Goal: Task Accomplishment & Management: Contribute content

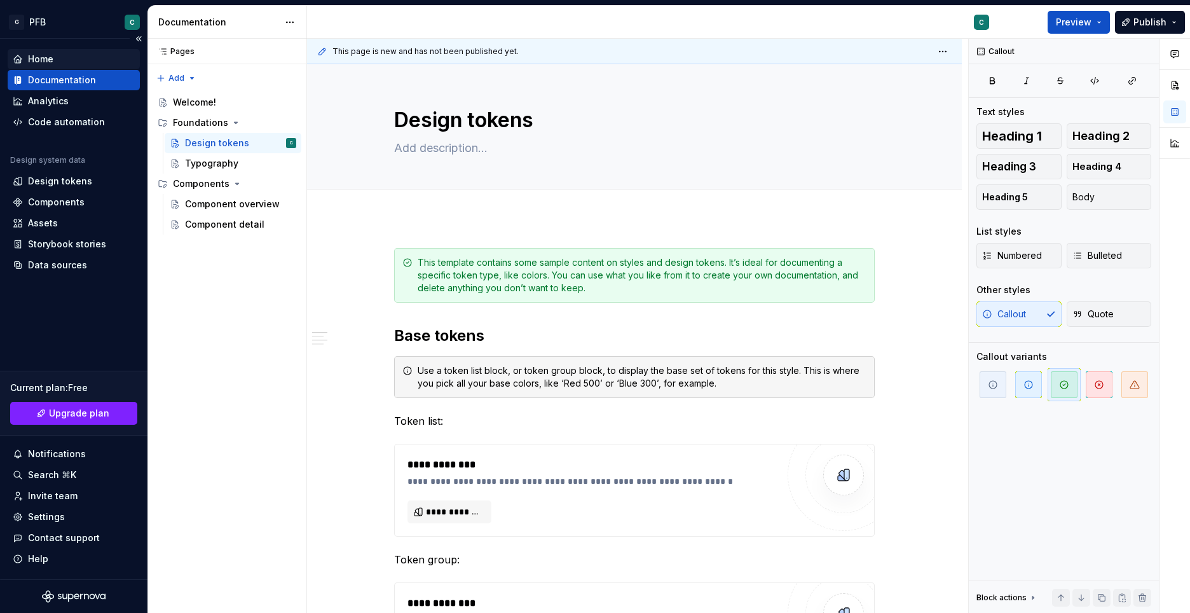
click at [41, 55] on div "Home" at bounding box center [40, 59] width 25 height 13
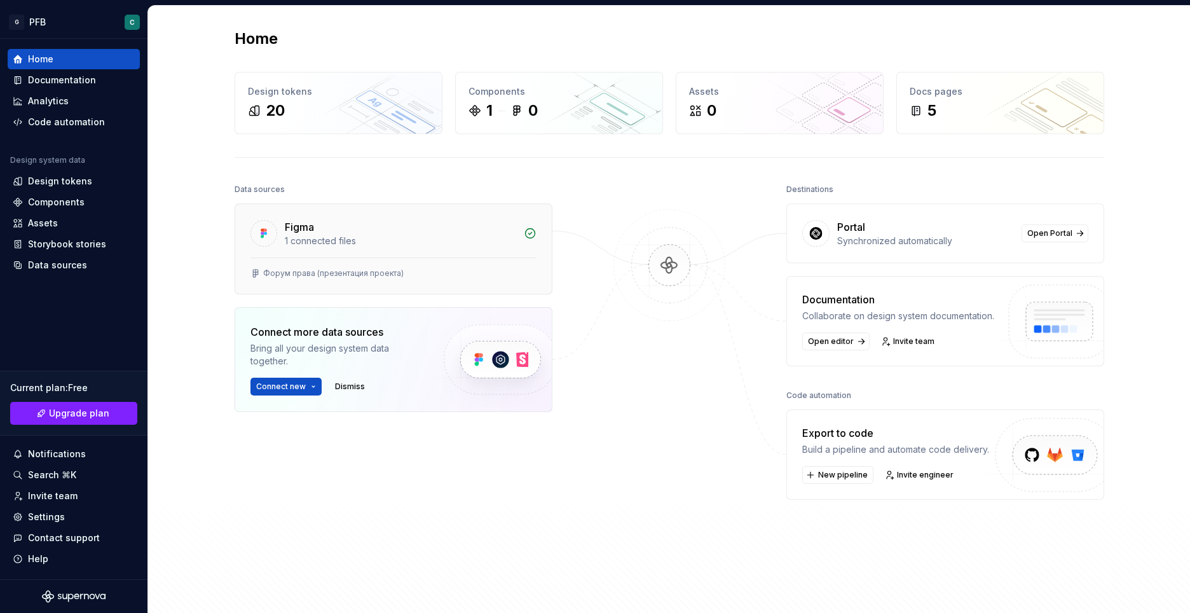
click at [263, 236] on icon at bounding box center [263, 233] width 13 height 13
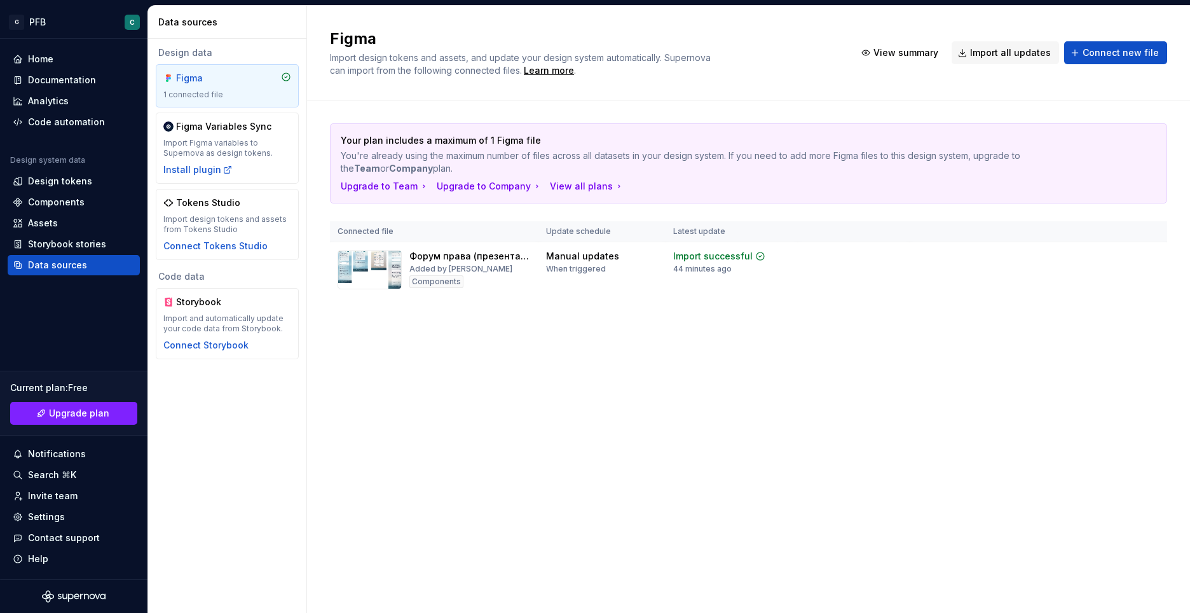
click at [190, 93] on div "1 connected file" at bounding box center [227, 95] width 128 height 10
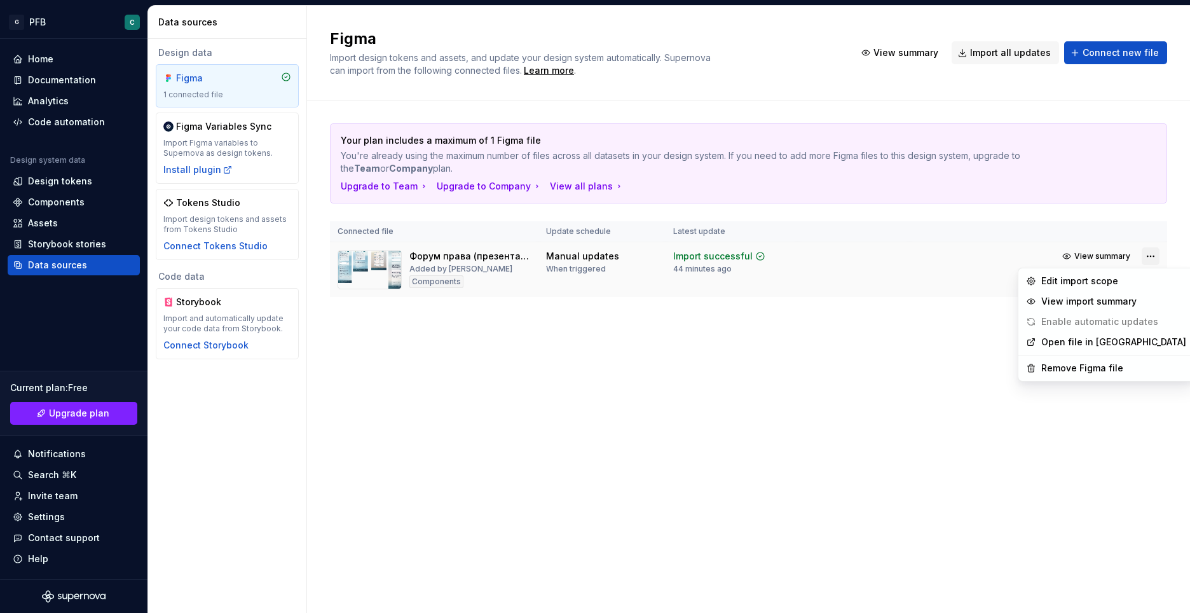
click at [1151, 255] on html "G PFB C Home Documentation Analytics Code automation Design system data Design …" at bounding box center [595, 306] width 1190 height 613
click at [1064, 372] on div "Remove Figma file" at bounding box center [1113, 368] width 145 height 13
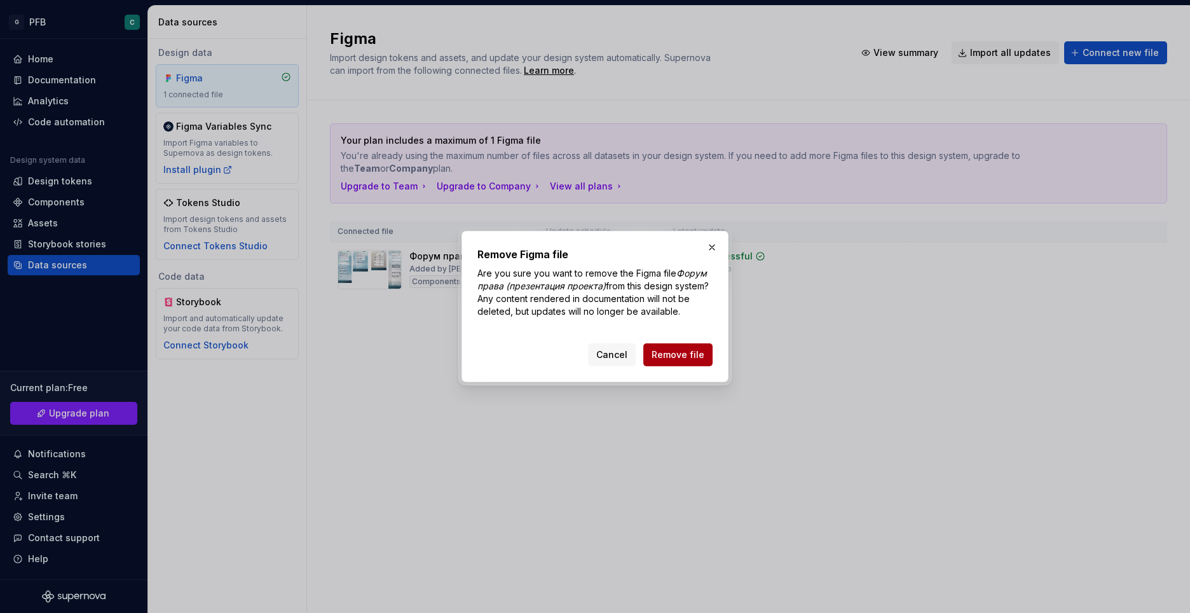
click at [663, 363] on button "Remove file" at bounding box center [677, 354] width 69 height 23
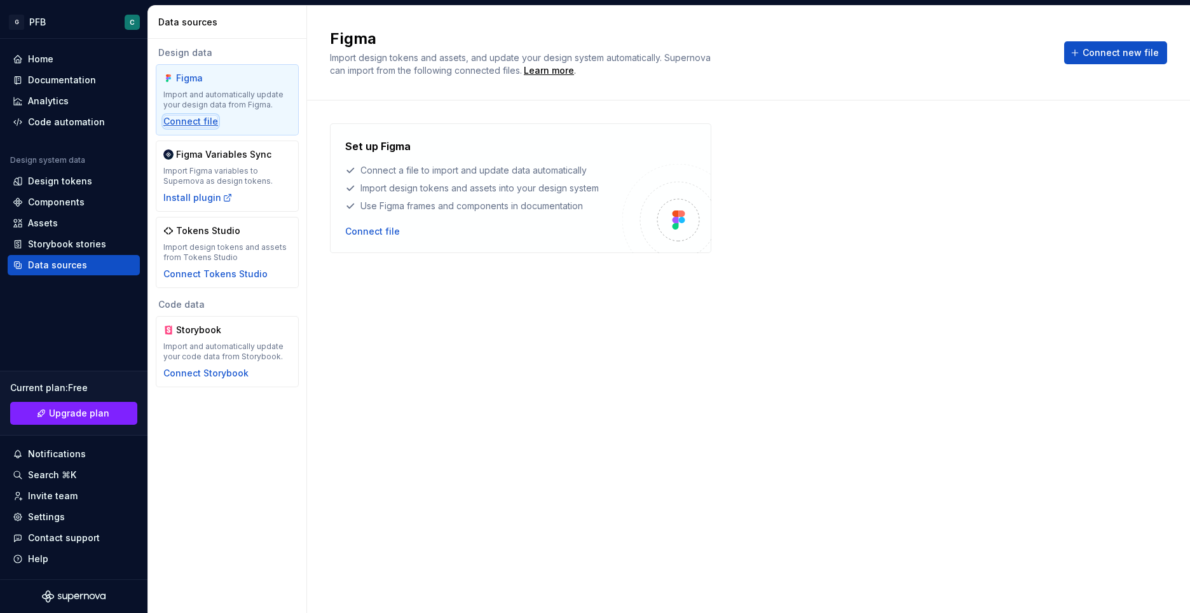
click at [193, 123] on div "Connect file" at bounding box center [190, 121] width 55 height 13
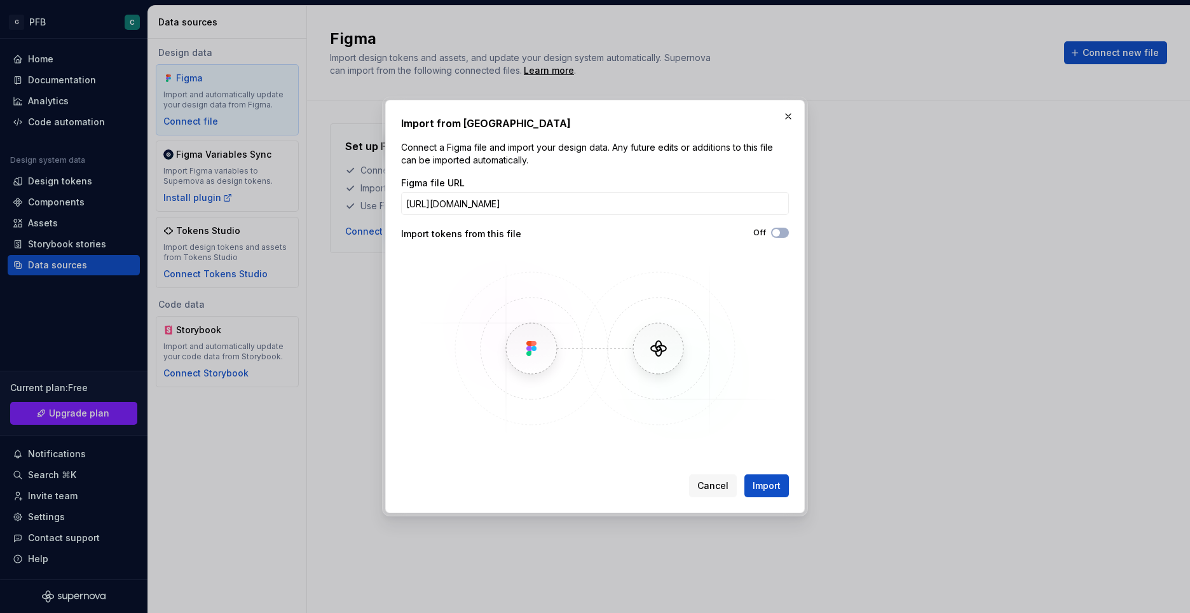
scroll to position [0, 193]
type input "https://www.figma.com/design/MfyXg7OxXabN6CCe0BZNV9/Forum-to-Supernova?node-id=…"
click at [766, 486] on span "Import" at bounding box center [766, 485] width 28 height 13
click at [785, 233] on button "Off" at bounding box center [780, 232] width 18 height 10
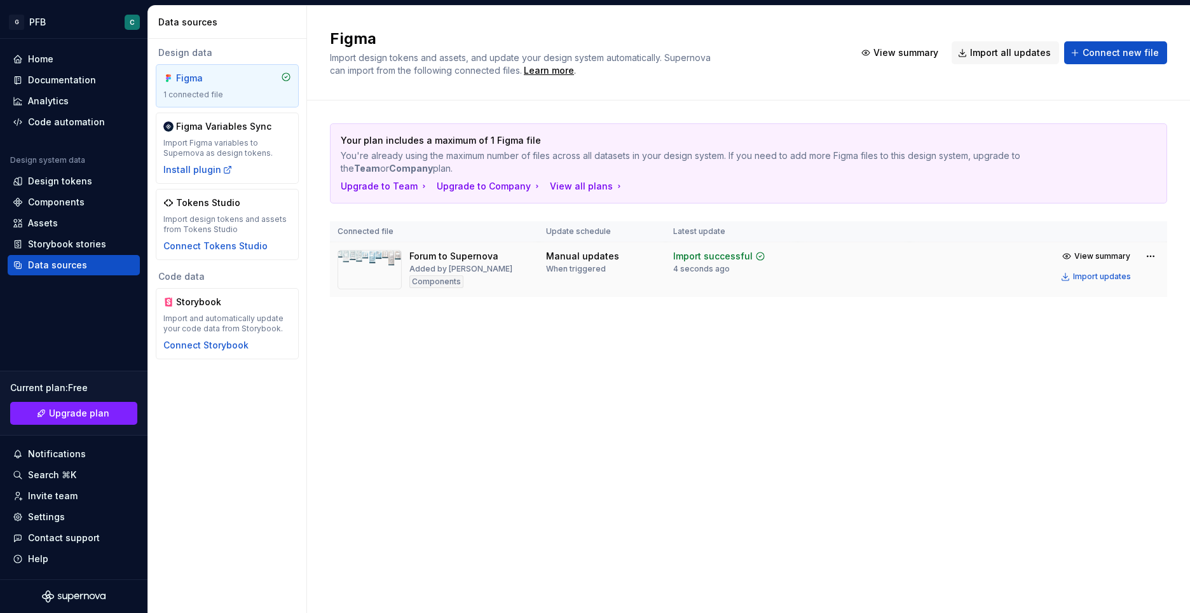
click at [373, 271] on img at bounding box center [369, 269] width 64 height 39
click at [61, 182] on div "Design tokens" at bounding box center [60, 181] width 64 height 13
click at [40, 187] on div "Design tokens" at bounding box center [74, 181] width 132 height 20
click at [44, 203] on div "Components" at bounding box center [56, 202] width 57 height 13
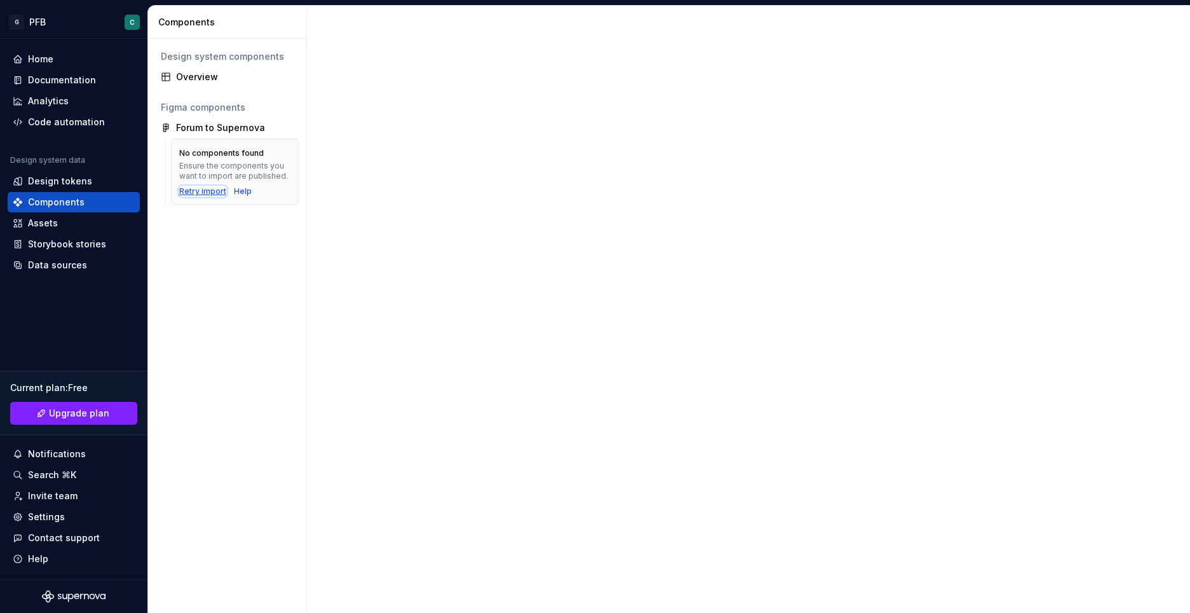
click at [201, 190] on div "Retry import" at bounding box center [202, 191] width 47 height 10
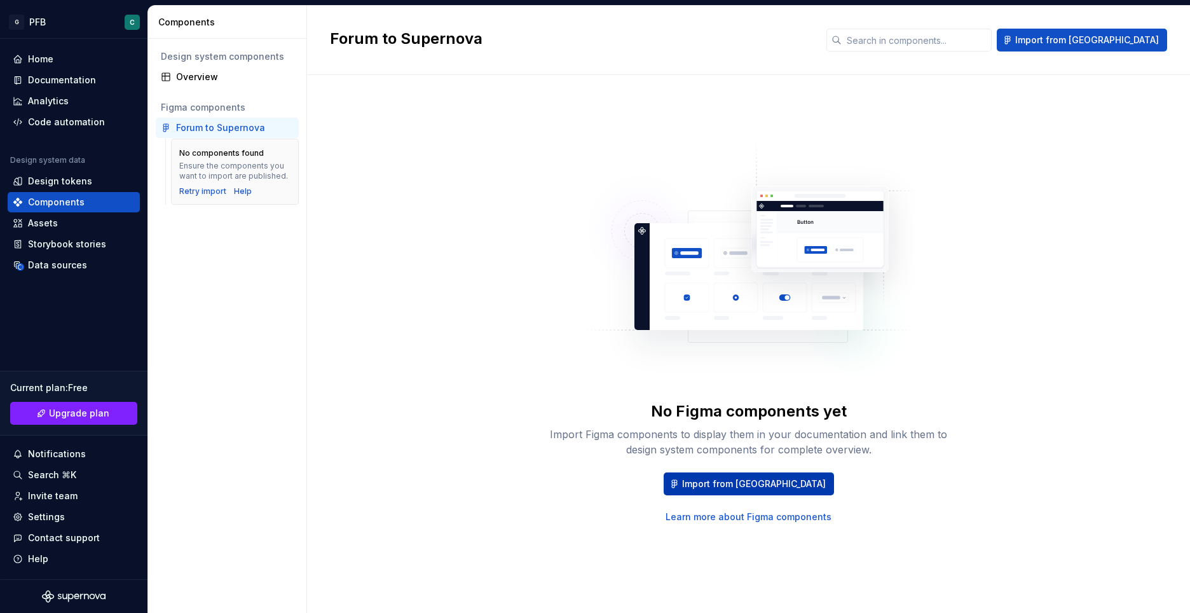
click at [722, 480] on span "Import from [GEOGRAPHIC_DATA]" at bounding box center [754, 483] width 144 height 13
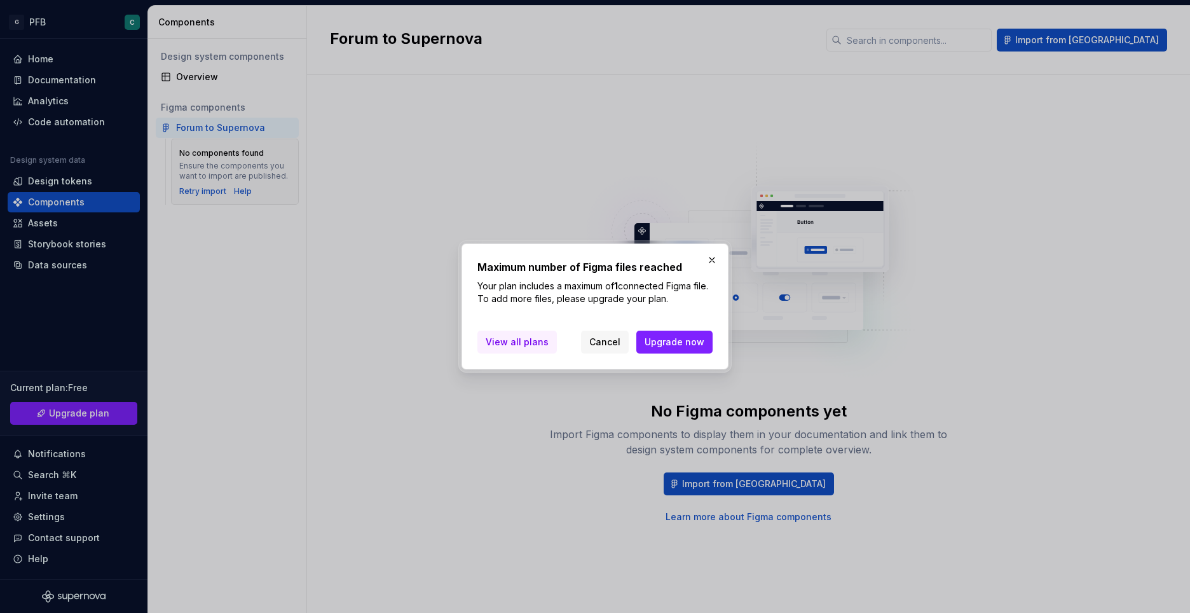
click at [518, 342] on span "View all plans" at bounding box center [516, 342] width 63 height 13
click at [601, 341] on span "Cancel" at bounding box center [604, 342] width 31 height 13
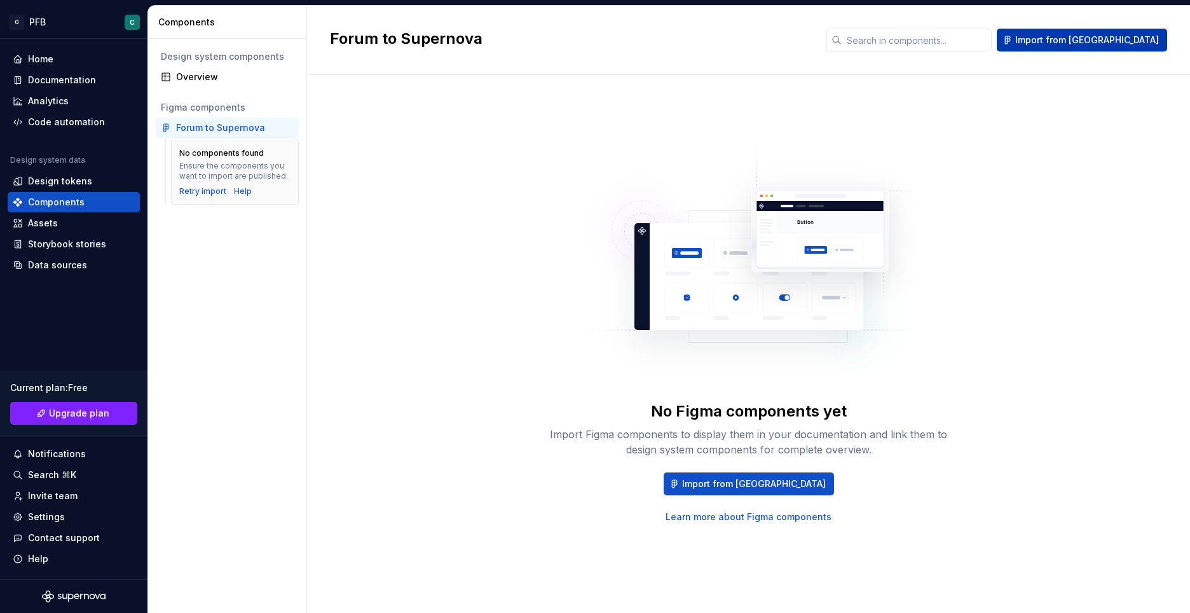
click at [1114, 39] on span "Import from [GEOGRAPHIC_DATA]" at bounding box center [1087, 40] width 144 height 13
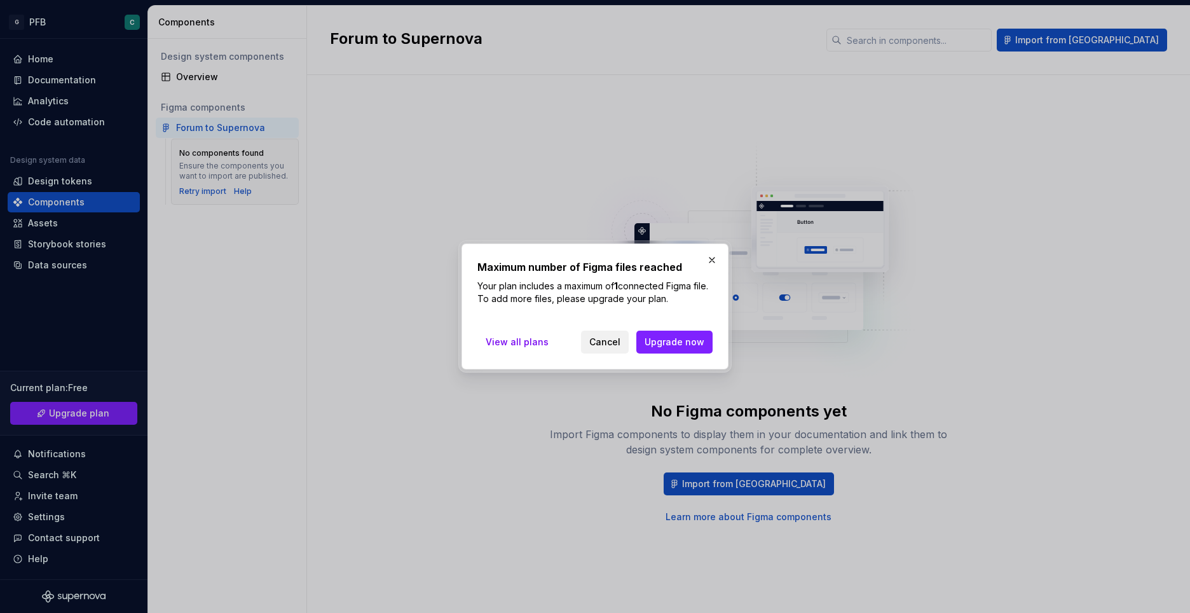
click at [597, 340] on span "Cancel" at bounding box center [604, 342] width 31 height 13
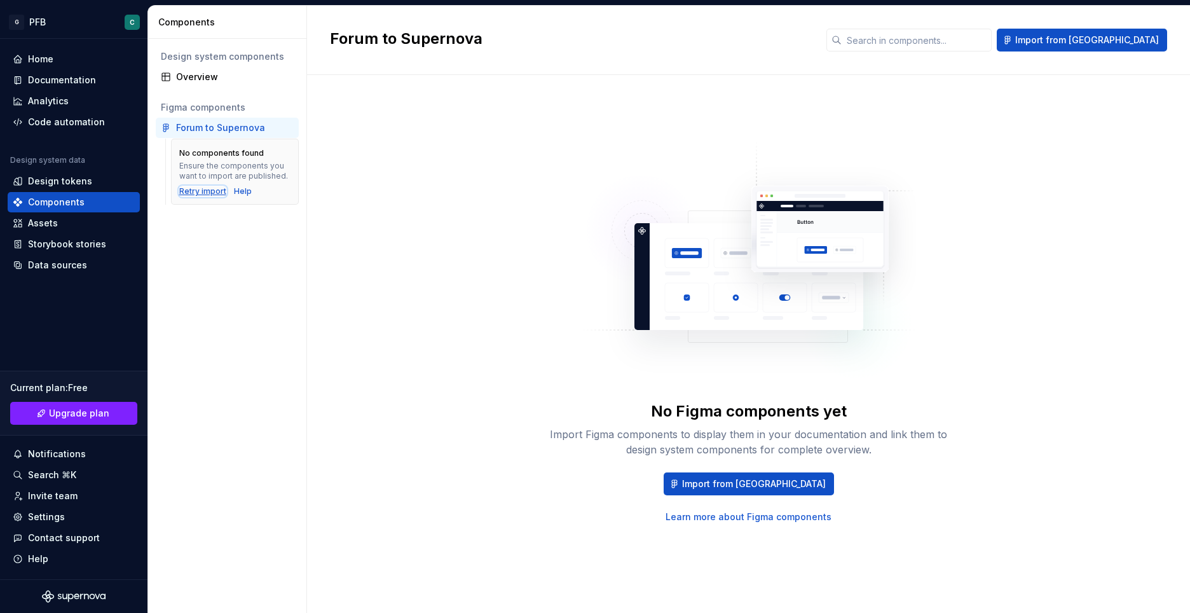
click at [219, 191] on div "Retry import" at bounding box center [202, 191] width 47 height 10
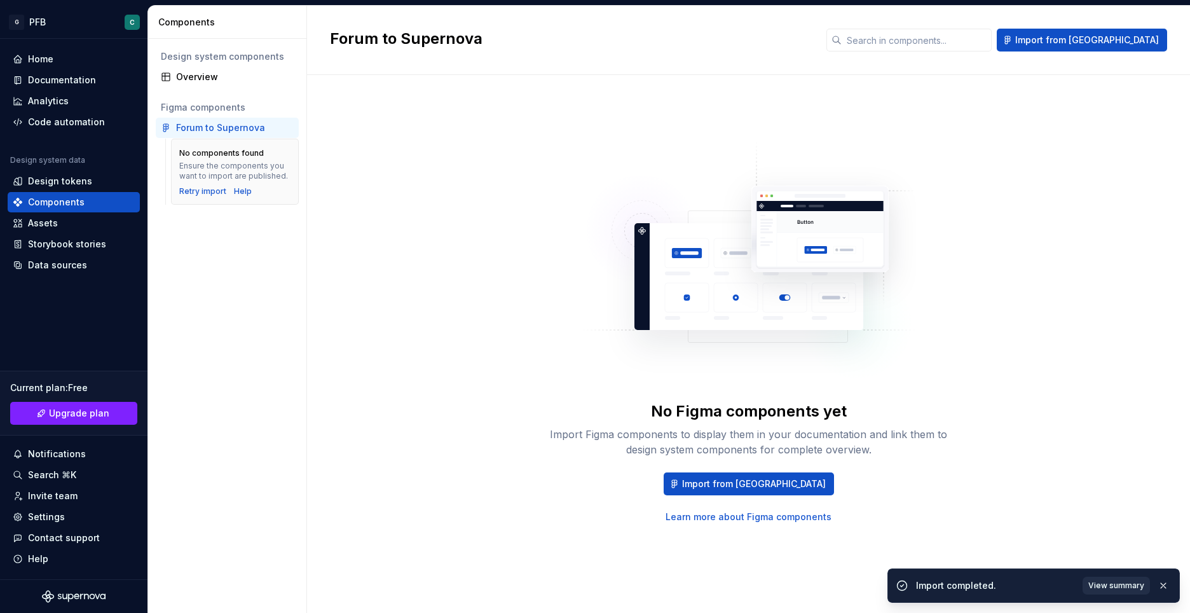
click at [1101, 578] on button "View summary" at bounding box center [1115, 585] width 67 height 18
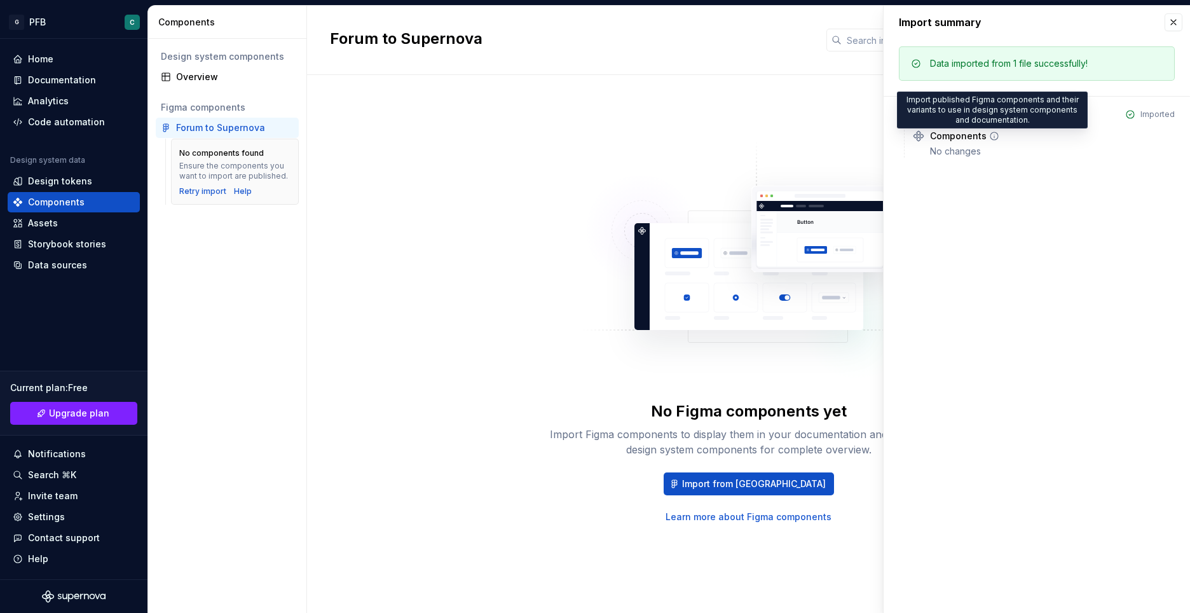
click at [991, 137] on icon at bounding box center [994, 136] width 10 height 10
click at [1167, 25] on button "button" at bounding box center [1173, 22] width 18 height 18
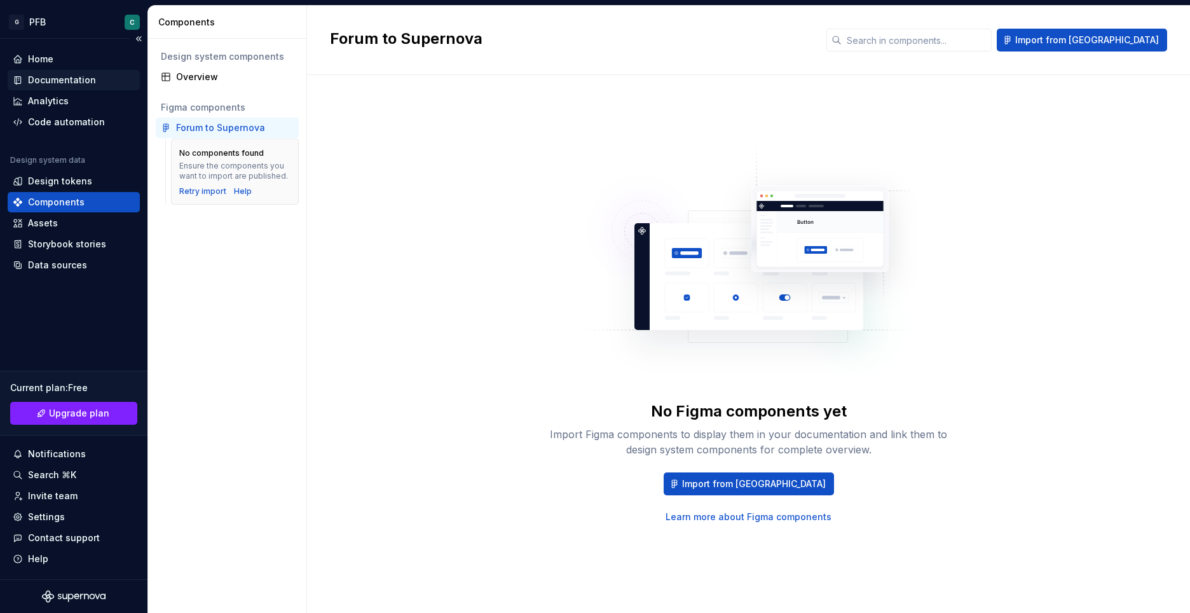
click at [47, 81] on div "Documentation" at bounding box center [62, 80] width 68 height 13
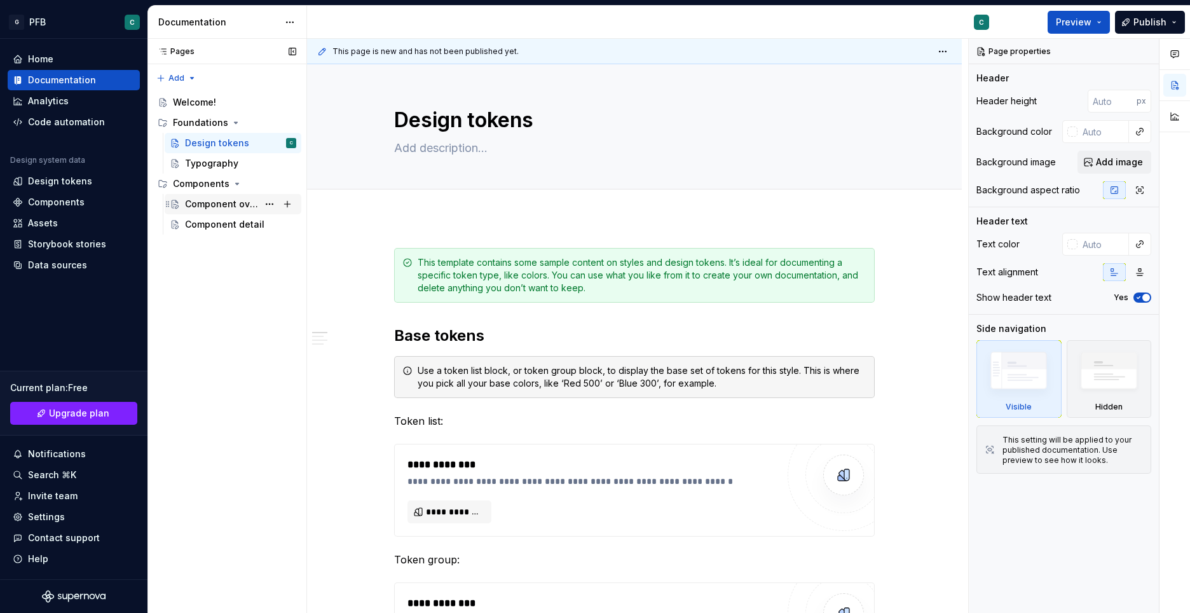
click at [194, 203] on div "Component overview" at bounding box center [221, 204] width 73 height 13
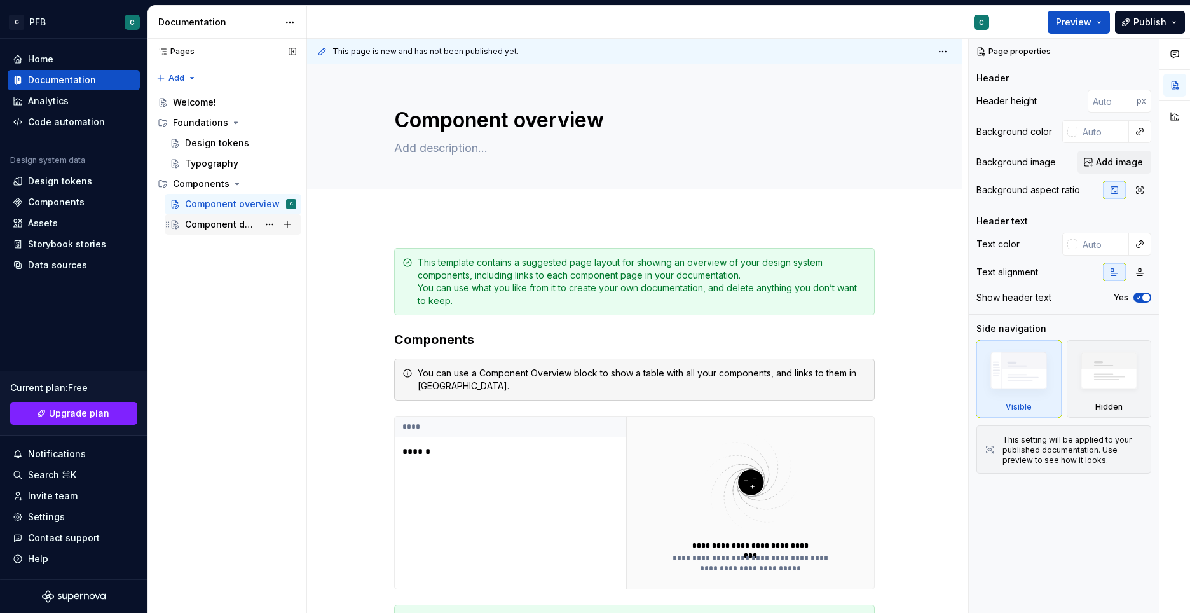
click at [193, 222] on div "Component detail" at bounding box center [221, 224] width 73 height 13
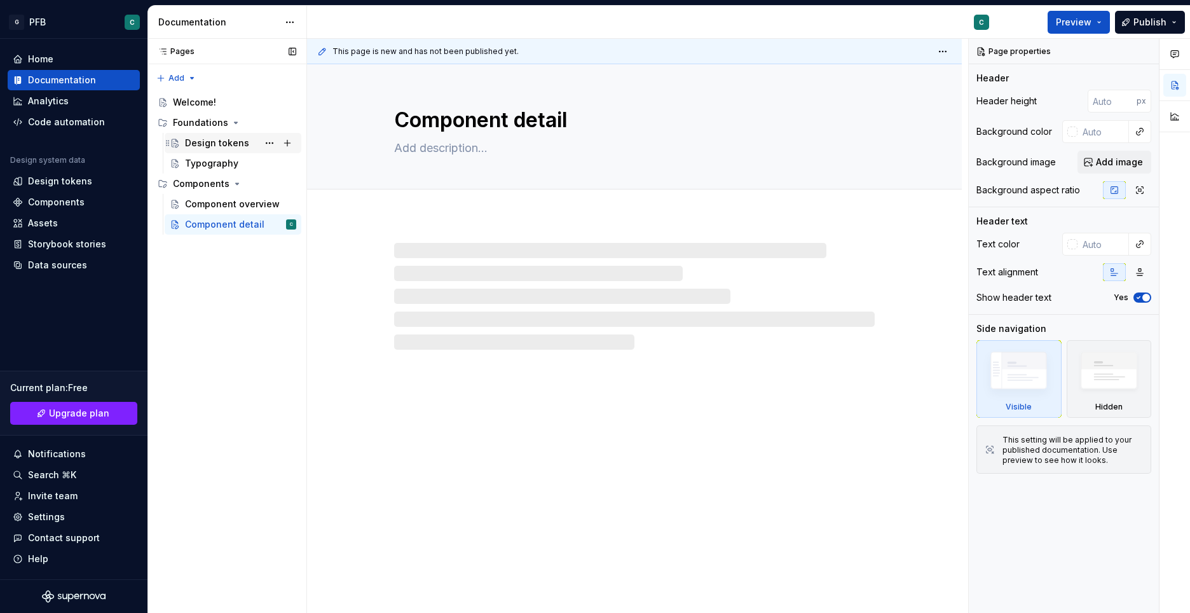
click at [203, 140] on div "Design tokens" at bounding box center [217, 143] width 64 height 13
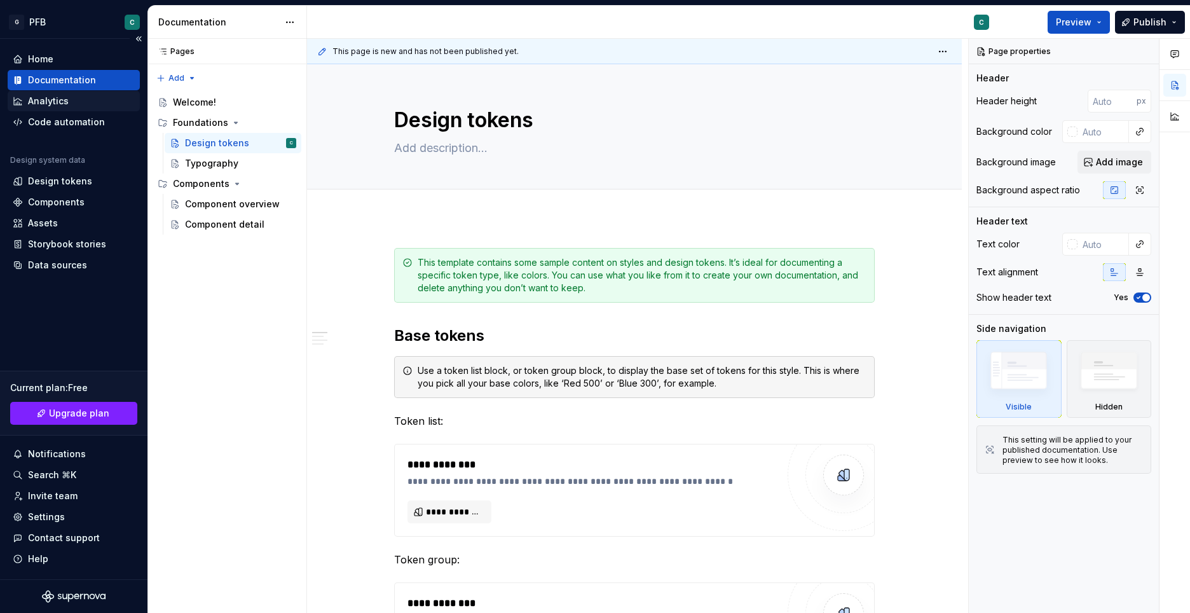
click at [48, 93] on div "Analytics" at bounding box center [74, 101] width 132 height 20
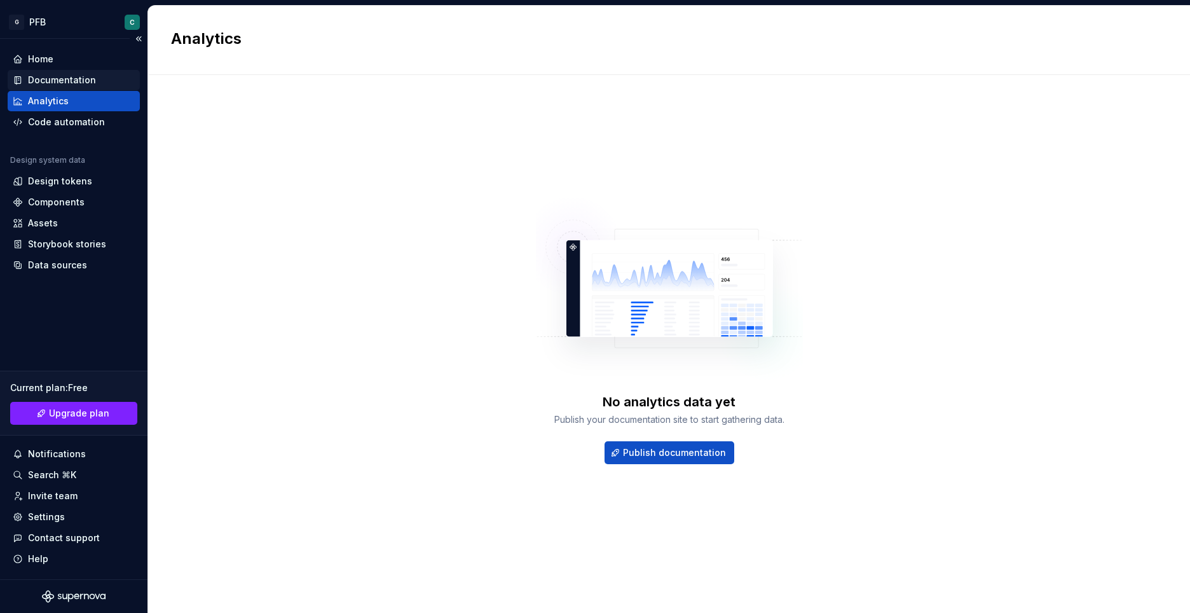
click at [47, 79] on div "Documentation" at bounding box center [62, 80] width 68 height 13
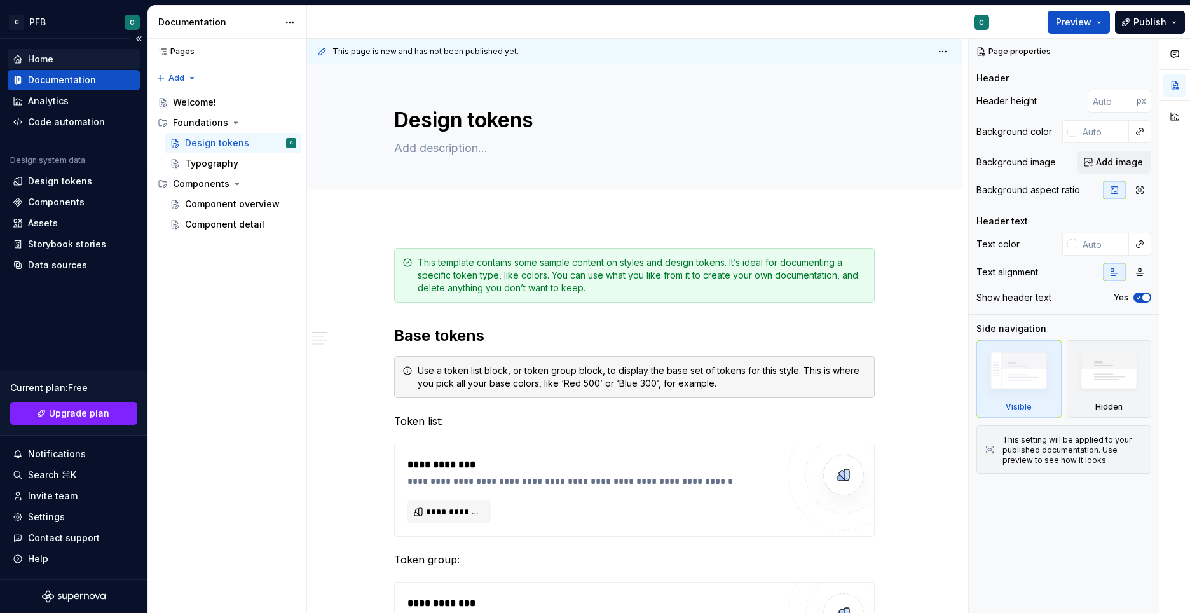
click at [34, 55] on div "Home" at bounding box center [40, 59] width 25 height 13
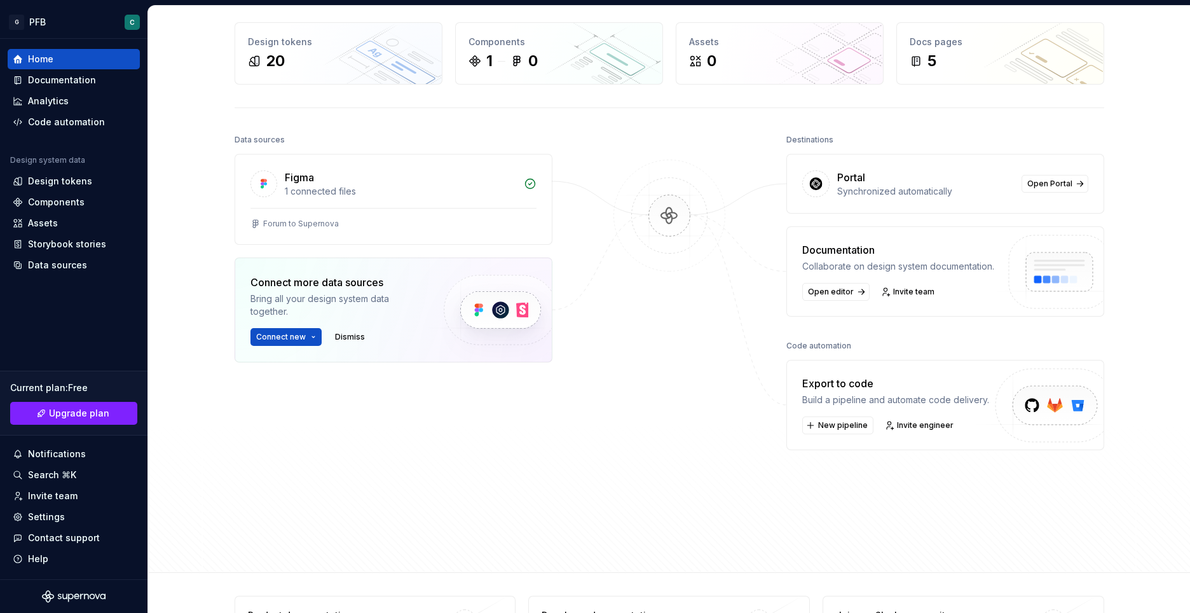
scroll to position [64, 0]
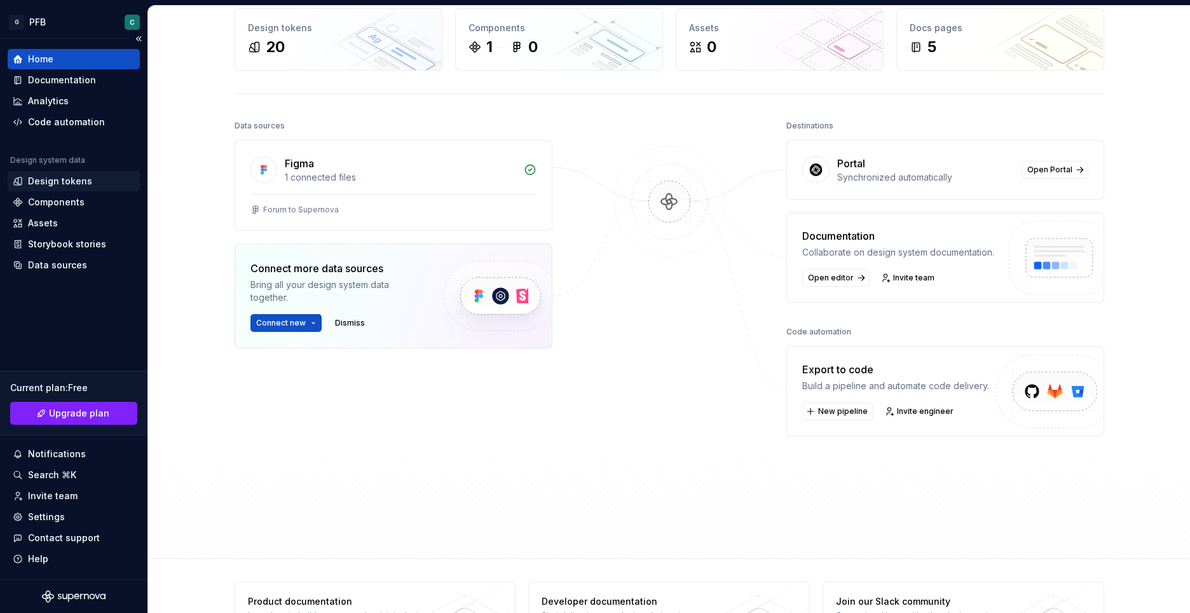
click at [41, 180] on div "Design tokens" at bounding box center [60, 181] width 64 height 13
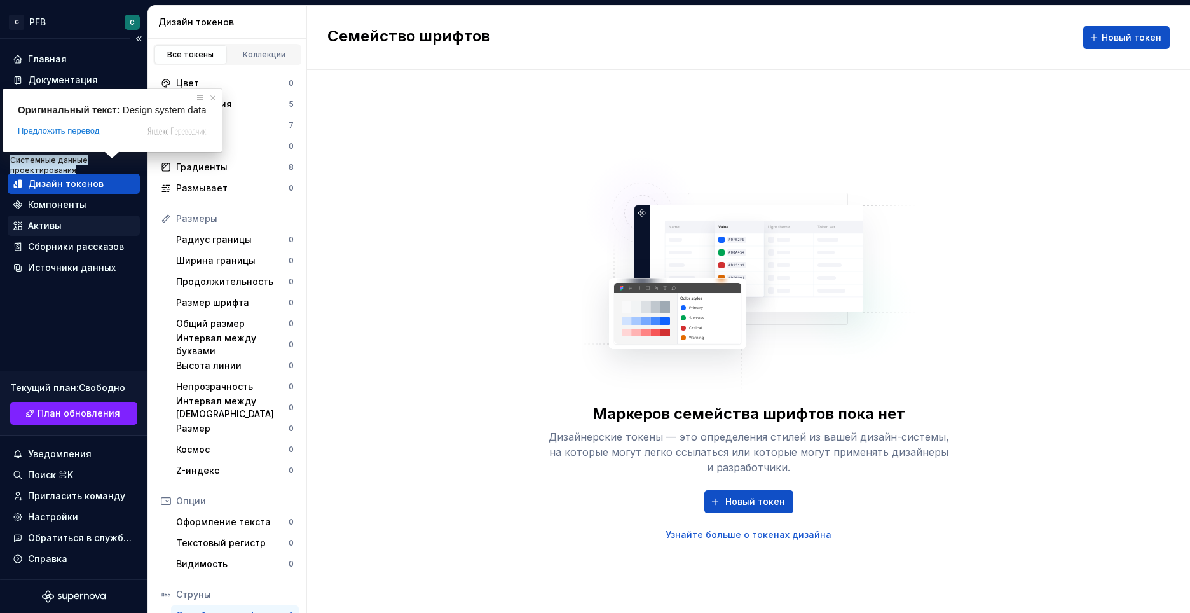
click at [36, 229] on ya-tr-span "Активы" at bounding box center [45, 225] width 34 height 11
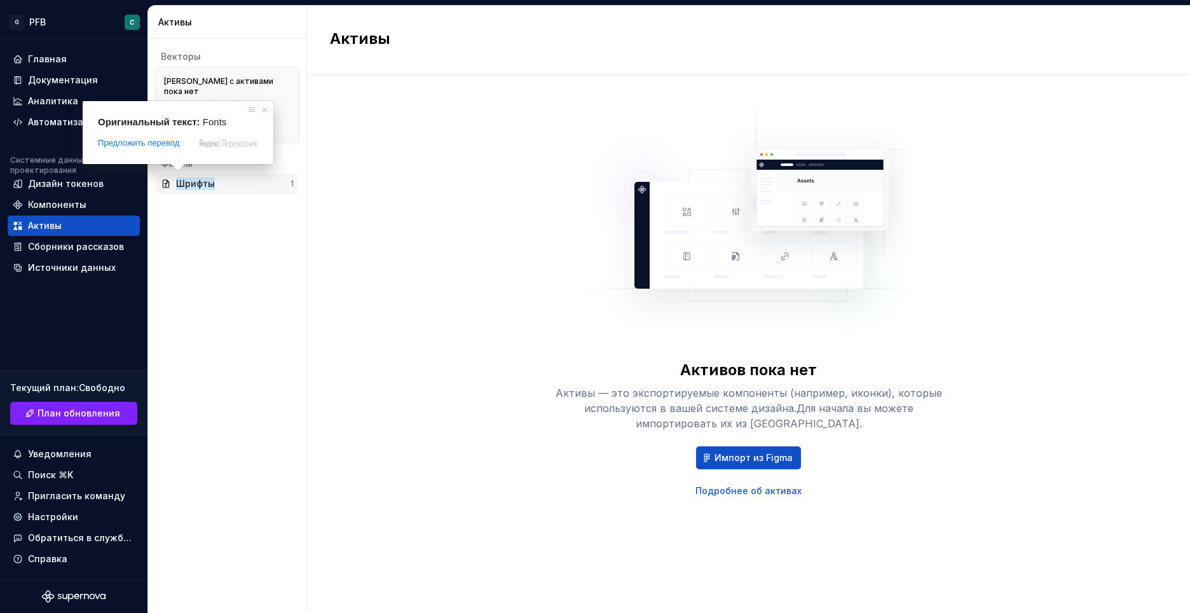
click at [188, 177] on ya-tr-span "Шрифты" at bounding box center [195, 183] width 39 height 13
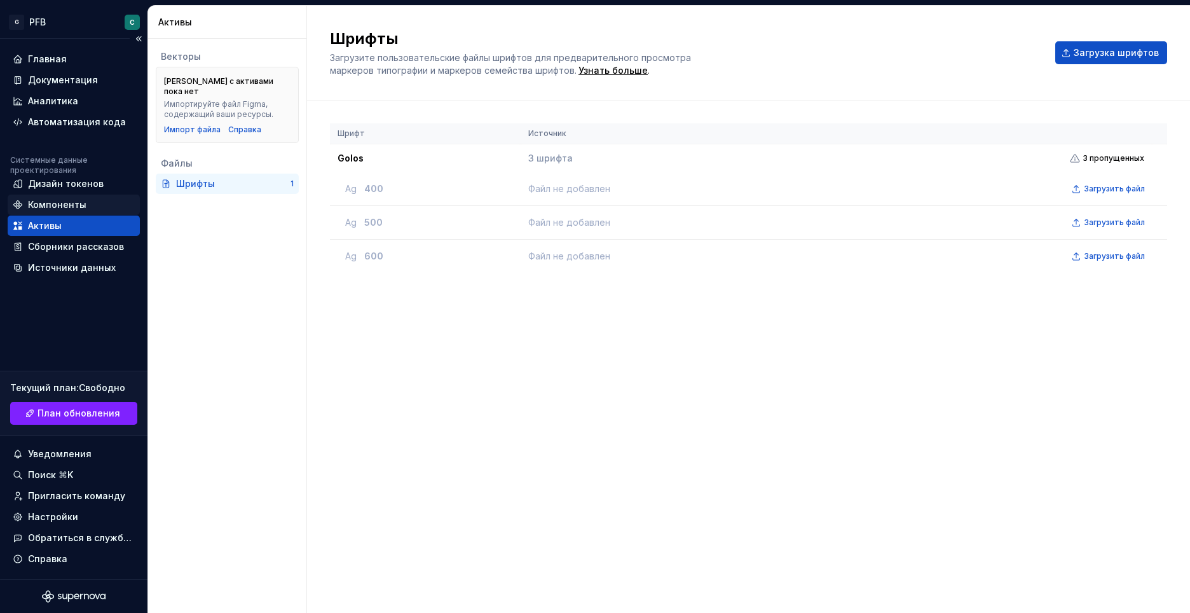
click at [57, 205] on ya-tr-span "Компоненты" at bounding box center [57, 204] width 58 height 11
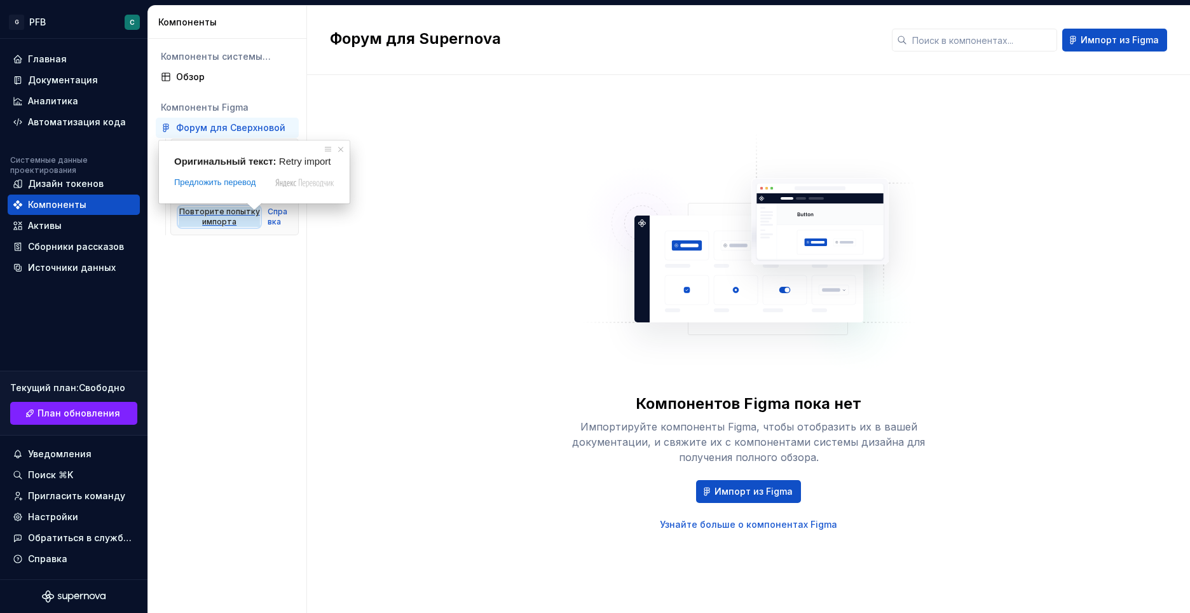
click at [235, 213] on ya-tr-span "Повторите попытку импорта" at bounding box center [219, 217] width 81 height 20
click at [223, 213] on ya-tr-span "Повторите попытку импорта" at bounding box center [219, 217] width 81 height 20
click at [269, 222] on ya-tr-span "Справка" at bounding box center [279, 217] width 23 height 20
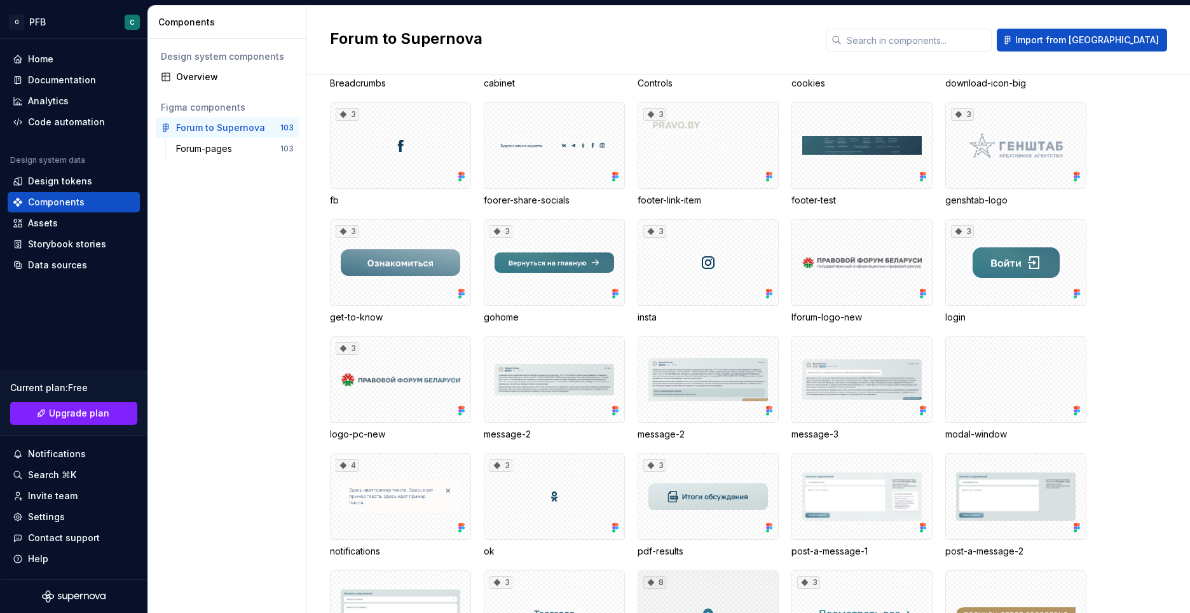
scroll to position [254, 0]
click at [557, 266] on div "3" at bounding box center [554, 263] width 141 height 86
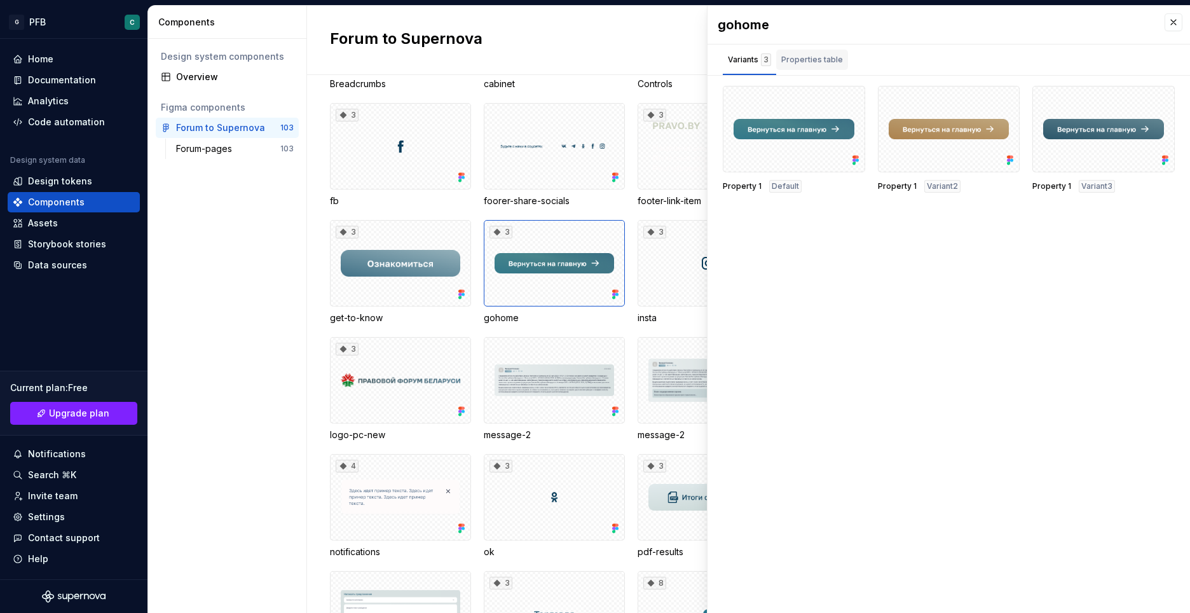
click at [792, 61] on div "Properties table" at bounding box center [812, 59] width 62 height 13
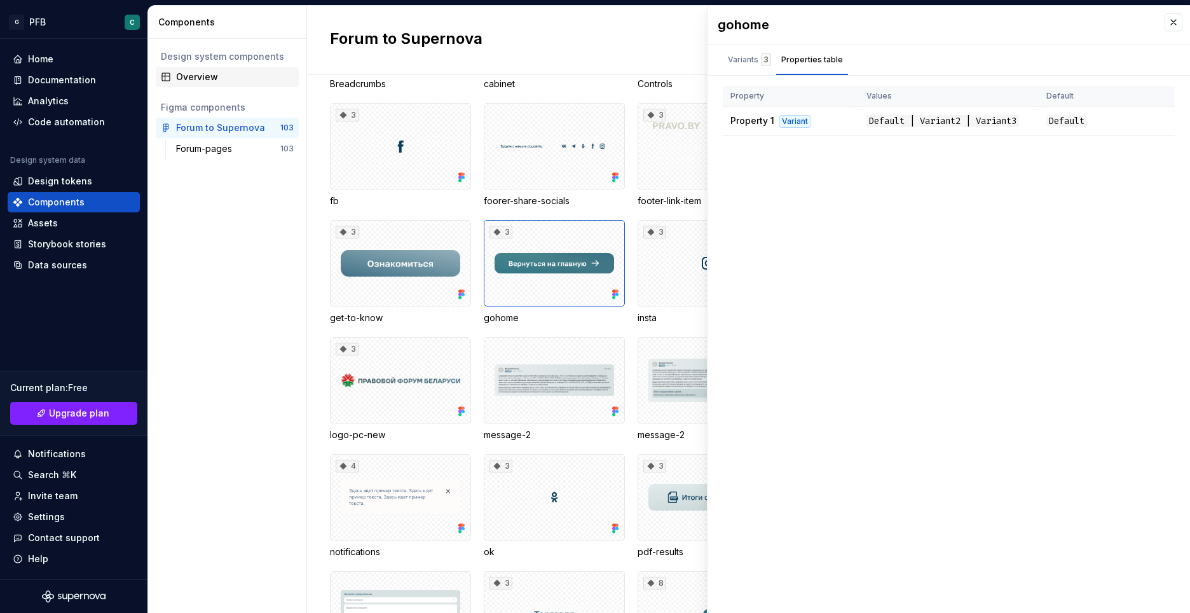
click at [196, 80] on ya-tr-span "Overview" at bounding box center [197, 77] width 42 height 13
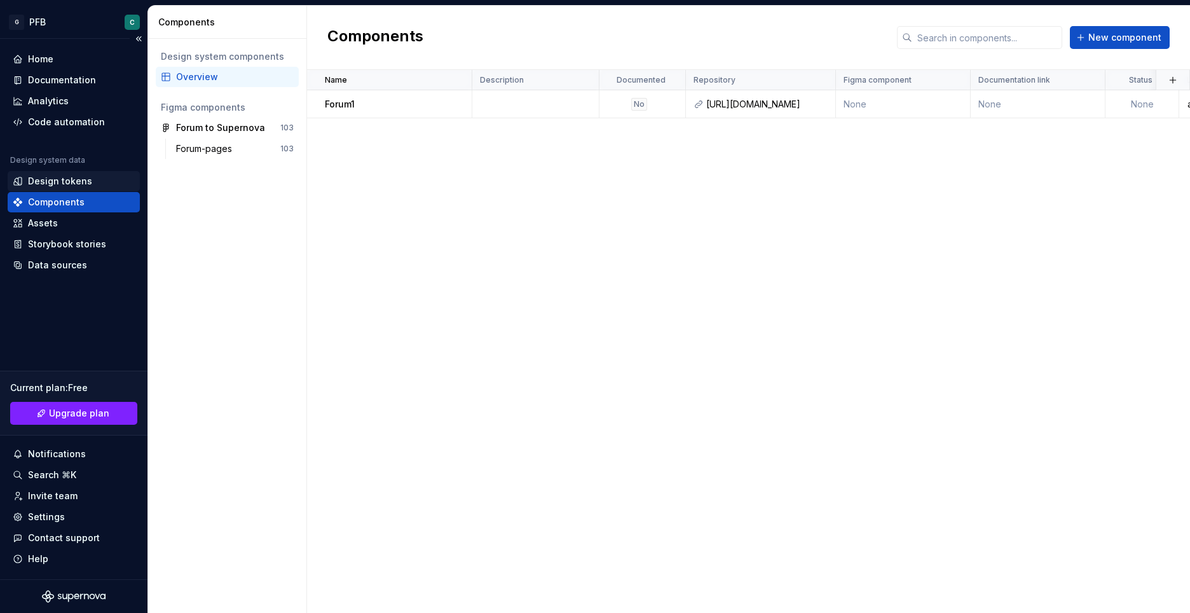
click at [51, 180] on ya-tr-span "Design tokens" at bounding box center [60, 180] width 64 height 11
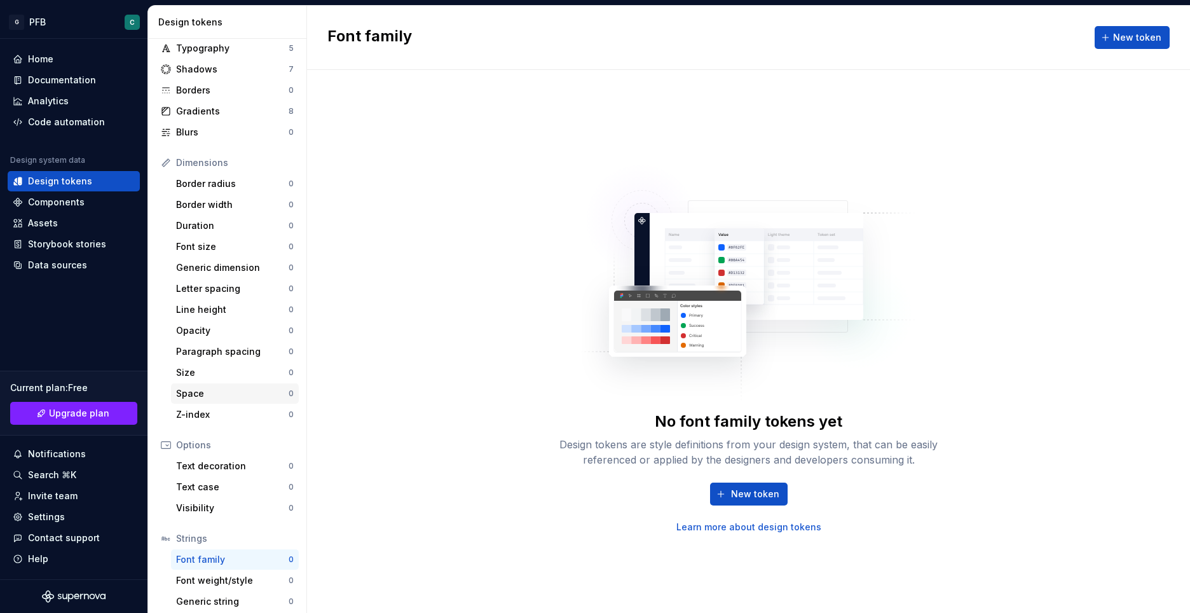
scroll to position [83, 0]
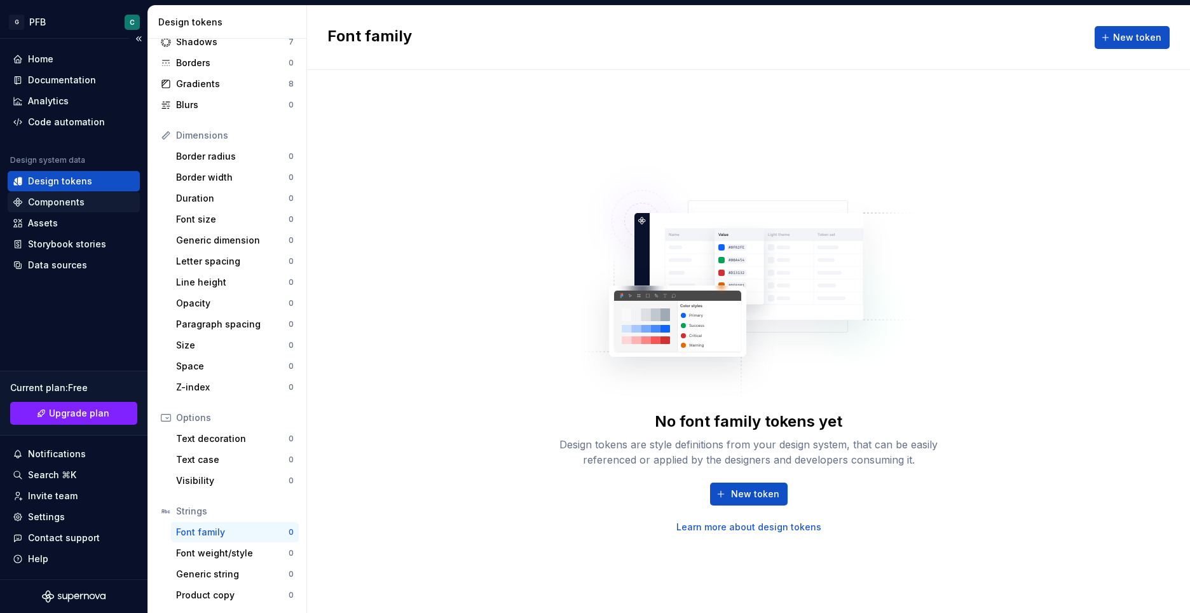
click at [68, 199] on ya-tr-span "Components" at bounding box center [56, 201] width 57 height 11
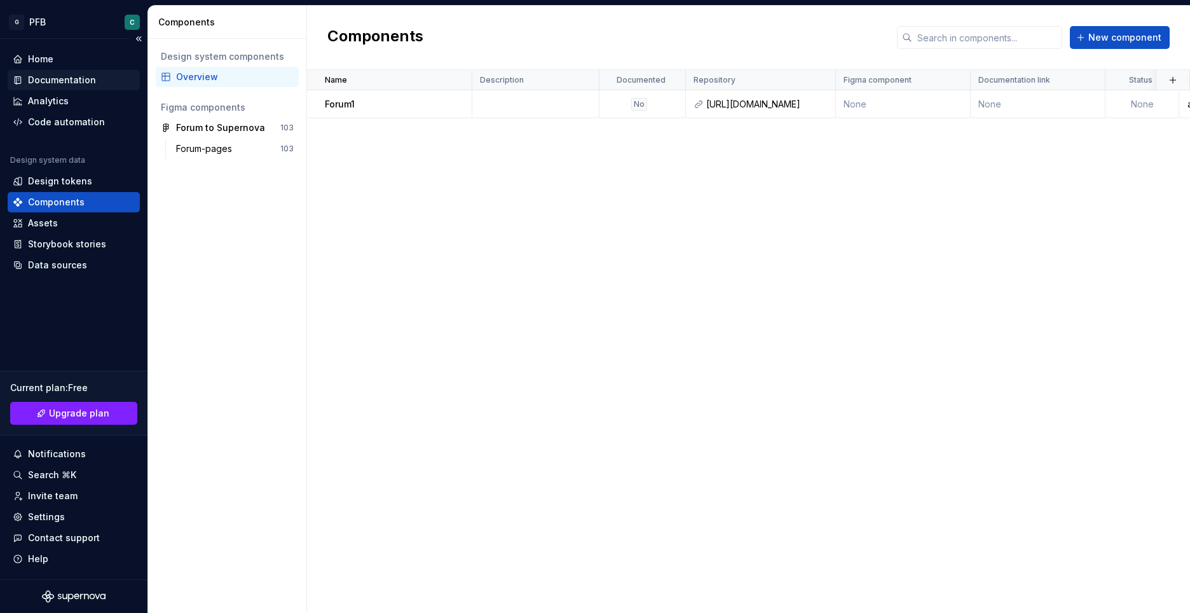
click at [40, 81] on ya-tr-span "Documentation" at bounding box center [62, 79] width 68 height 11
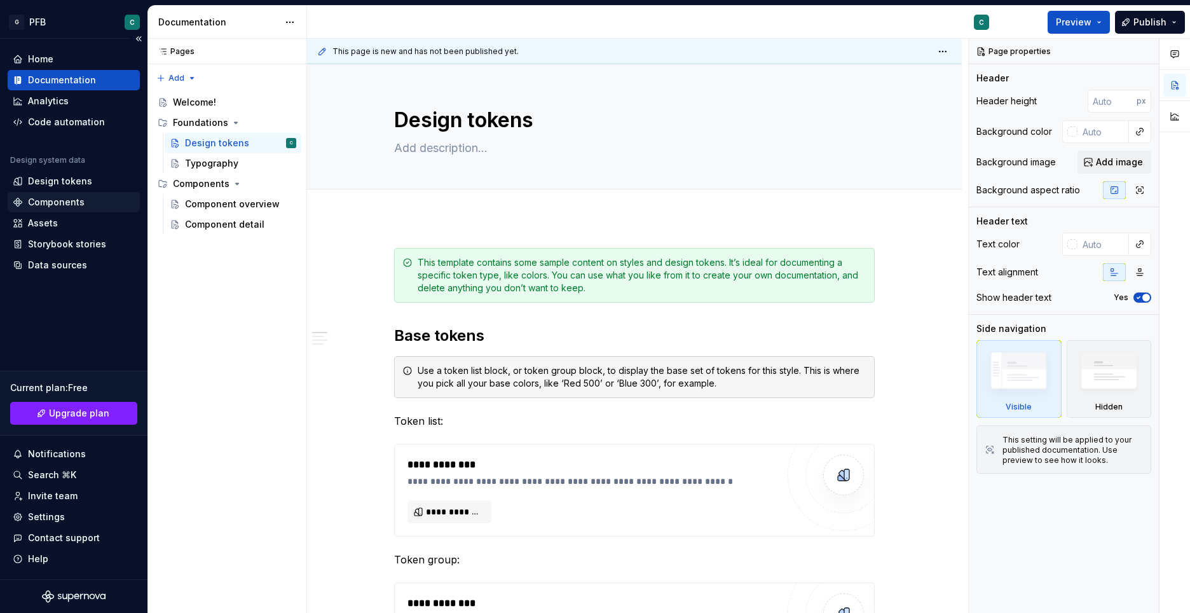
click at [57, 198] on ya-tr-span "Components" at bounding box center [56, 201] width 57 height 11
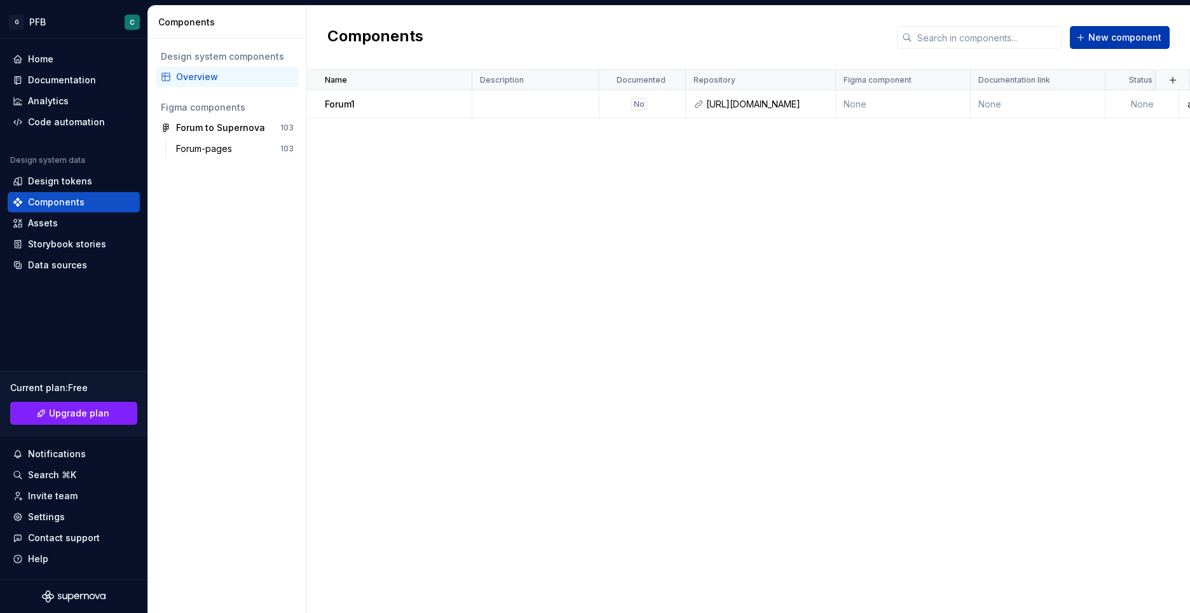
click at [1104, 43] on span "New component" at bounding box center [1124, 37] width 73 height 13
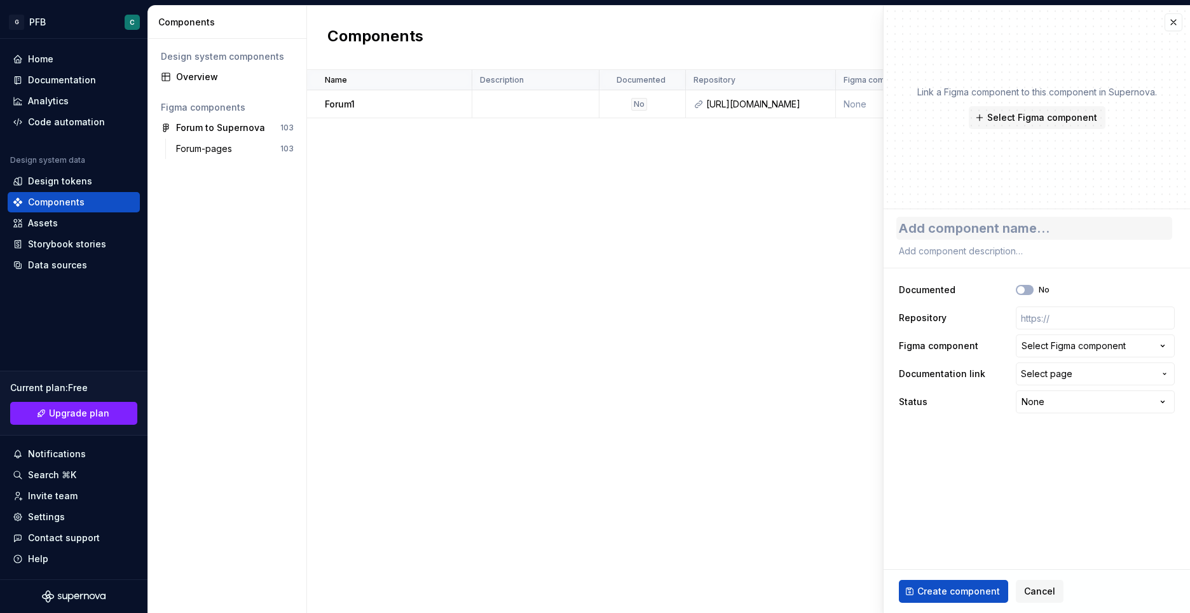
type textarea "*"
type textarea "f"
type textarea "*"
type textarea "fo"
type textarea "*"
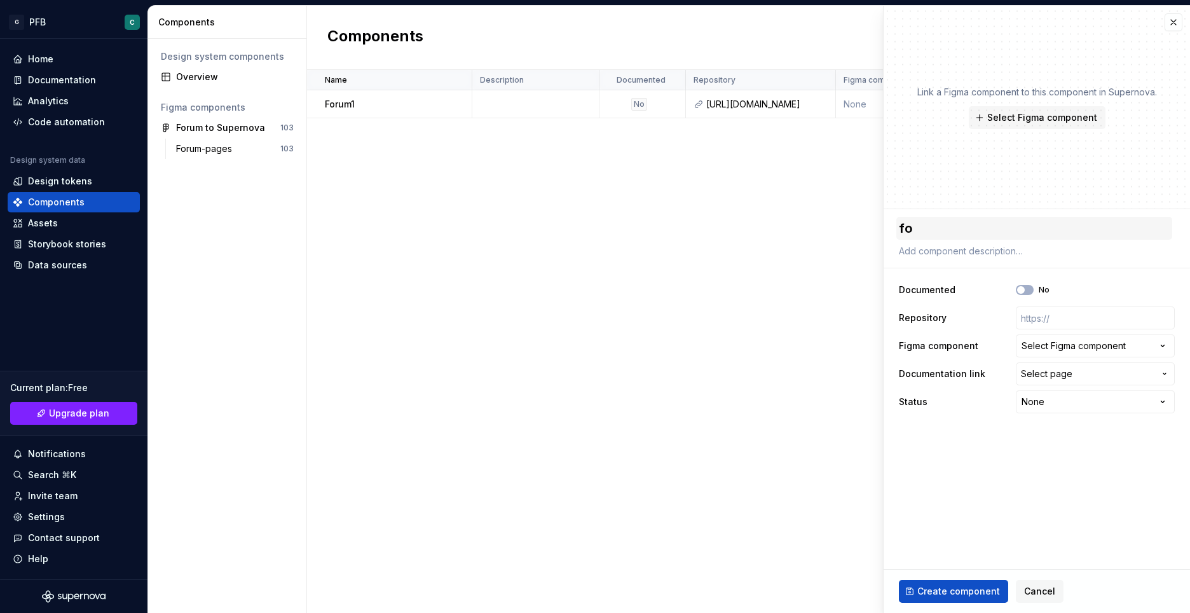
type textarea "foo"
type textarea "*"
type textarea "foot"
type textarea "*"
type textarea "foote"
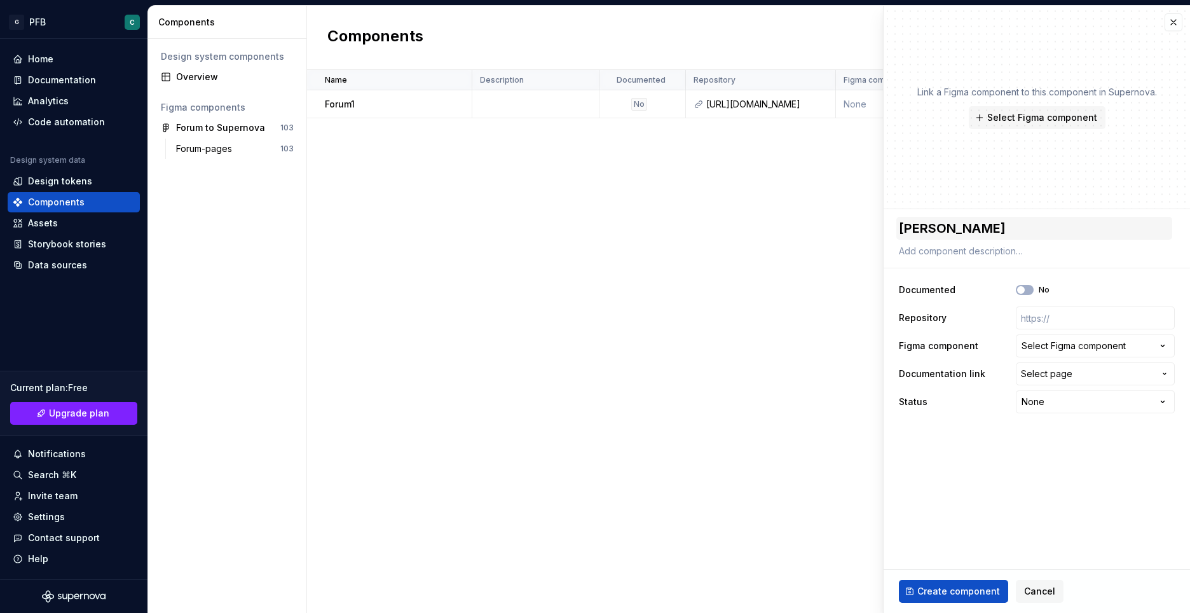
type textarea "*"
type textarea "footer"
click at [1014, 120] on span "Select Figma component" at bounding box center [1042, 117] width 110 height 13
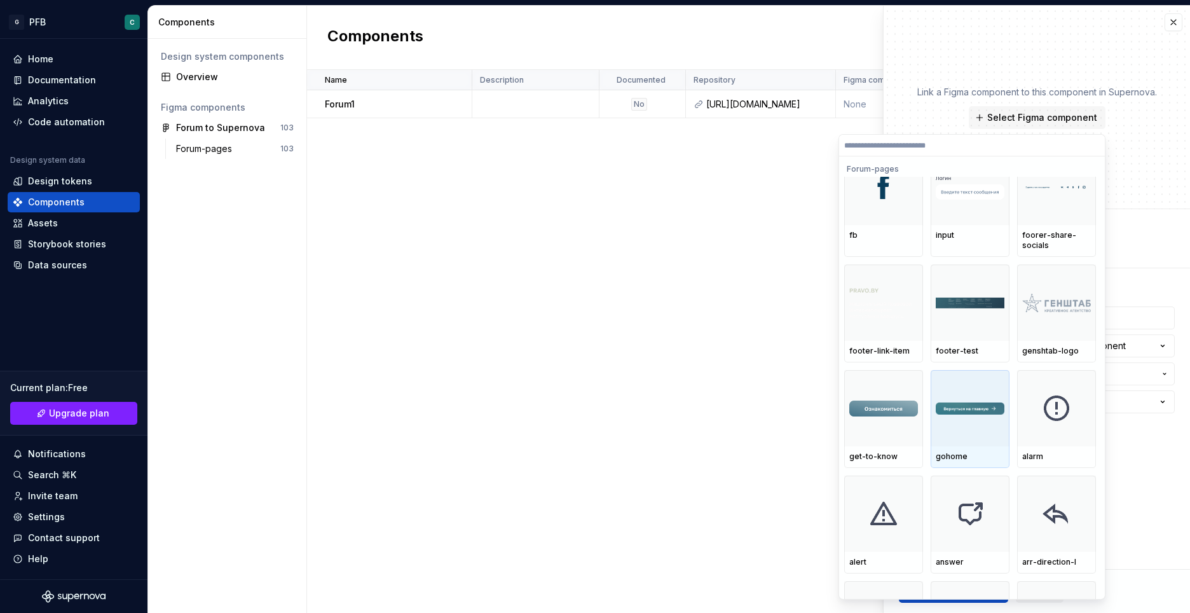
scroll to position [445, 0]
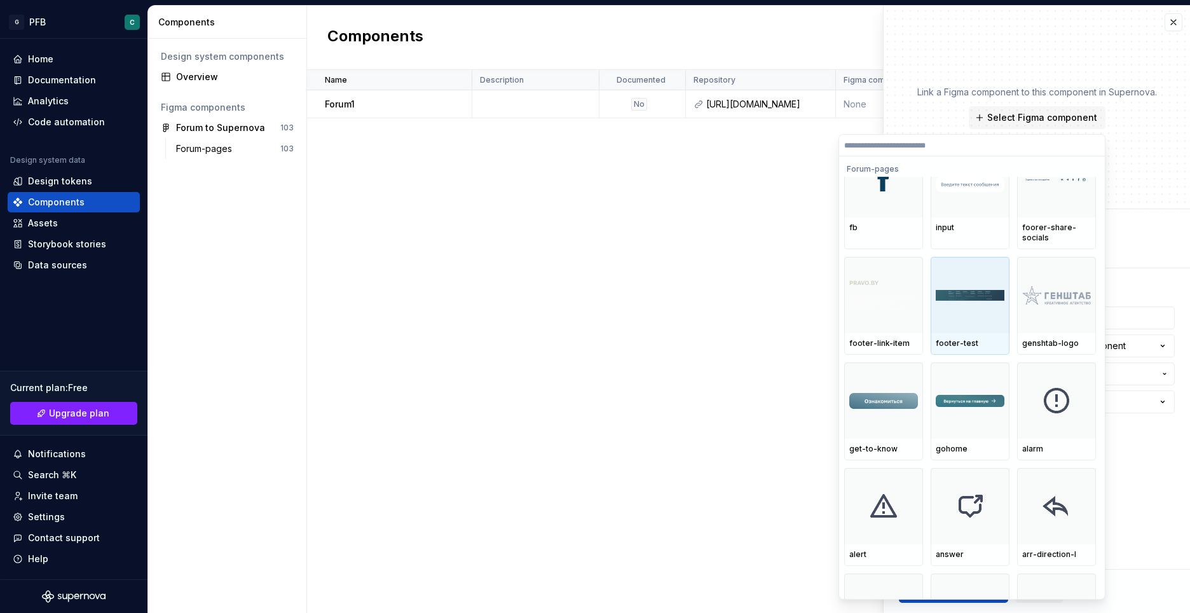
click at [969, 309] on div at bounding box center [969, 295] width 79 height 76
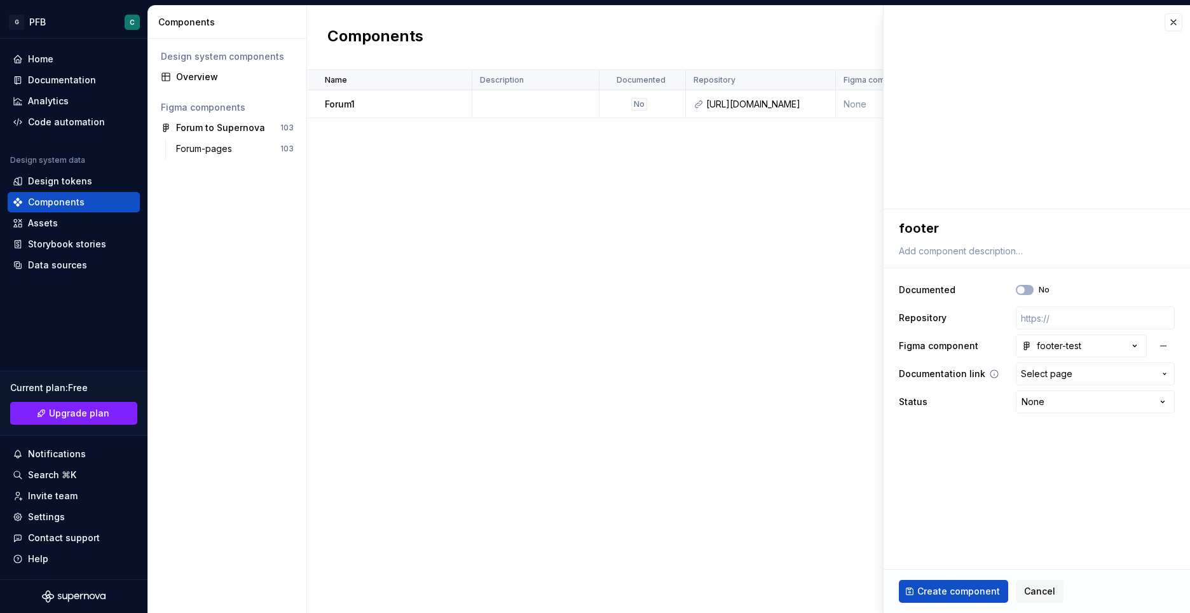
click at [1062, 378] on span "Select page" at bounding box center [1045, 373] width 51 height 13
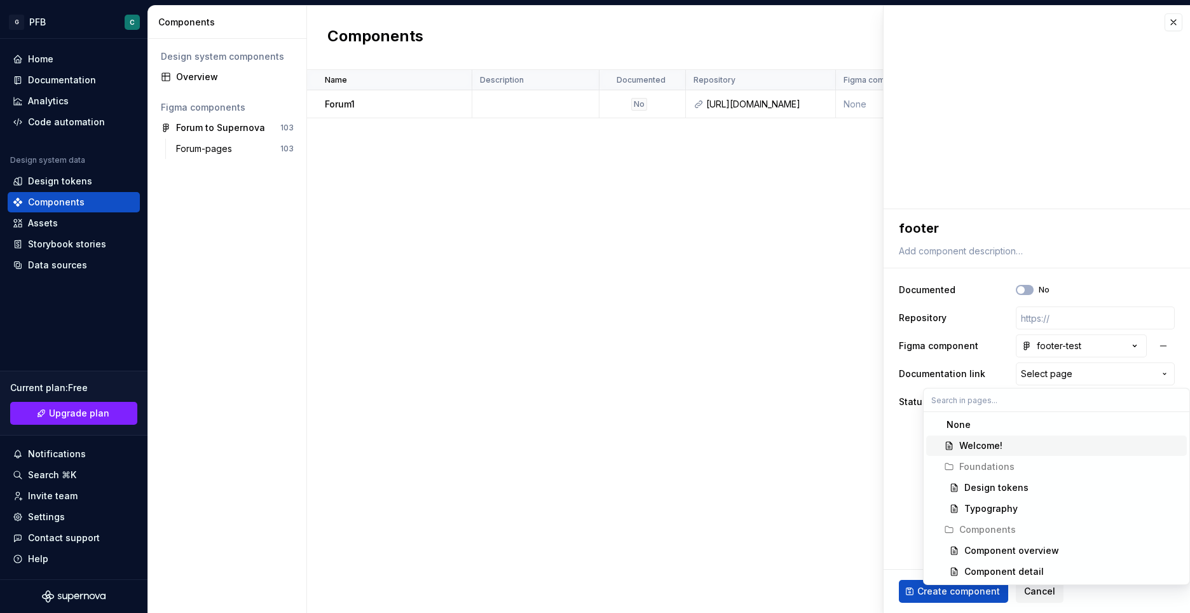
click at [1005, 447] on div "Welcome!" at bounding box center [1070, 445] width 222 height 13
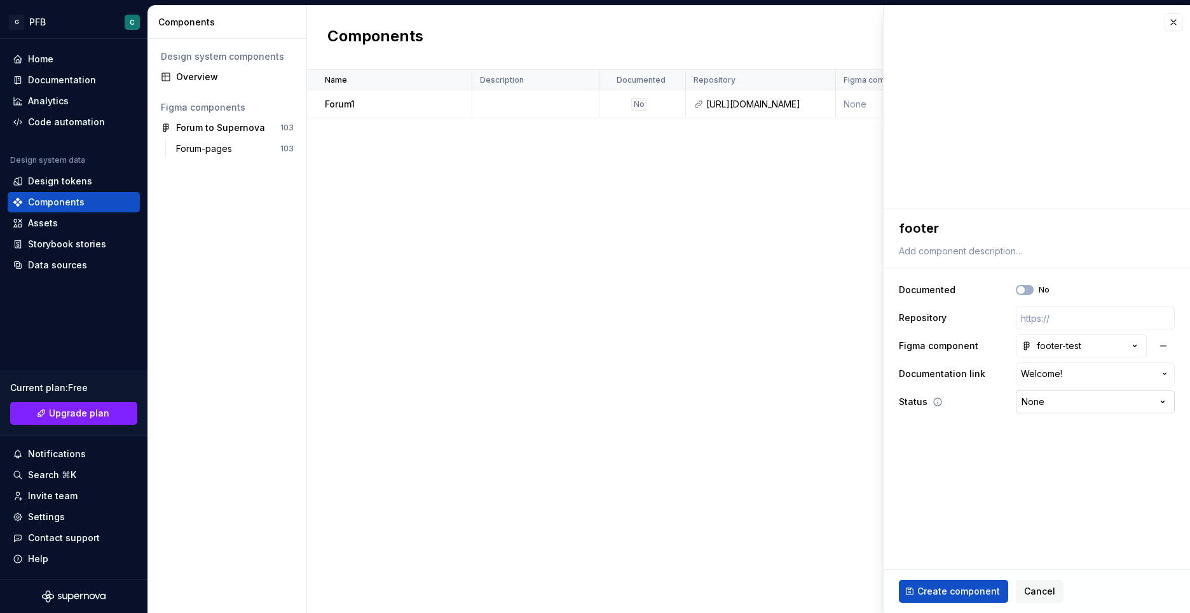
click at [1050, 402] on html "G PFB C Home Documentation Analytics Code automation Design system data Design …" at bounding box center [595, 306] width 1190 height 613
click at [958, 423] on html "G PFB C Home Documentation Analytics Code automation Design system data Design …" at bounding box center [595, 306] width 1190 height 613
click at [934, 595] on span "Create component" at bounding box center [958, 591] width 83 height 13
type textarea "*"
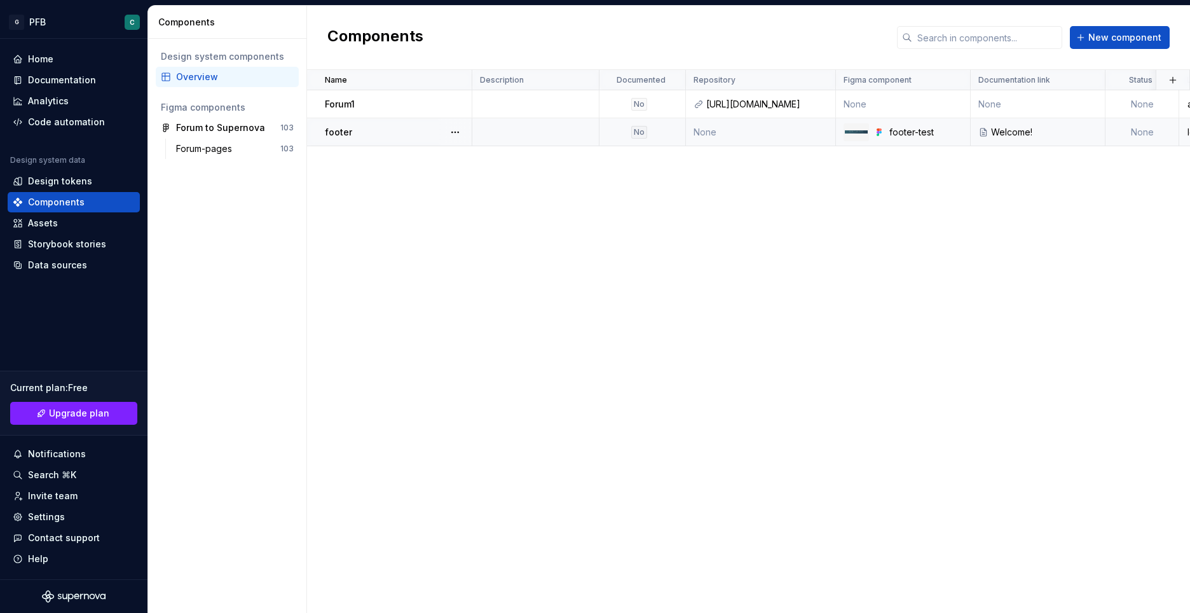
click at [333, 130] on p "footer" at bounding box center [338, 132] width 27 height 13
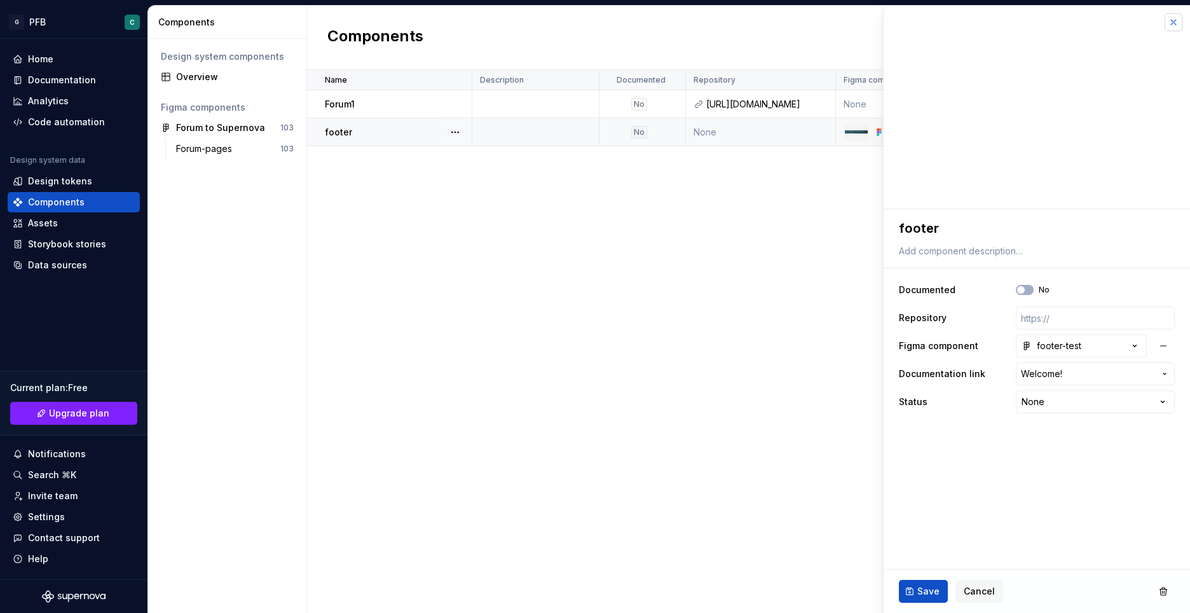
click at [1173, 24] on button "button" at bounding box center [1173, 22] width 18 height 18
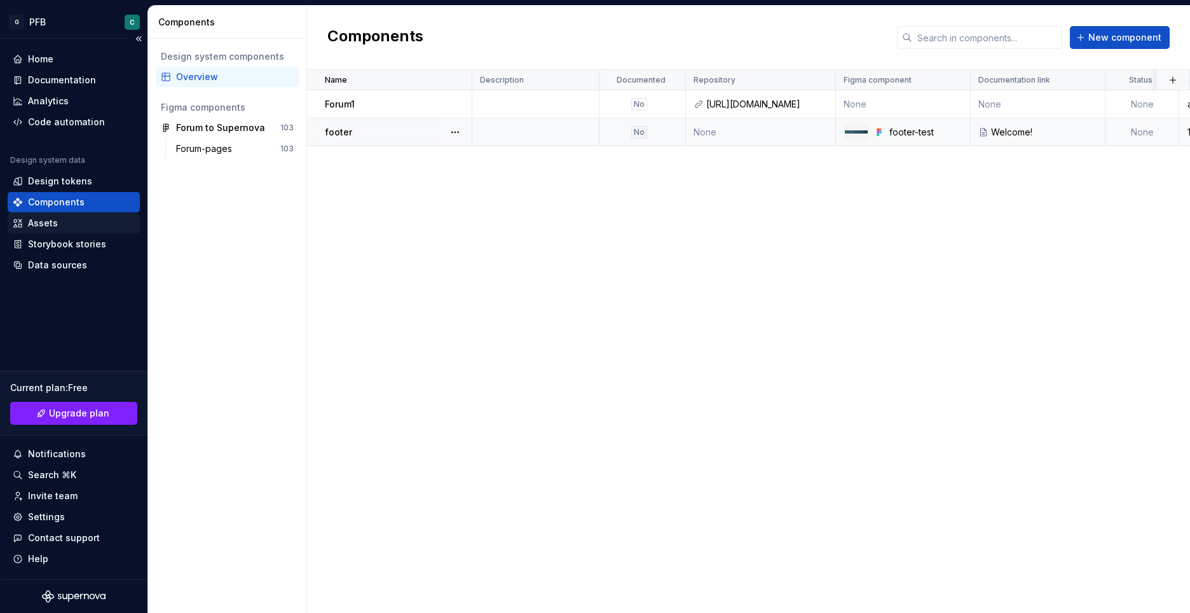
click at [40, 221] on ya-tr-span "Assets" at bounding box center [43, 222] width 30 height 11
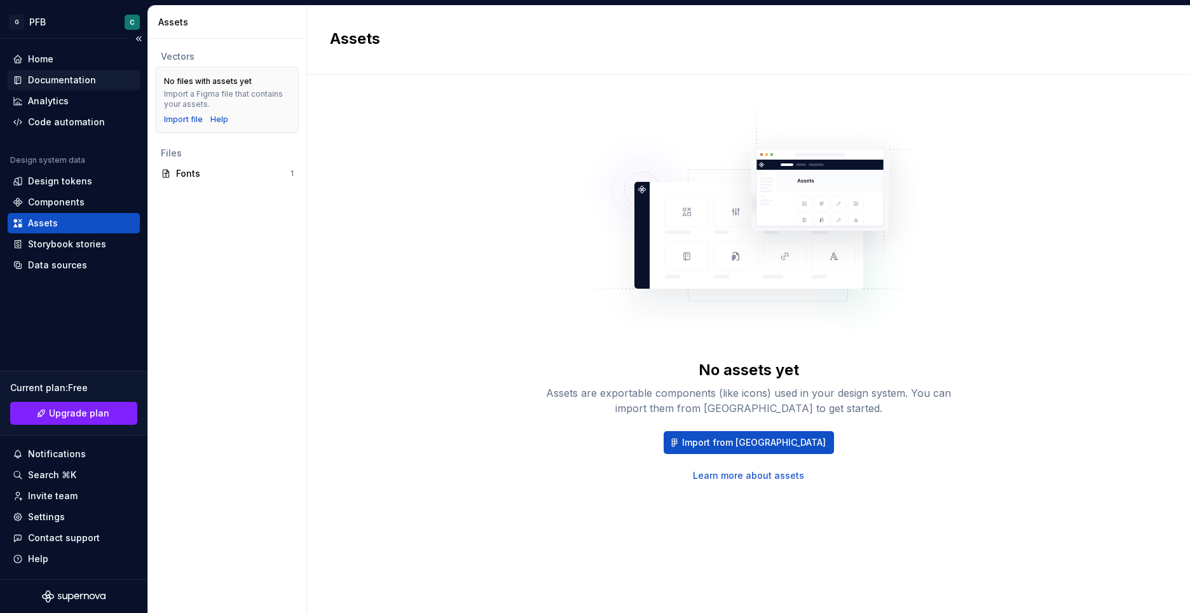
click at [51, 77] on ya-tr-span "Documentation" at bounding box center [62, 79] width 68 height 11
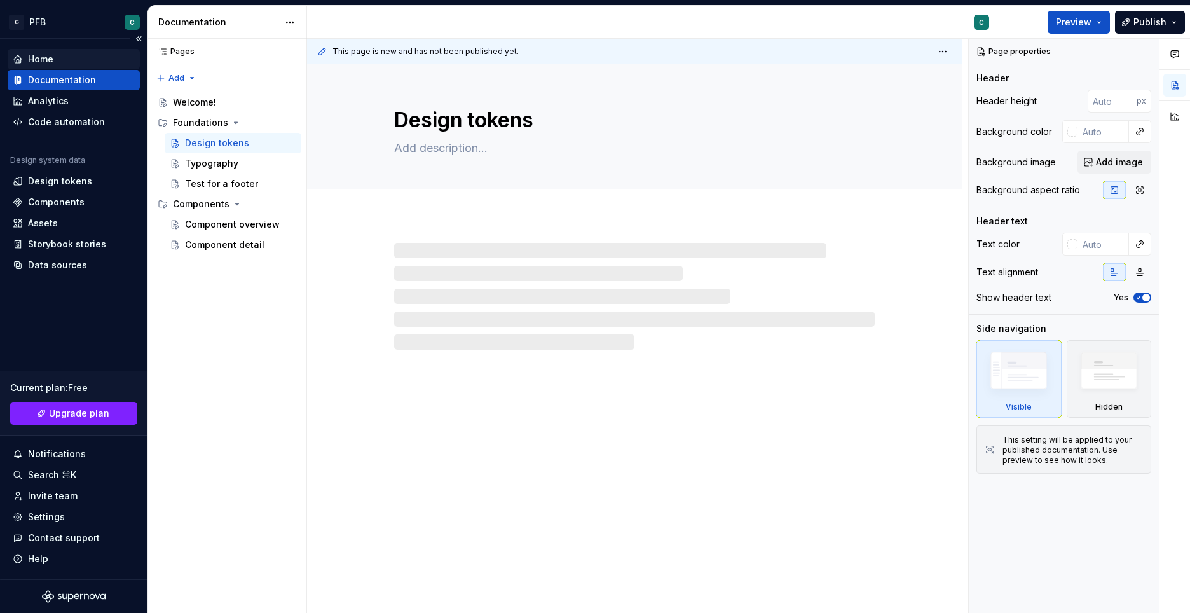
click at [44, 63] on ya-tr-span "Home" at bounding box center [40, 58] width 25 height 11
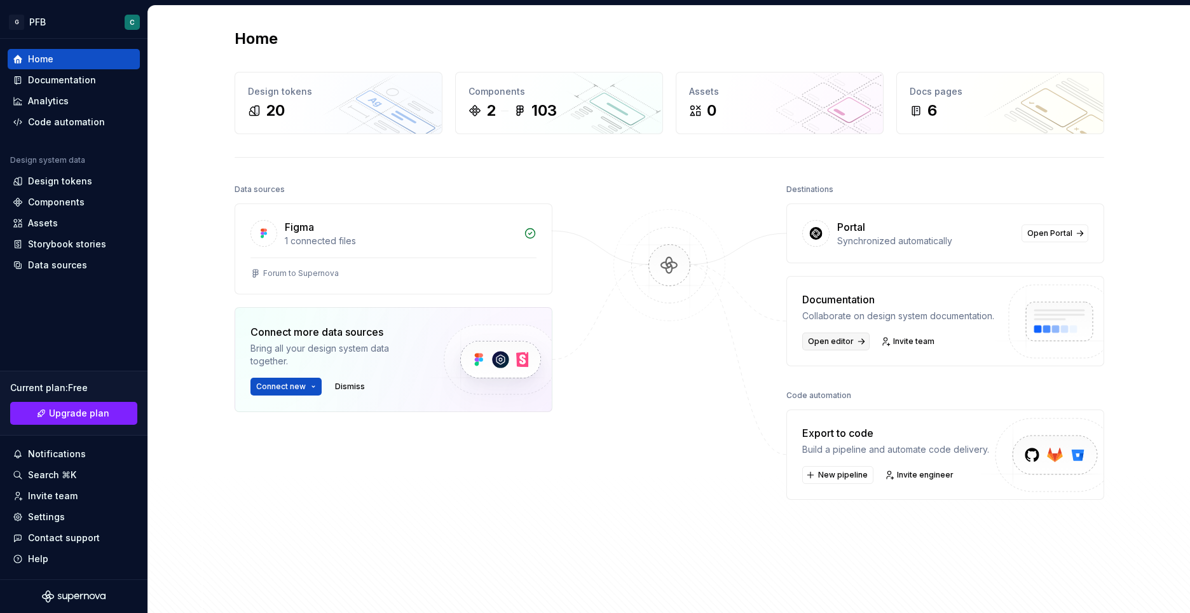
click at [835, 343] on span "Open editor" at bounding box center [831, 341] width 46 height 10
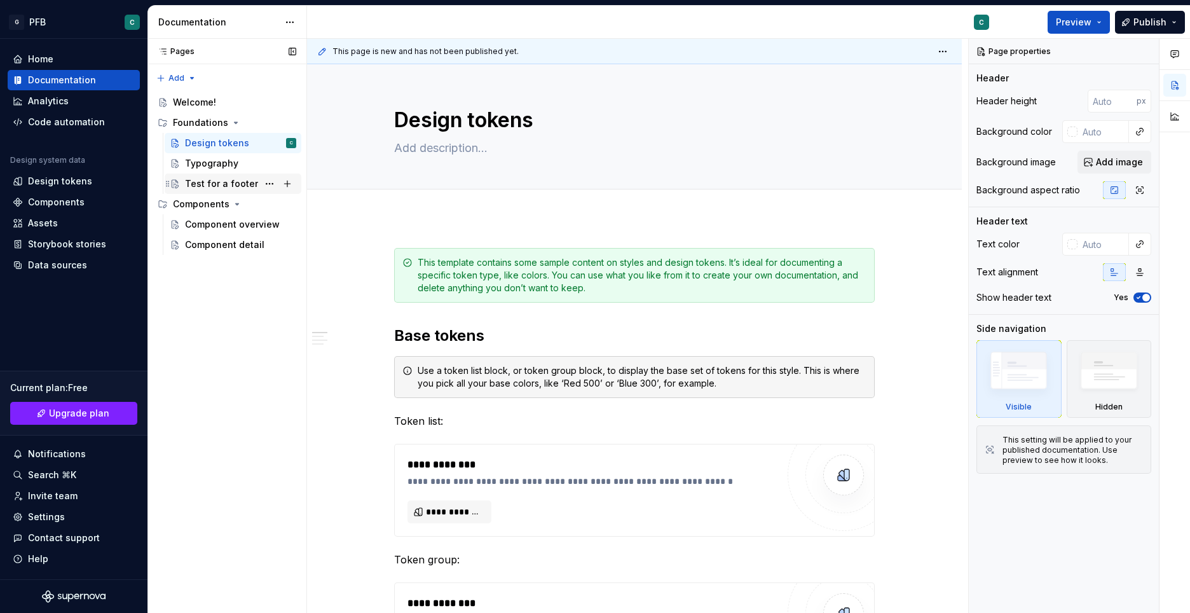
click at [210, 182] on div "Test for a footer" at bounding box center [221, 183] width 73 height 13
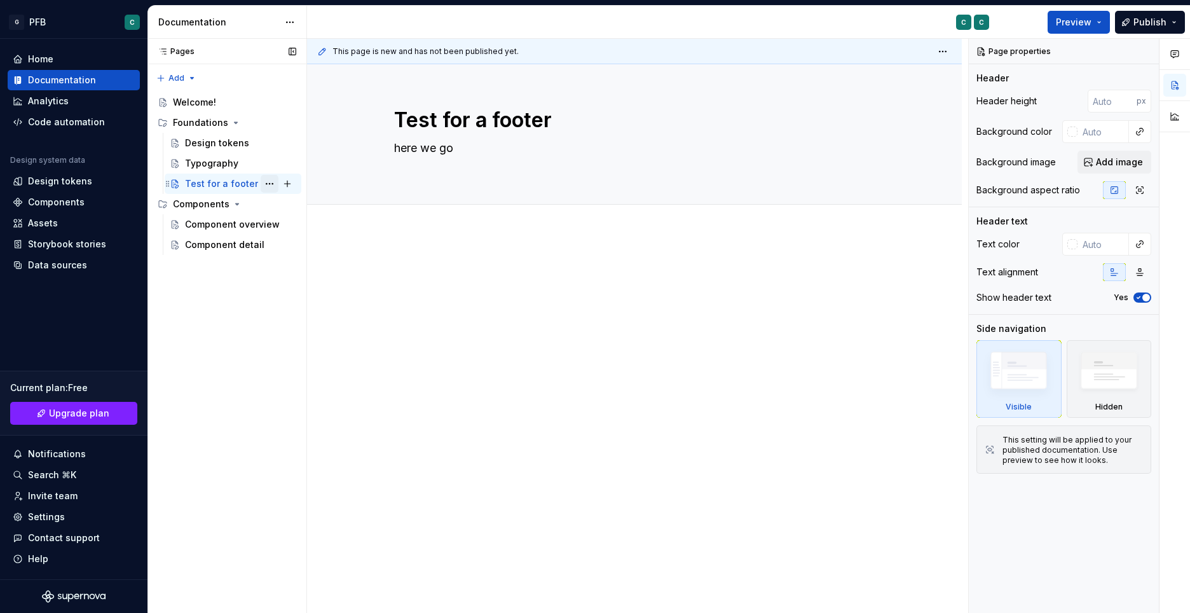
click at [269, 184] on button "Page tree" at bounding box center [270, 184] width 18 height 18
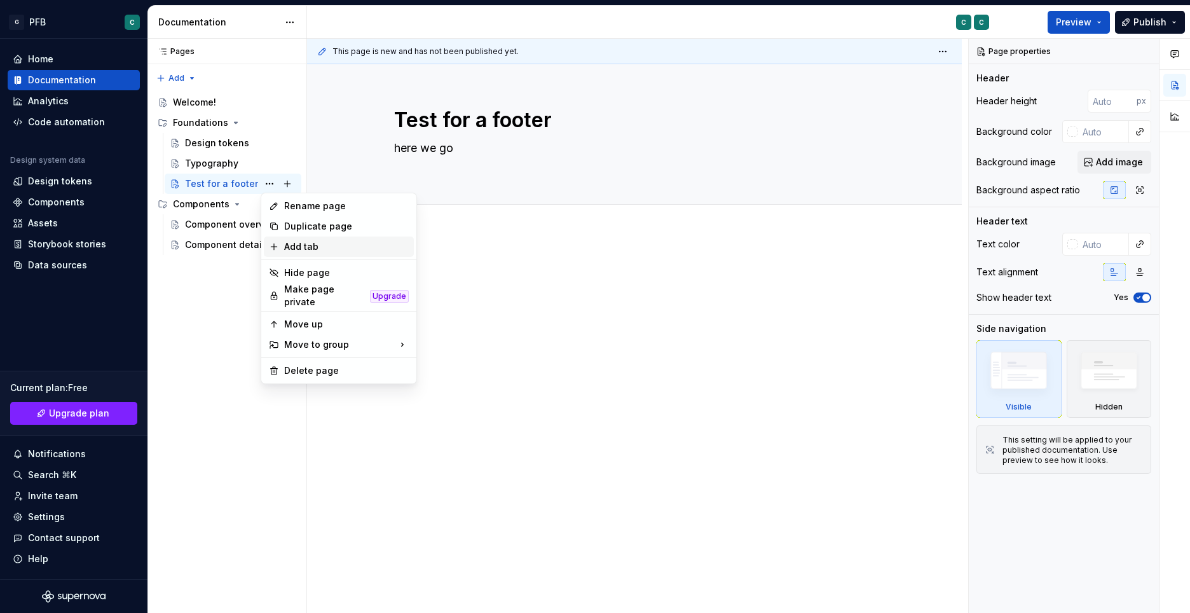
click at [323, 247] on div "Add tab" at bounding box center [346, 246] width 125 height 13
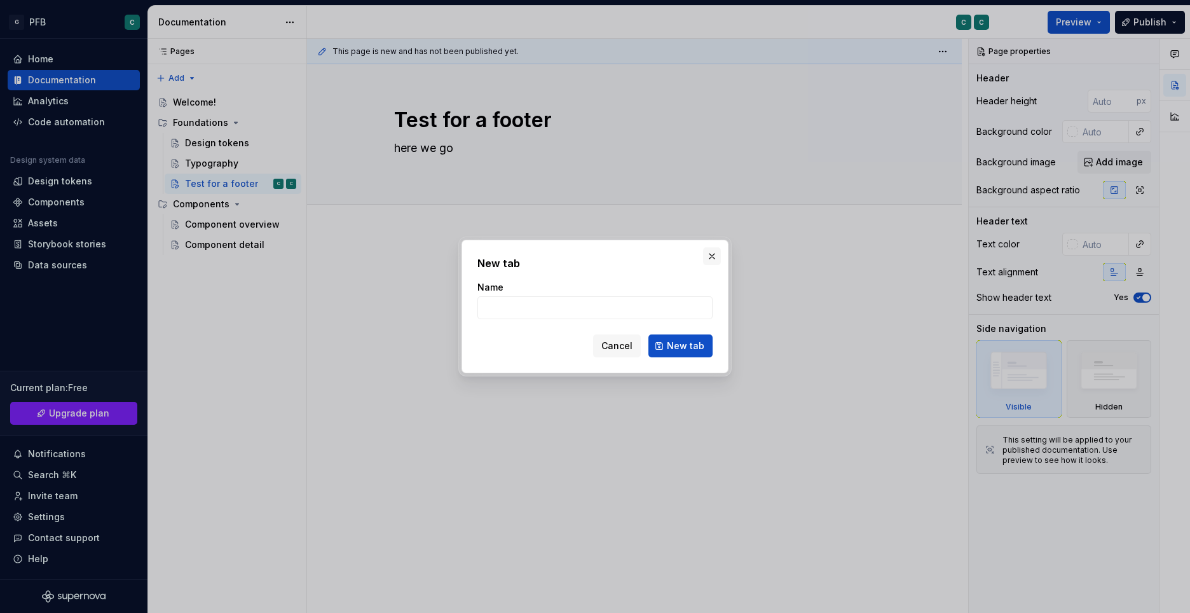
click at [709, 259] on button "button" at bounding box center [712, 256] width 18 height 18
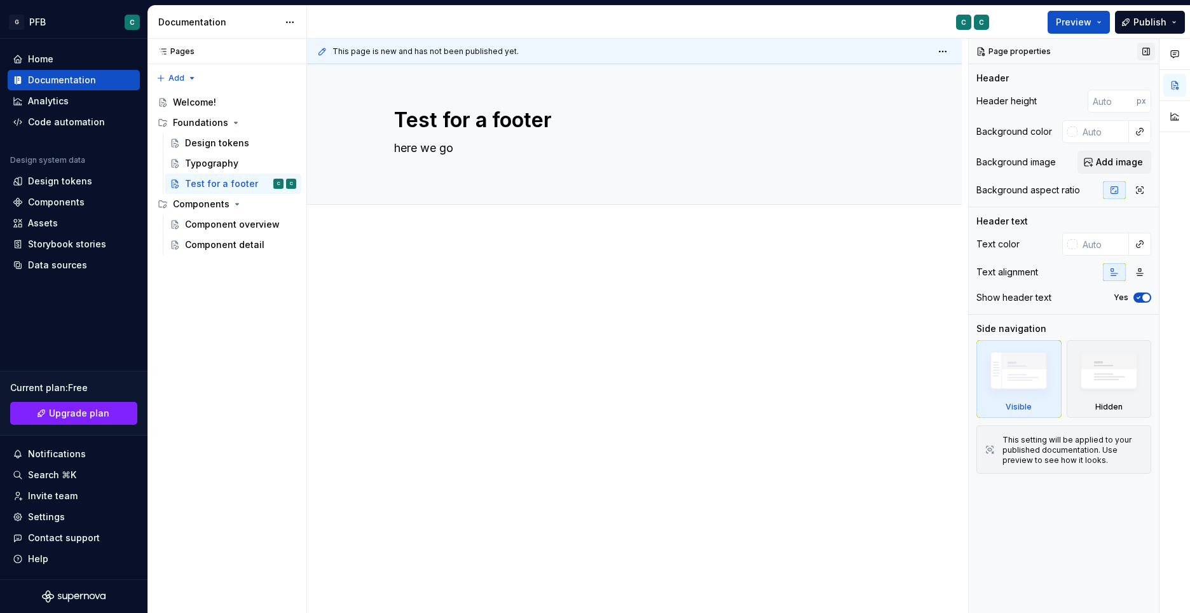
click at [1143, 53] on button "button" at bounding box center [1146, 52] width 18 height 18
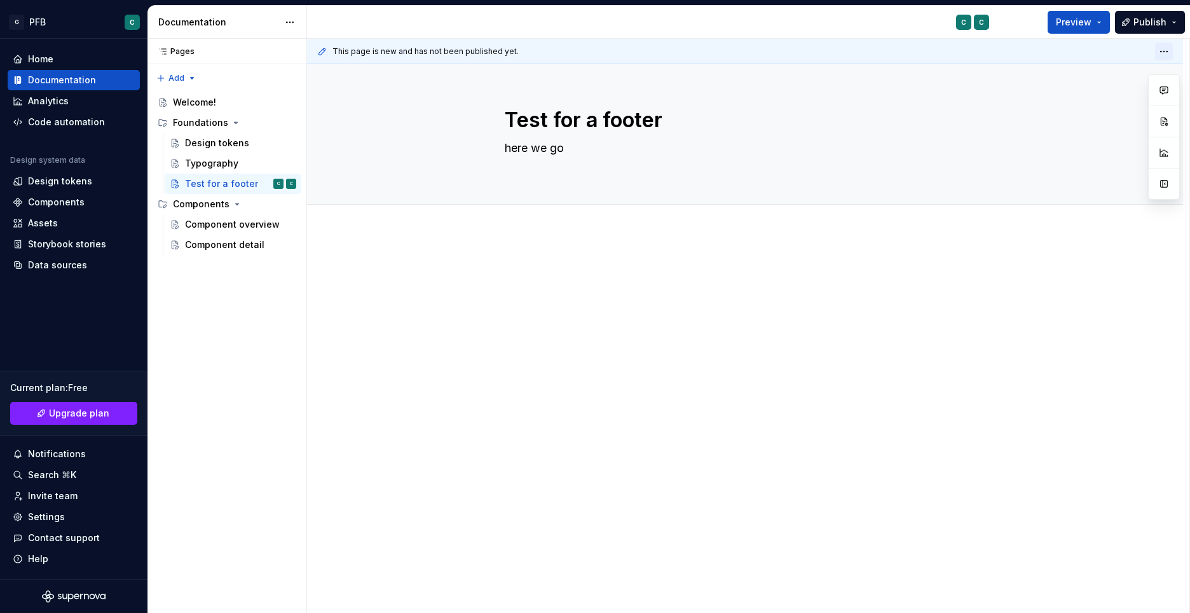
click at [1162, 50] on html "G PFB C Home Documentation Analytics Code automation Design system data Design …" at bounding box center [595, 306] width 1190 height 613
click at [1129, 71] on span "Open preview" at bounding box center [1105, 76] width 88 height 20
click at [1167, 56] on html "G PFB C Home Documentation Analytics Code automation Design system data Design …" at bounding box center [595, 306] width 1190 height 613
click at [1166, 50] on html "G PFB C Home Documentation Analytics Code automation Design system data Design …" at bounding box center [595, 306] width 1190 height 613
click at [1143, 73] on span "Open preview" at bounding box center [1105, 76] width 88 height 20
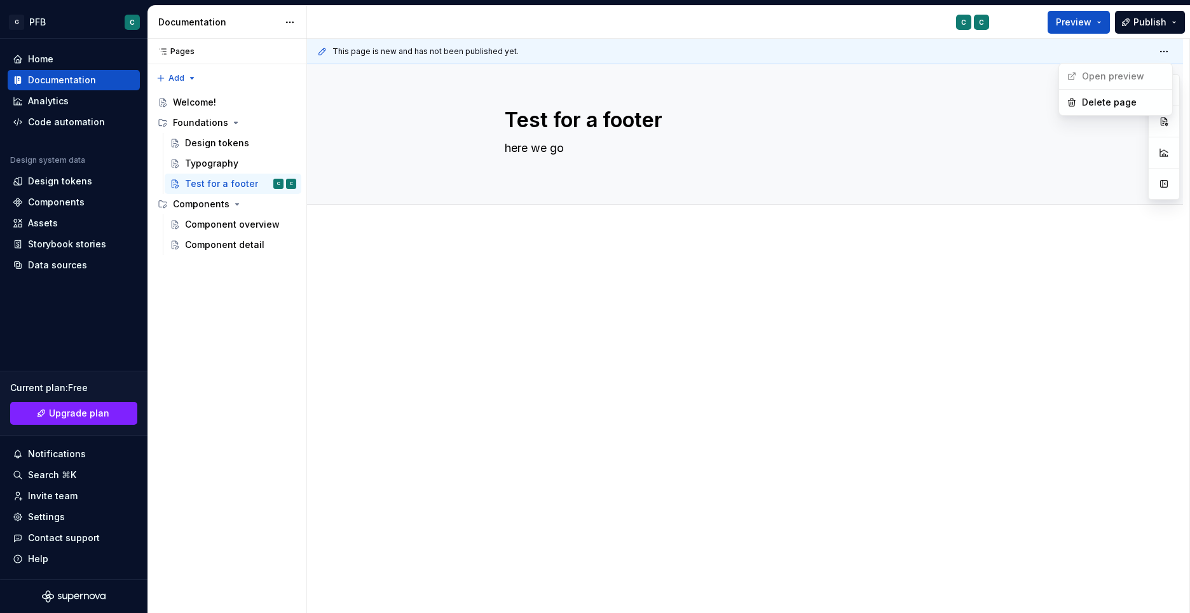
click at [1176, 51] on html "G PFB C Home Documentation Analytics Code automation Design system data Design …" at bounding box center [595, 306] width 1190 height 613
click at [214, 184] on div "Test for a footer" at bounding box center [221, 183] width 73 height 13
click at [220, 228] on div "Component overview" at bounding box center [221, 224] width 73 height 13
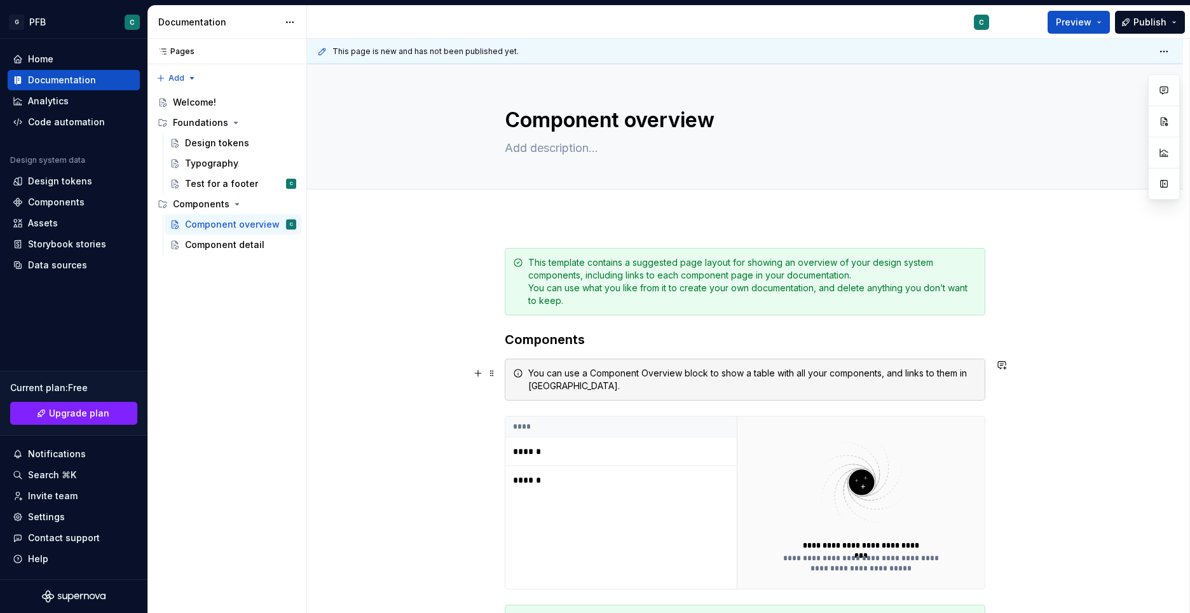
scroll to position [191, 0]
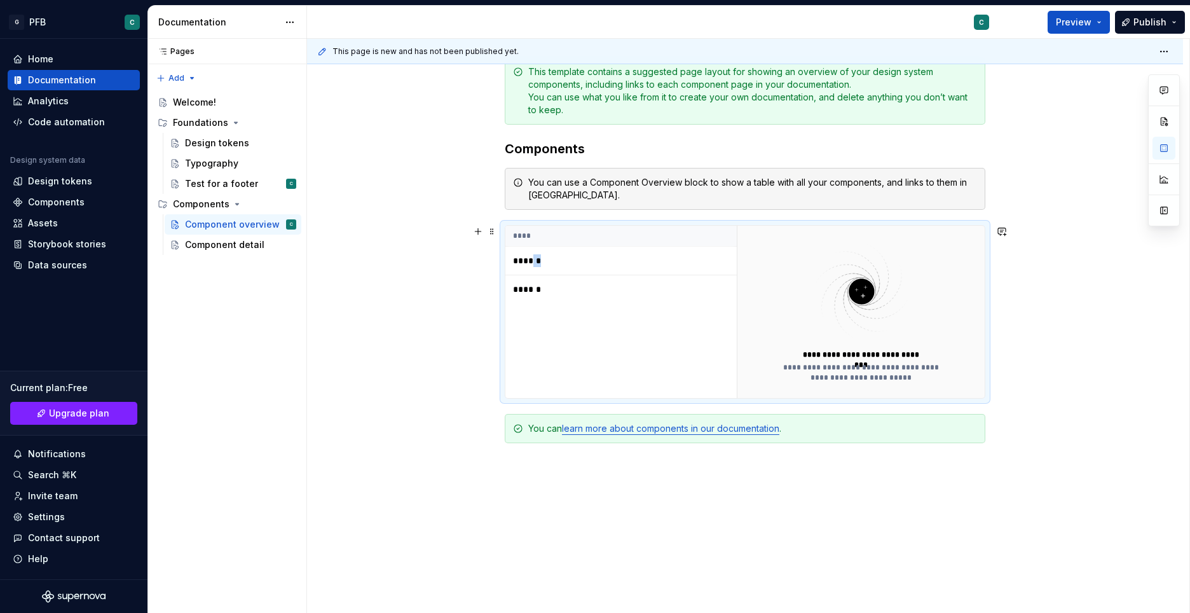
click at [531, 264] on p "******" at bounding box center [592, 260] width 159 height 13
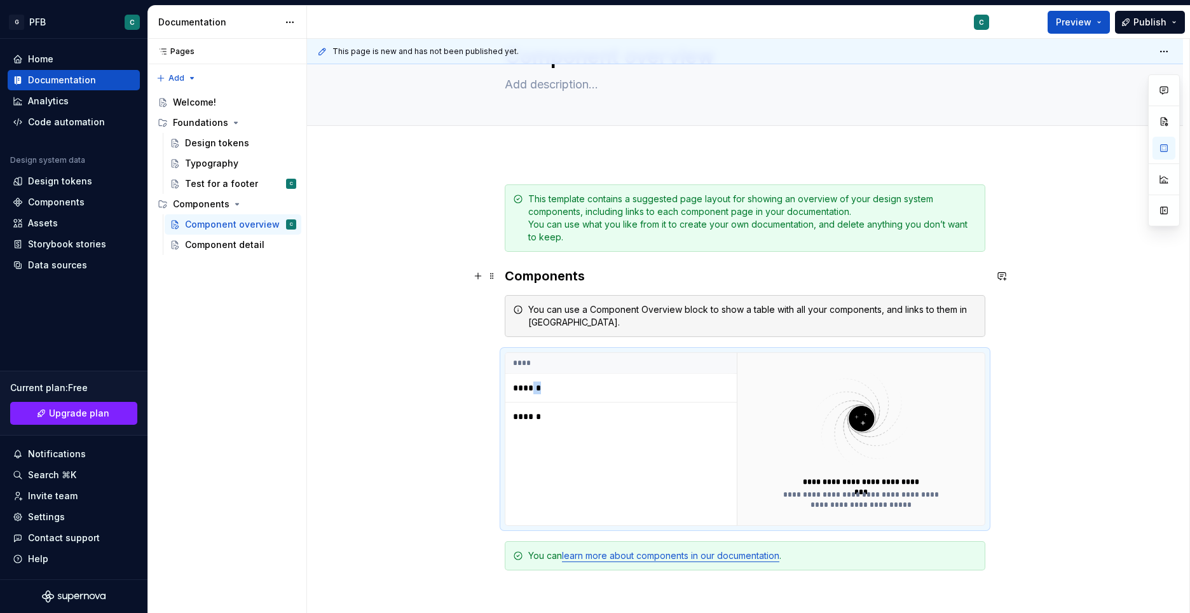
scroll to position [0, 0]
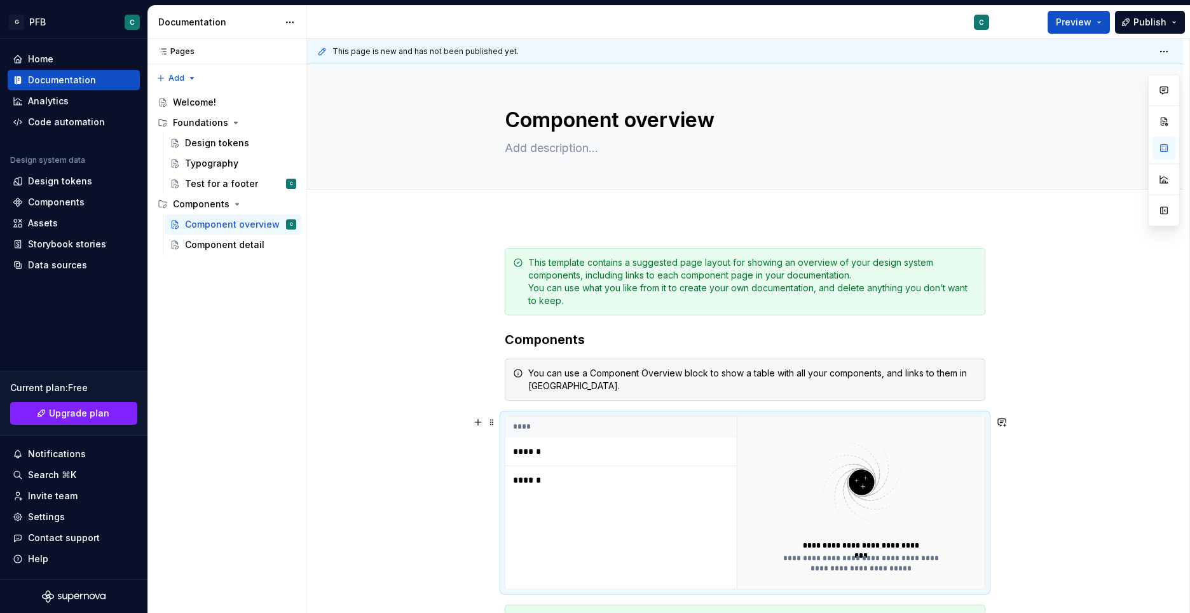
click at [524, 452] on p "******" at bounding box center [592, 451] width 159 height 13
click at [477, 422] on button "button" at bounding box center [478, 422] width 18 height 18
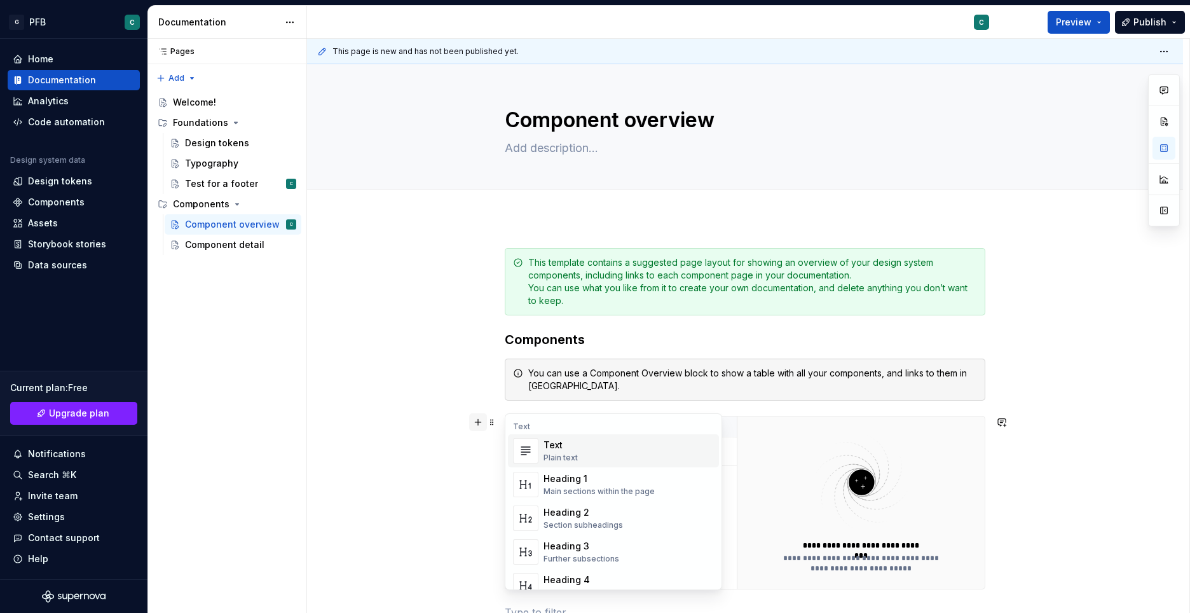
scroll to position [8, 0]
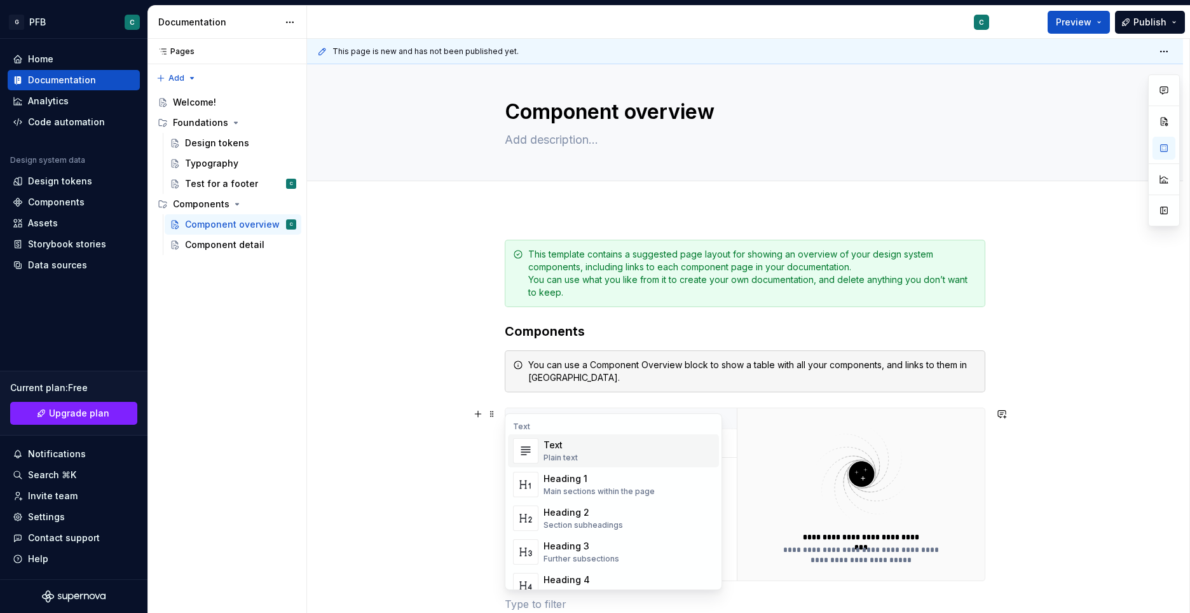
click at [431, 438] on div "**********" at bounding box center [745, 558] width 876 height 699
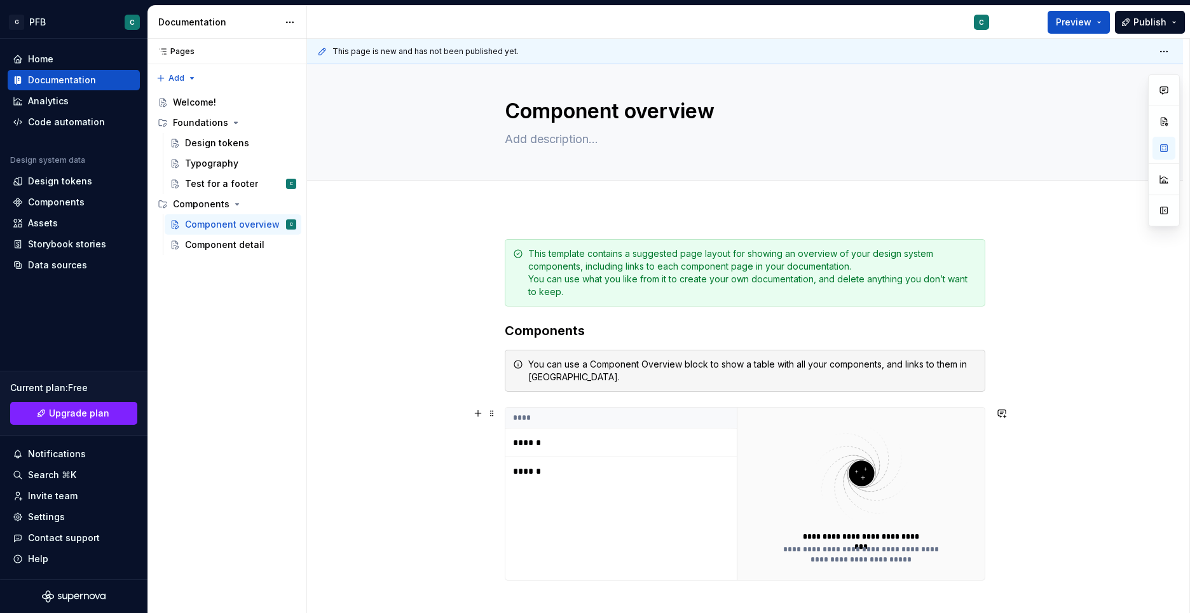
scroll to position [0, 0]
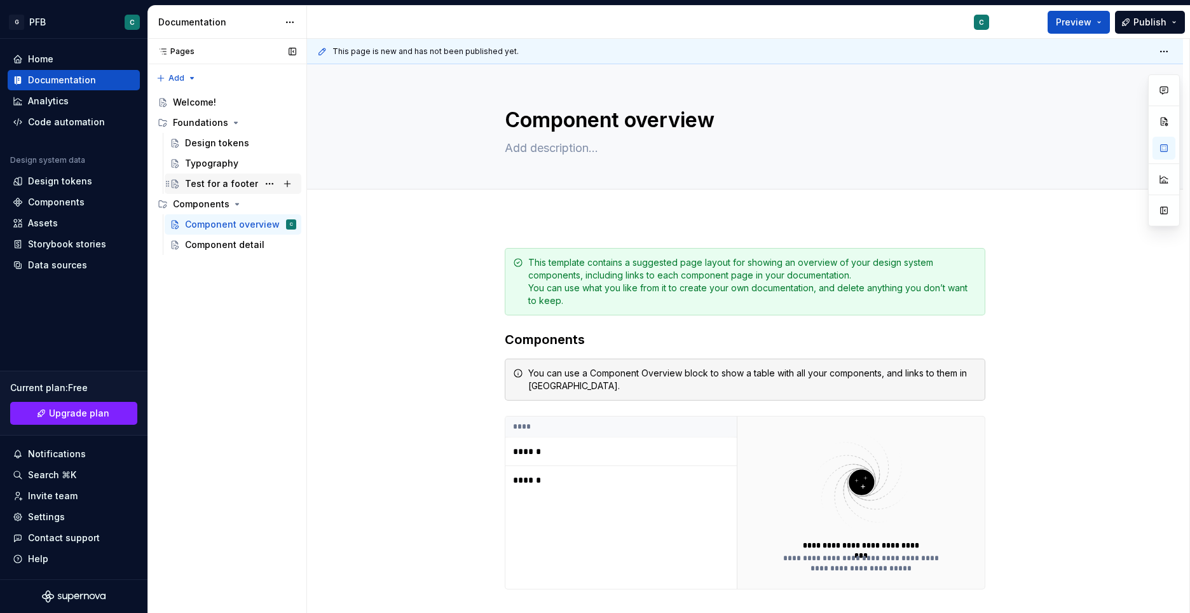
click at [199, 186] on div "Test for a footer" at bounding box center [221, 183] width 73 height 13
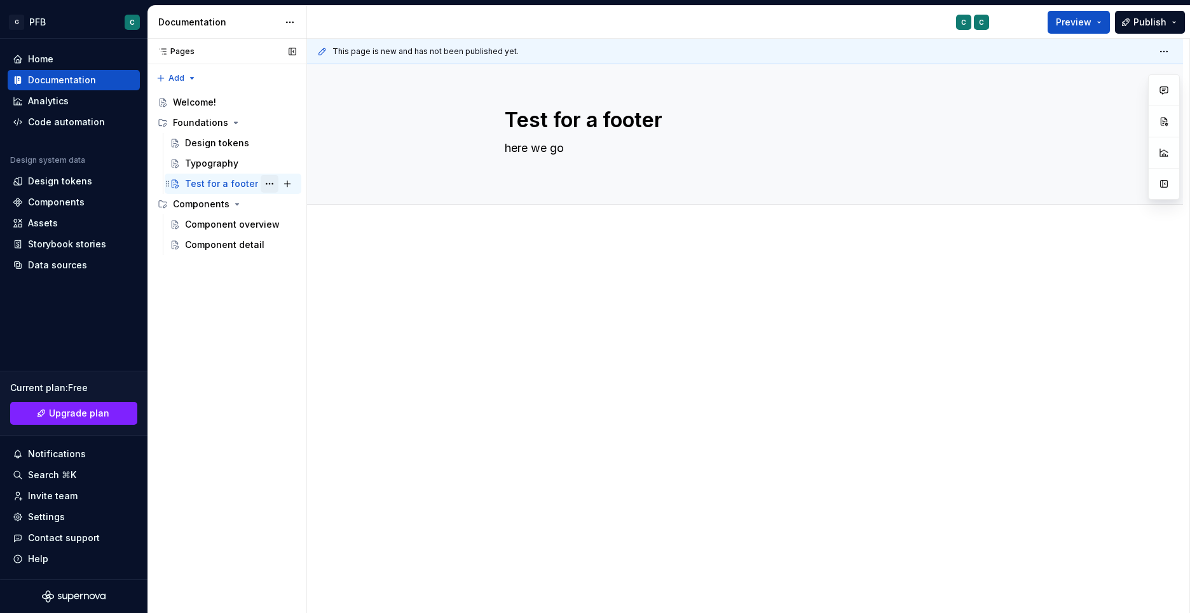
click at [268, 182] on button "Page tree" at bounding box center [270, 184] width 18 height 18
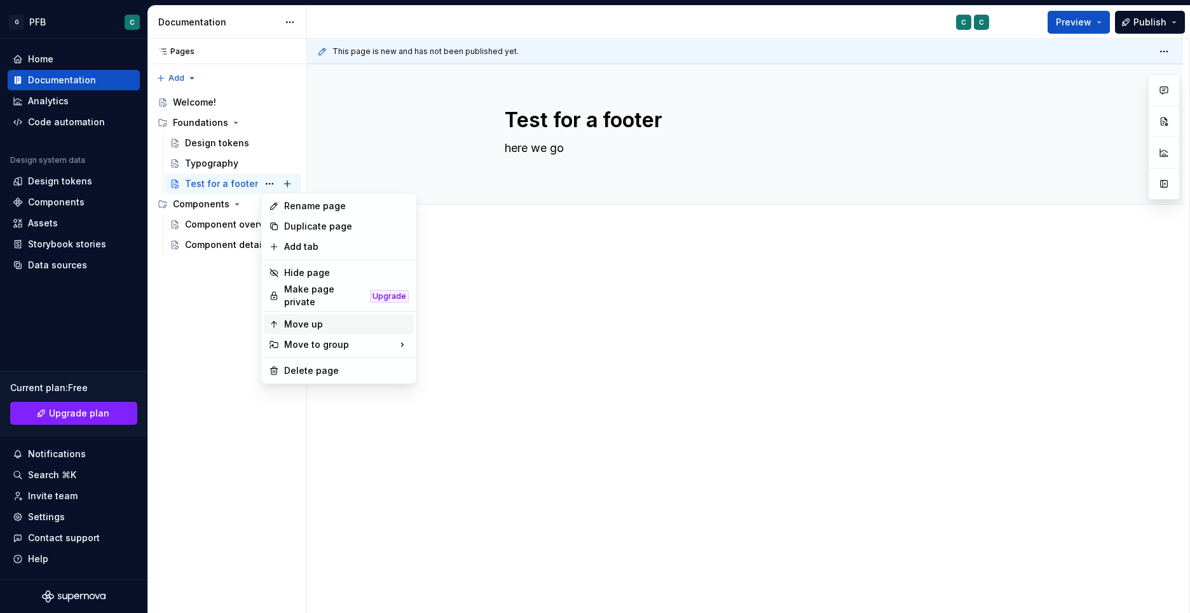
click at [336, 322] on div "Move up" at bounding box center [346, 324] width 125 height 13
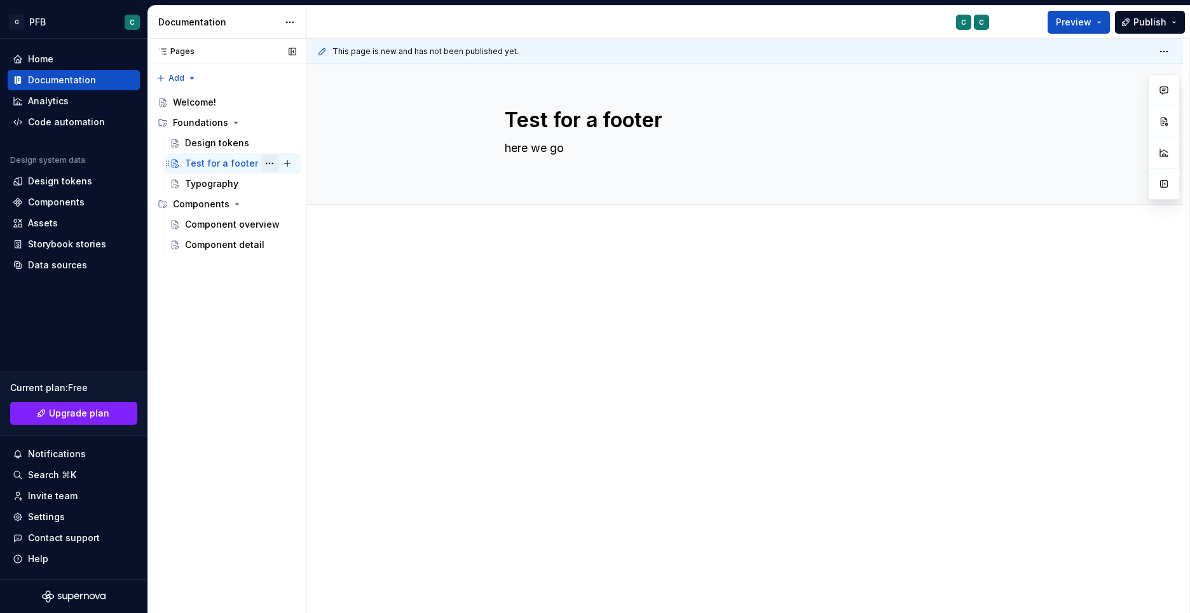
click at [268, 160] on button "Page tree" at bounding box center [270, 163] width 18 height 18
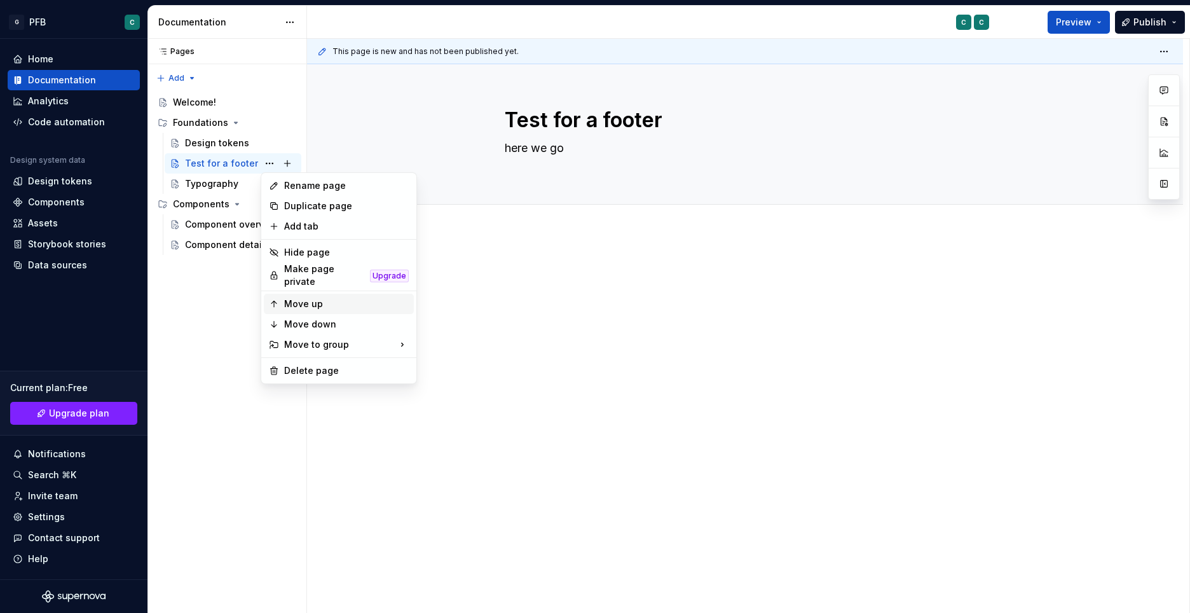
click at [302, 302] on div "Move up" at bounding box center [346, 303] width 125 height 13
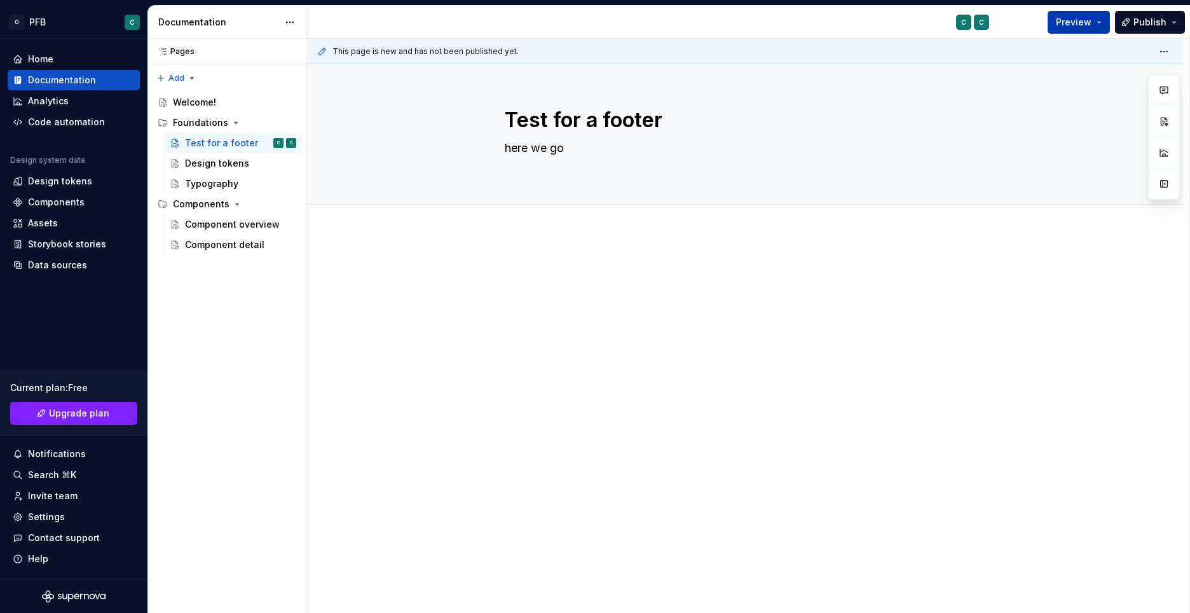
click at [1100, 24] on button "Preview" at bounding box center [1078, 22] width 62 height 23
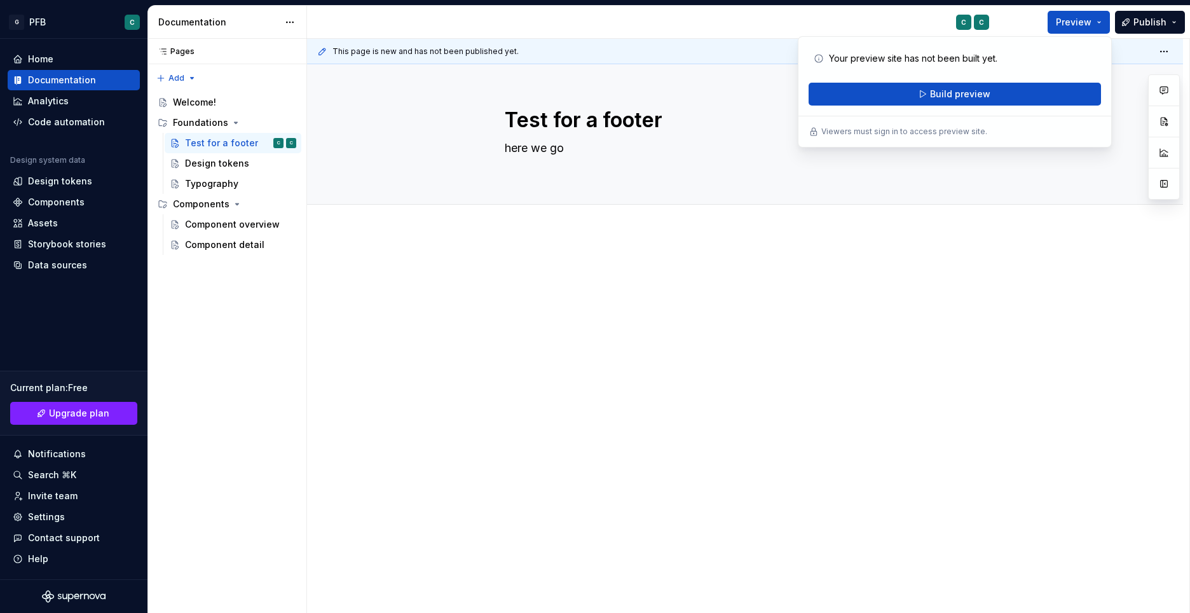
click at [989, 264] on div at bounding box center [745, 372] width 876 height 278
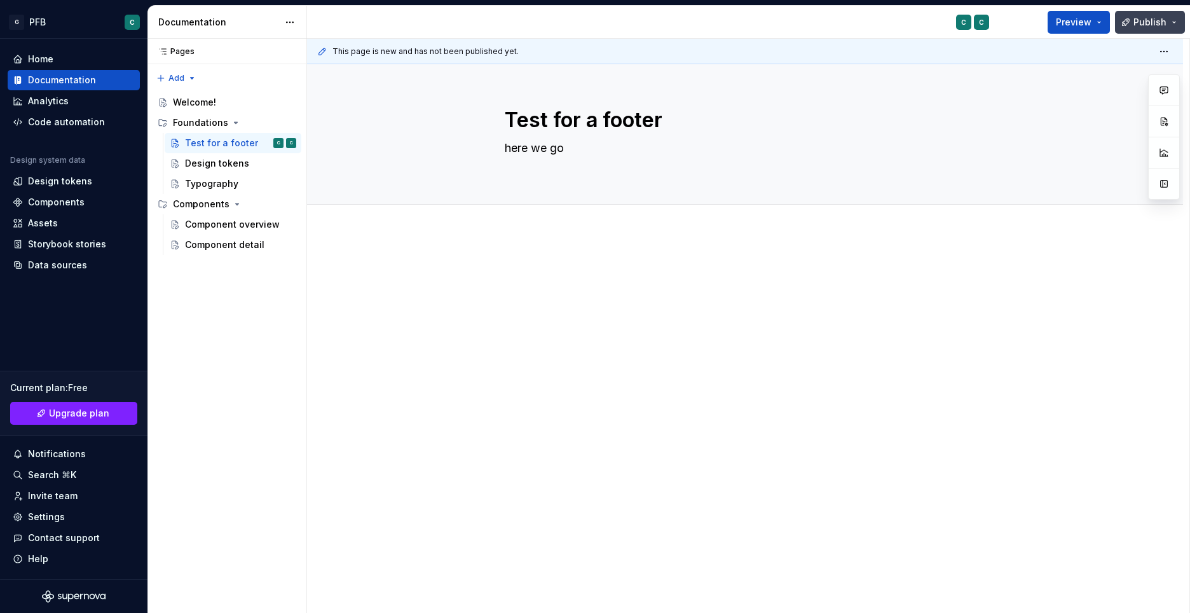
click at [1173, 22] on button "Publish" at bounding box center [1150, 22] width 70 height 23
click at [1025, 271] on div at bounding box center [745, 372] width 876 height 278
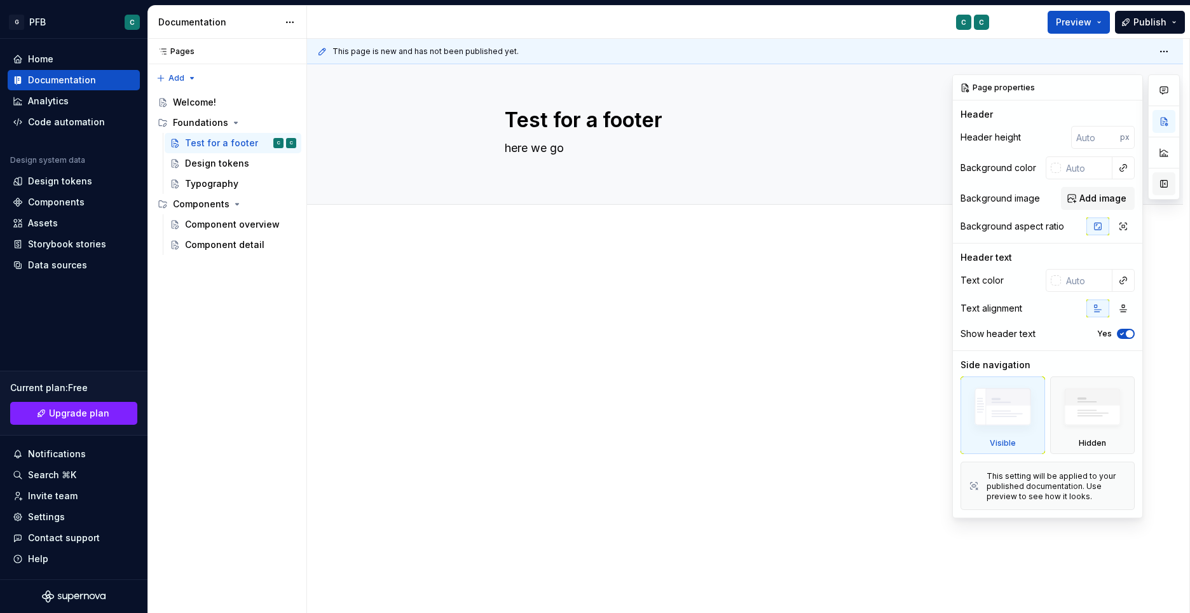
click at [1163, 189] on button "button" at bounding box center [1163, 183] width 23 height 23
type textarea "*"
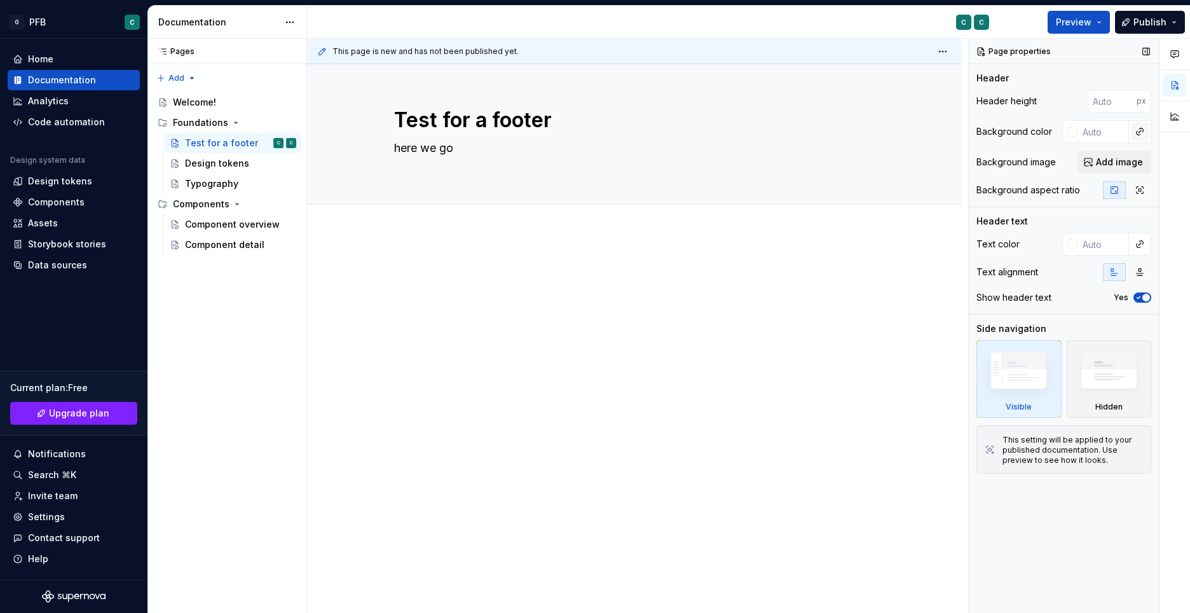
click at [1137, 131] on button "button" at bounding box center [1139, 132] width 18 height 18
click at [1097, 135] on div "Comments Open comments No comments yet Select ‘Comment’ from the block context …" at bounding box center [1078, 326] width 221 height 574
click at [1069, 134] on div at bounding box center [1072, 131] width 10 height 10
click at [1099, 131] on div "Comments Open comments No comments yet Select ‘Comment’ from the block context …" at bounding box center [1078, 326] width 221 height 574
click at [1072, 130] on div at bounding box center [1072, 131] width 10 height 10
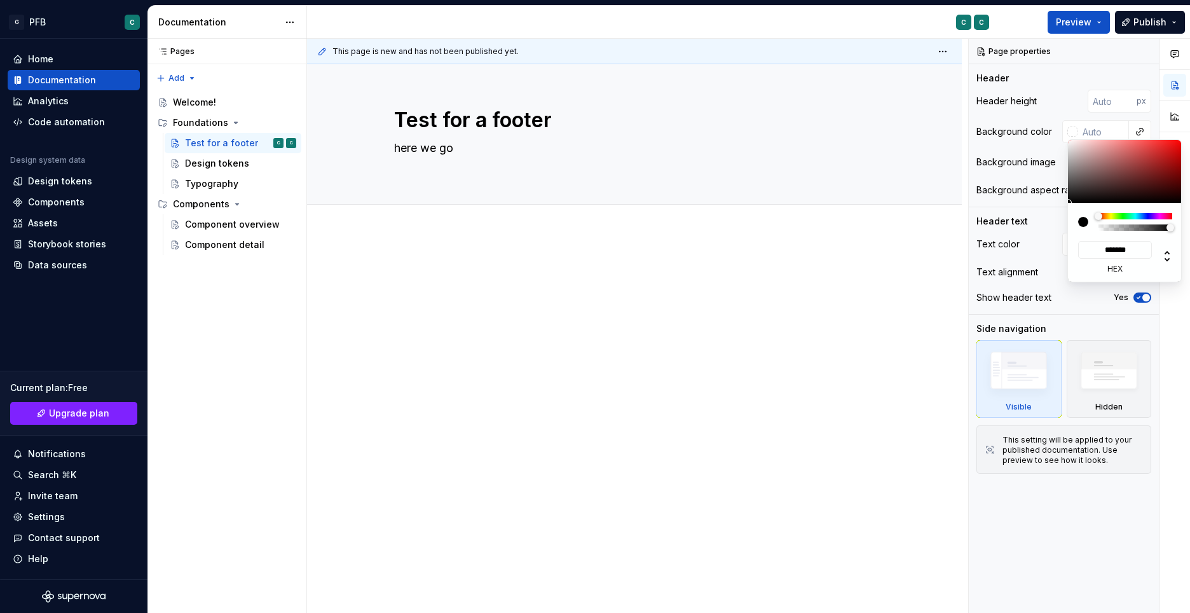
type input "#B9A2A2"
type input "*******"
type textarea "*"
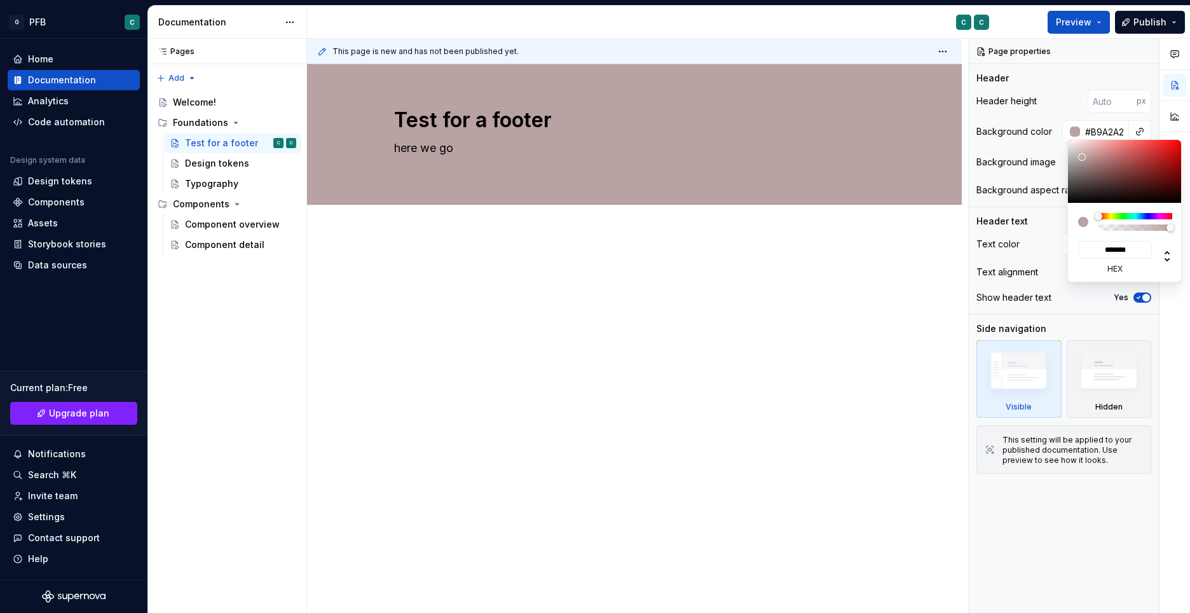
type input "#B79E9E"
type input "*******"
type input "#B49C9C"
type input "*******"
type textarea "*"
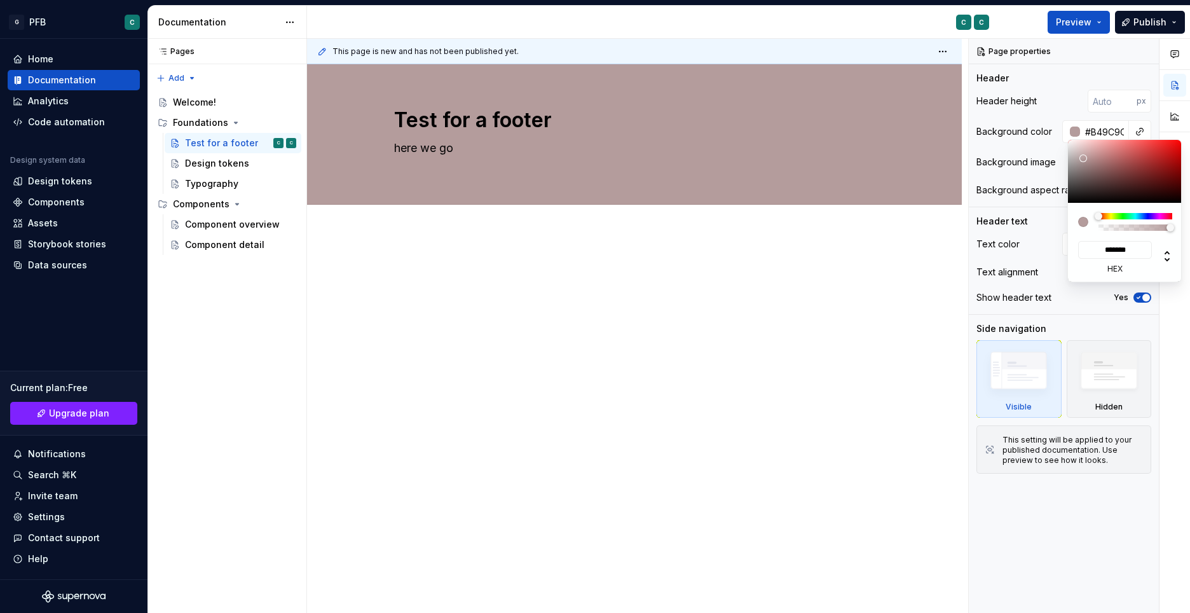
type input "#B49D9D"
type input "*******"
type input "#B2A2A2"
type input "*******"
type input "#B2A8A8"
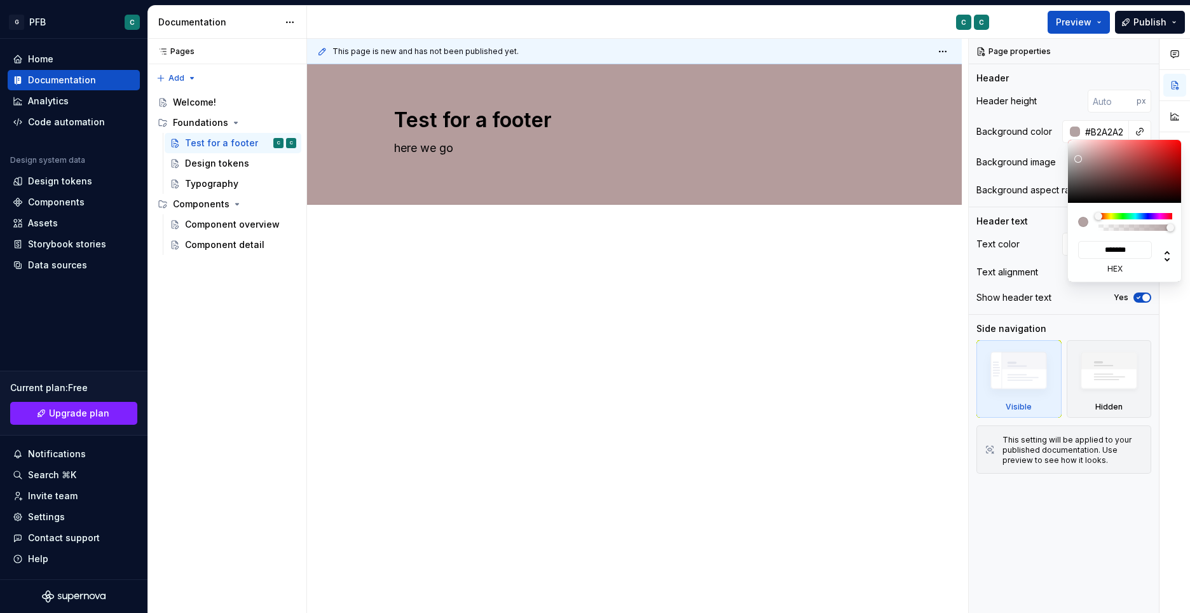
type input "*******"
type input "#B2ACAC"
type input "*******"
type input "#B2AFAF"
type input "*******"
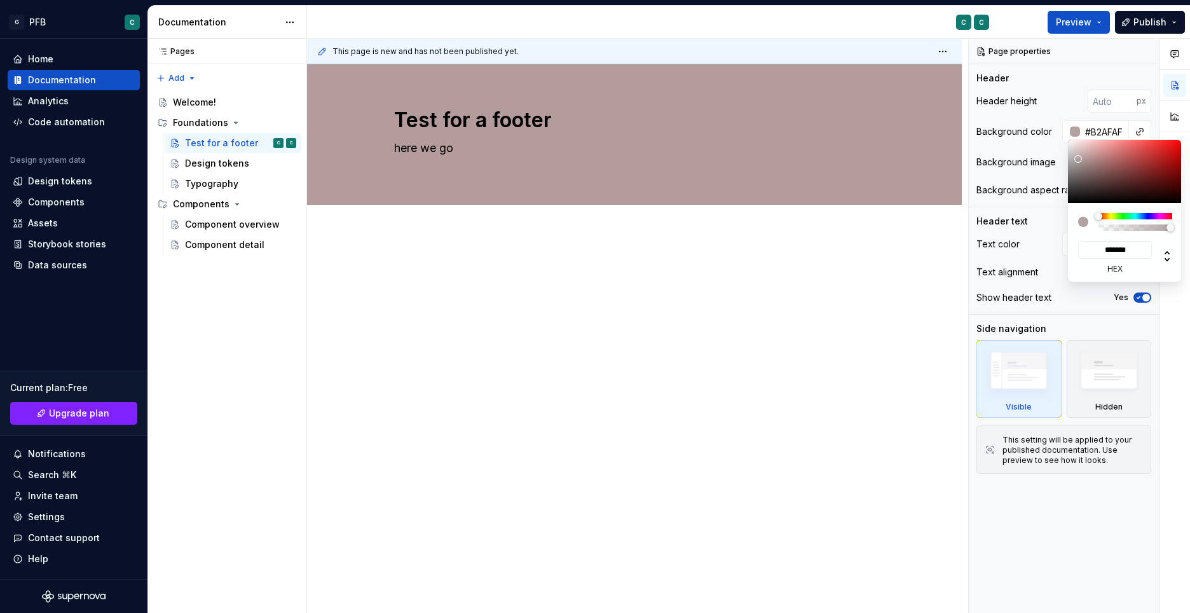
type input "#B2B0B0"
type input "*******"
type input "#B2B2B2"
type input "*******"
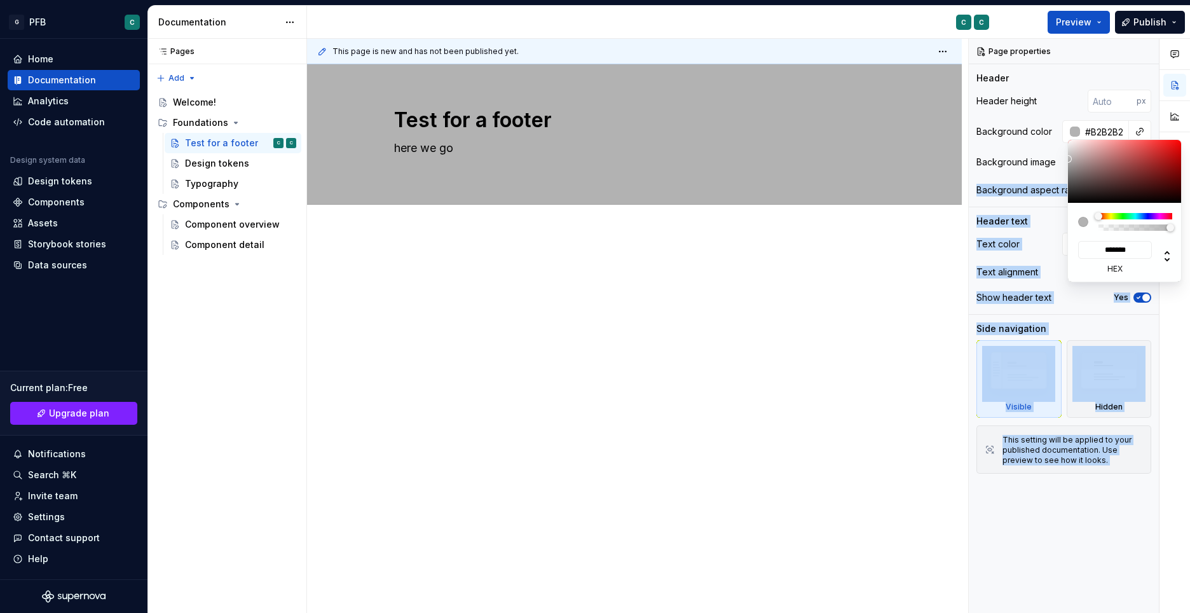
type textarea "*"
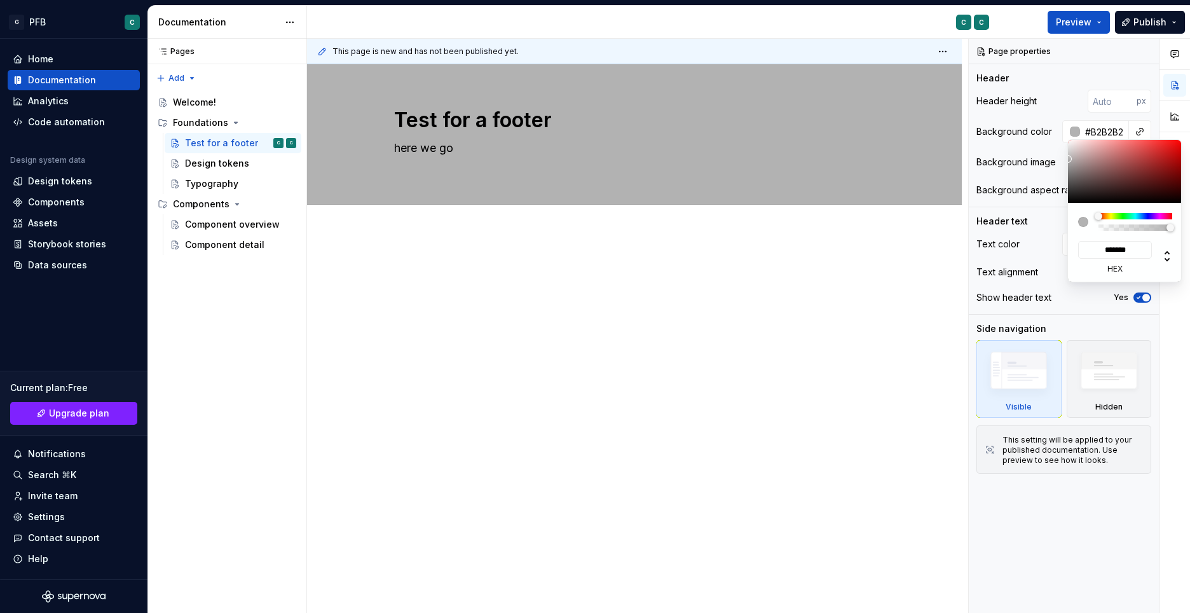
type input "#B7B7B7"
type input "*******"
type input "#BCBCBC"
type input "*******"
type input "#C6C6C6"
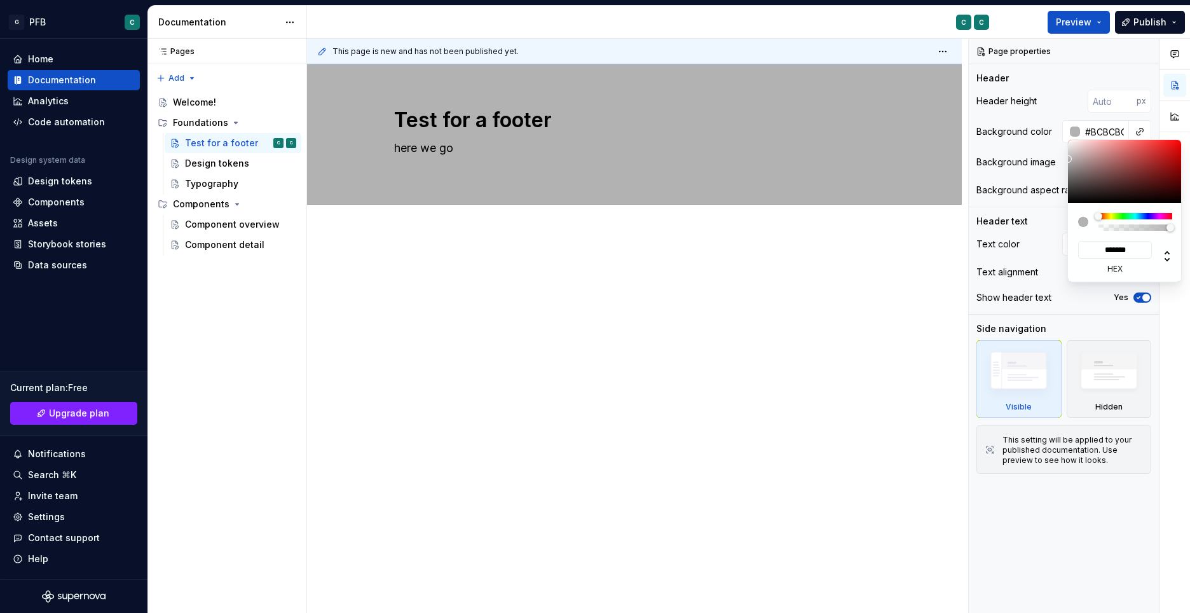
type input "*******"
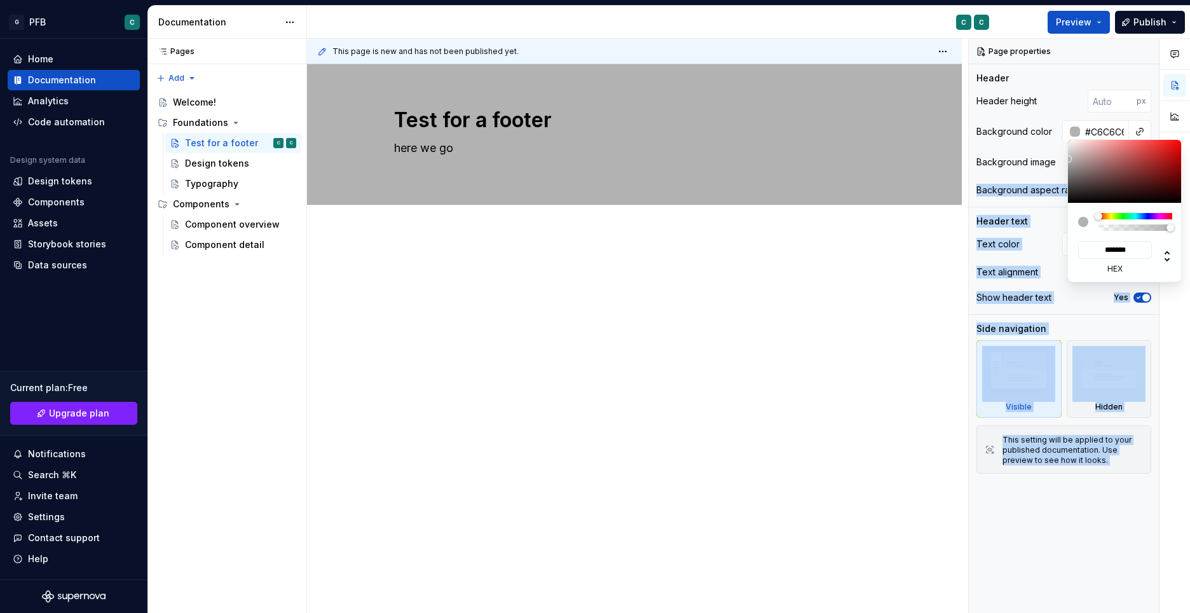
type input "#CECECE"
type input "*******"
type input "#D3D3D3"
type input "*******"
type textarea "*"
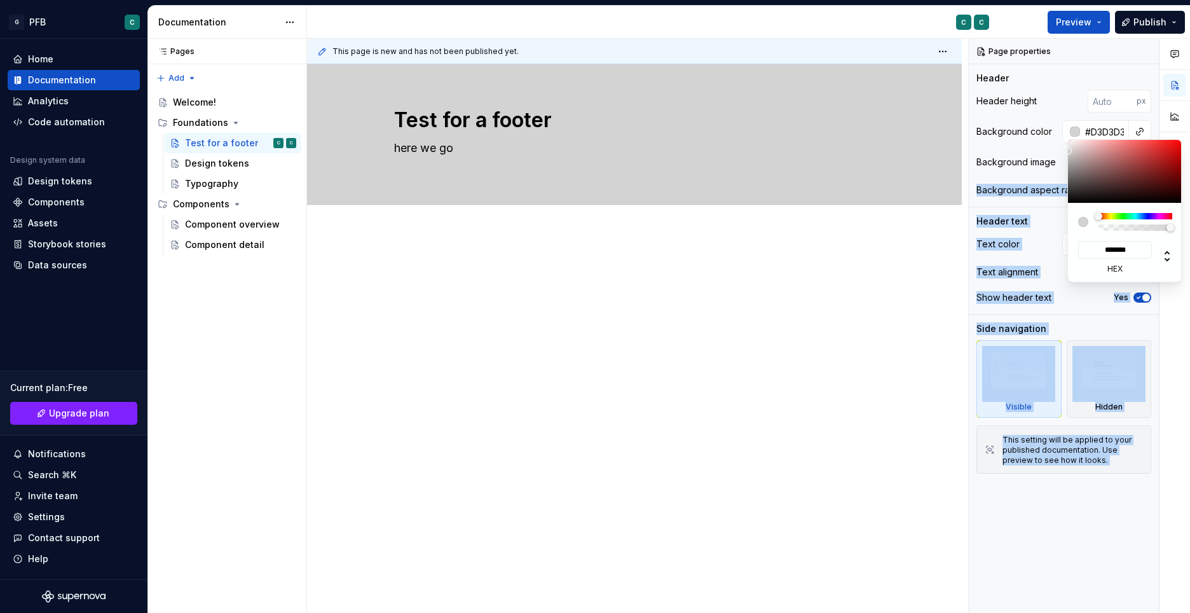
type input "#D6D6D6"
type input "*******"
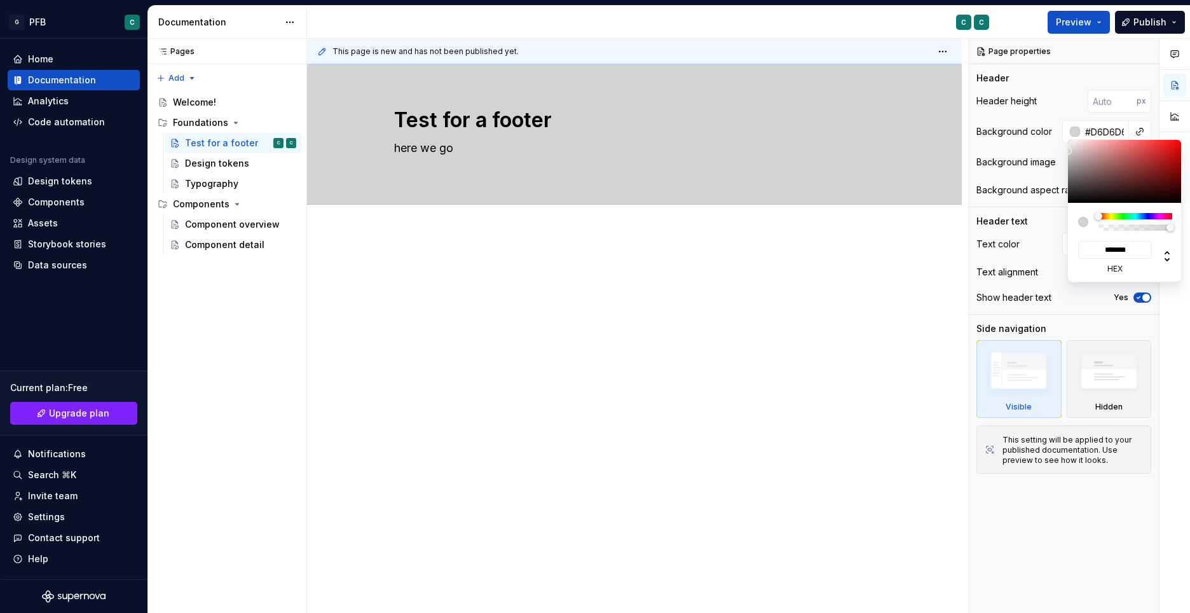
type input "#DBDBDB"
type input "*******"
type input "#E0DFDF"
type input "*******"
type input "#E3E1E1"
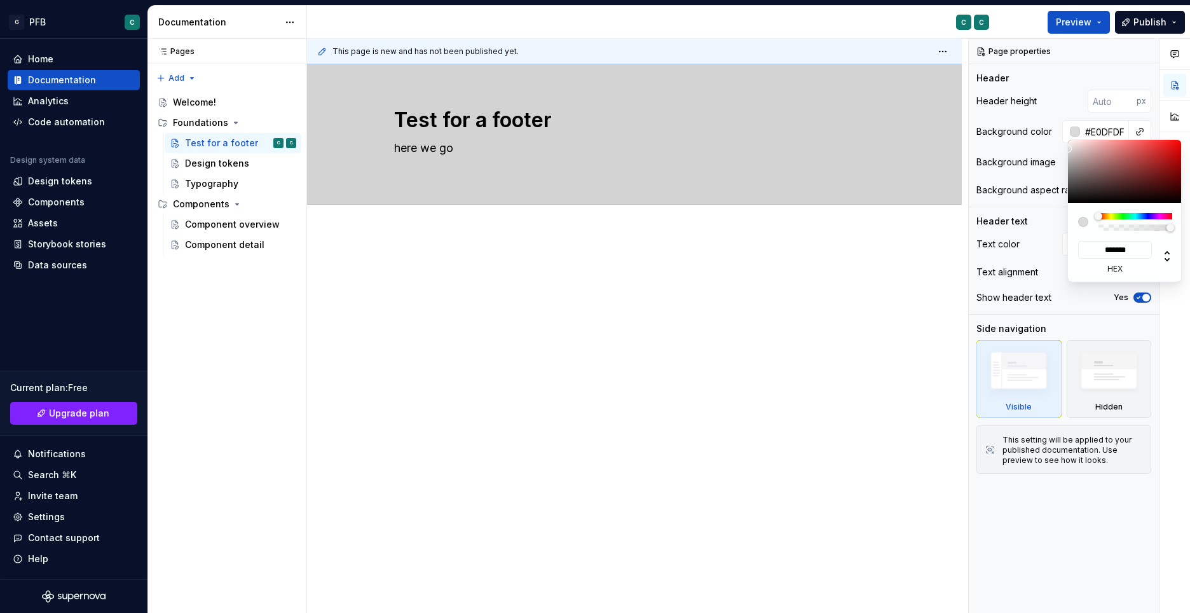
type input "*******"
type textarea "*"
type input "#E8E7E7"
type input "*******"
type input "#EAEAEA"
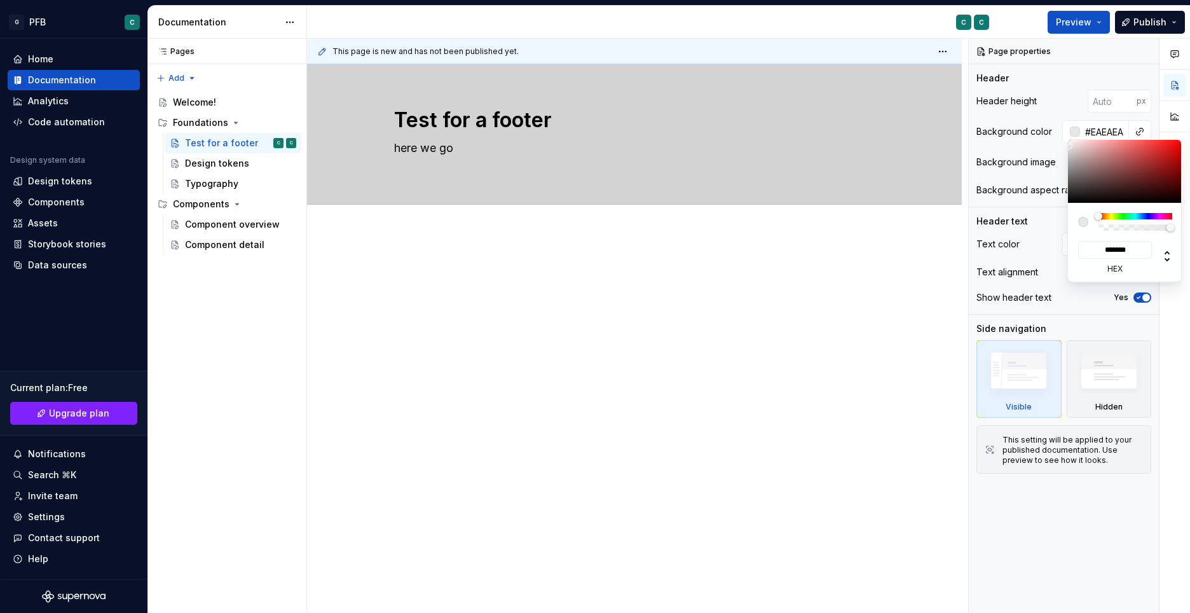
type input "*******"
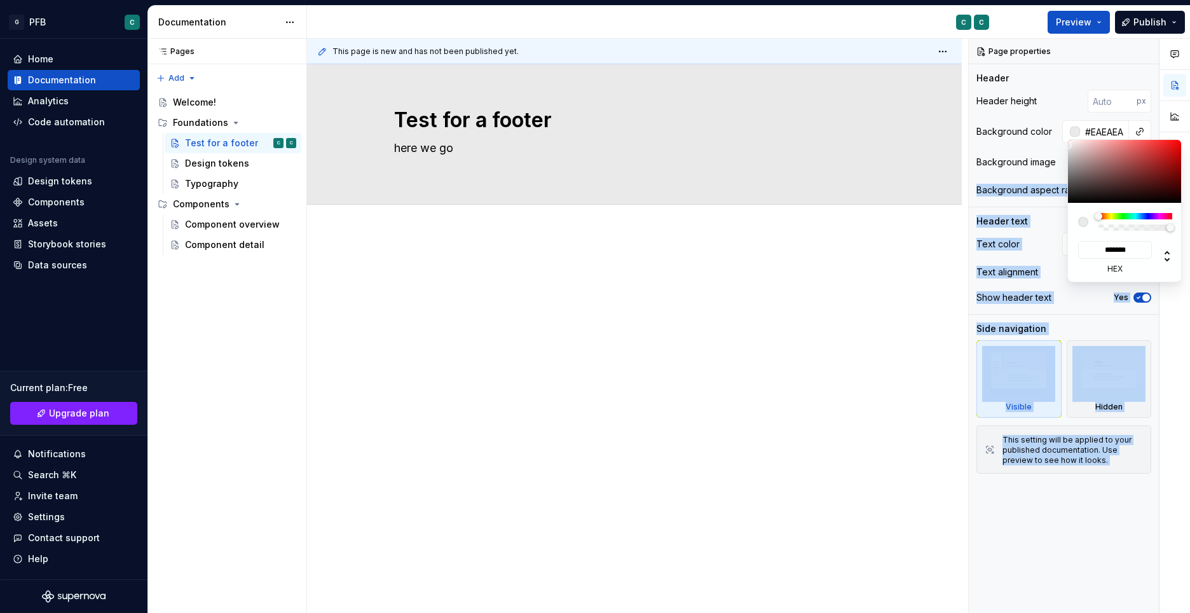
drag, startPoint x: 1082, startPoint y: 157, endPoint x: 1062, endPoint y: 145, distance: 23.6
click at [1062, 145] on body "G PFB C Home Documentation Analytics Code automation Design system data Design …" at bounding box center [595, 306] width 1190 height 613
click at [1014, 173] on div "Comments Open comments No comments yet Select ‘Comment’ from the block context …" at bounding box center [1078, 326] width 221 height 574
click at [1037, 199] on div "Comments Open comments No comments yet Select ‘Comment’ from the block context …" at bounding box center [1078, 326] width 221 height 574
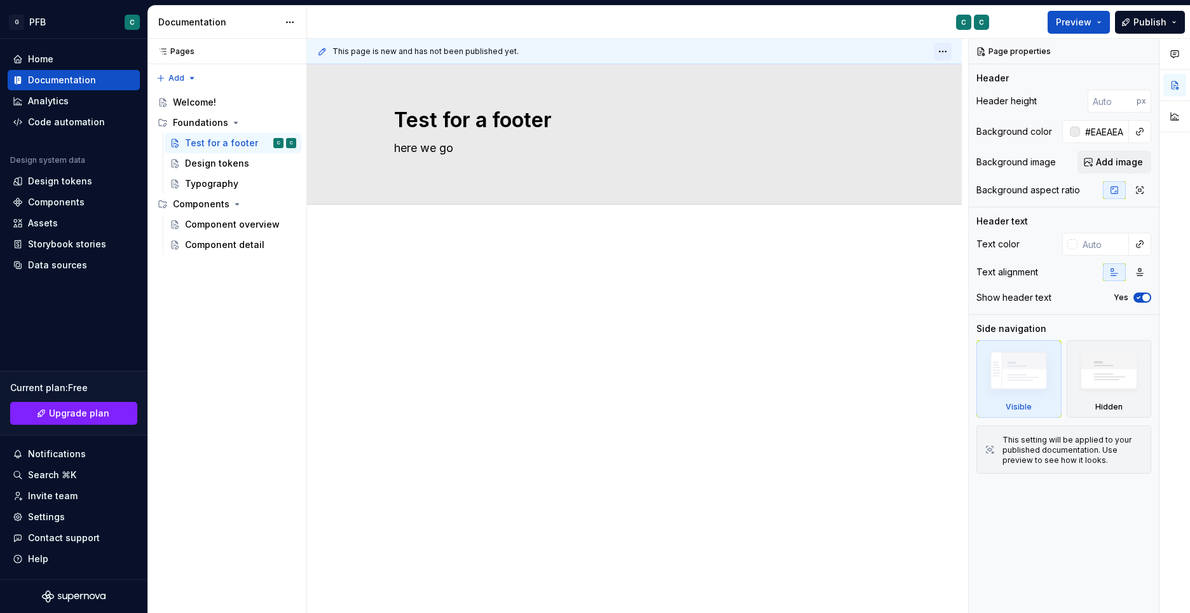
click at [938, 51] on html "G PFB C Home Documentation Analytics Code automation Design system data Design …" at bounding box center [595, 306] width 1190 height 613
click at [848, 255] on html "G PFB C Home Documentation Analytics Code automation Design system data Design …" at bounding box center [595, 306] width 1190 height 613
click at [383, 293] on div "This page is new and has not been published yet. Test for a footer here we go E…" at bounding box center [637, 326] width 661 height 574
click at [377, 311] on div at bounding box center [634, 372] width 654 height 278
click at [388, 276] on div at bounding box center [634, 372] width 654 height 278
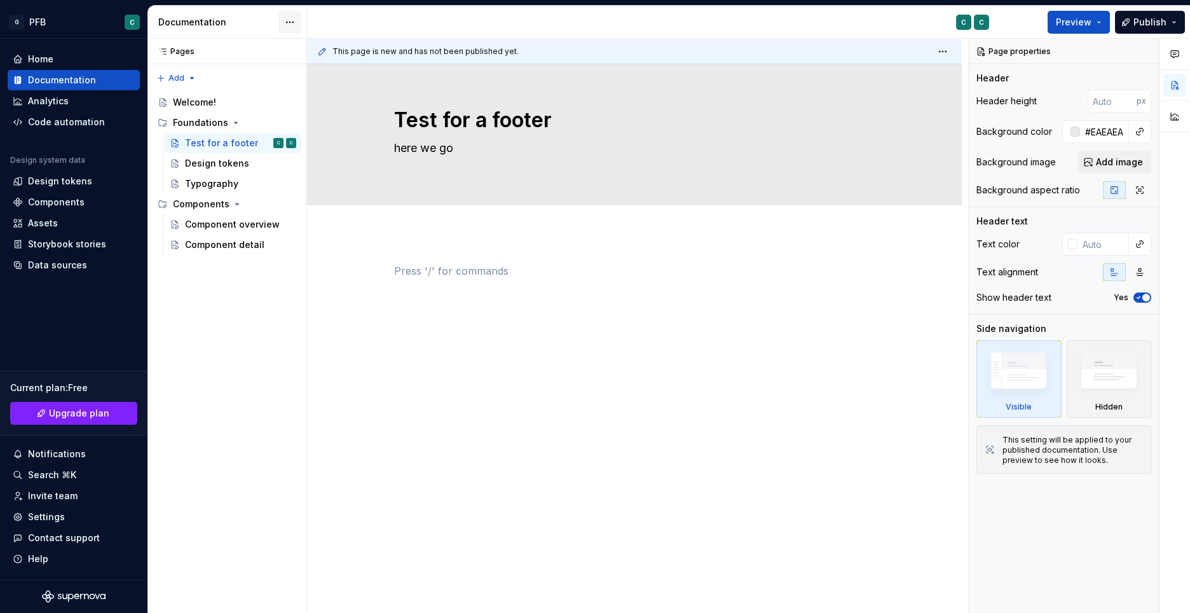
click at [291, 27] on html "G PFB C Home Documentation Analytics Code automation Design system data Design …" at bounding box center [595, 306] width 1190 height 613
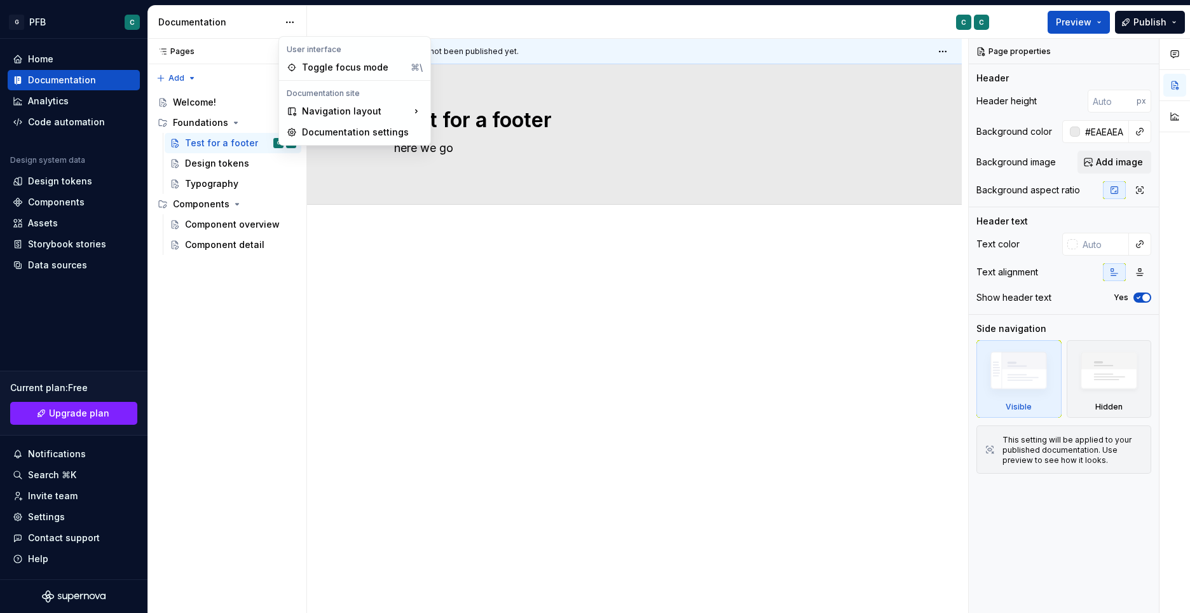
click at [483, 268] on html "G PFB C Home Documentation Analytics Code automation Design system data Design …" at bounding box center [595, 306] width 1190 height 613
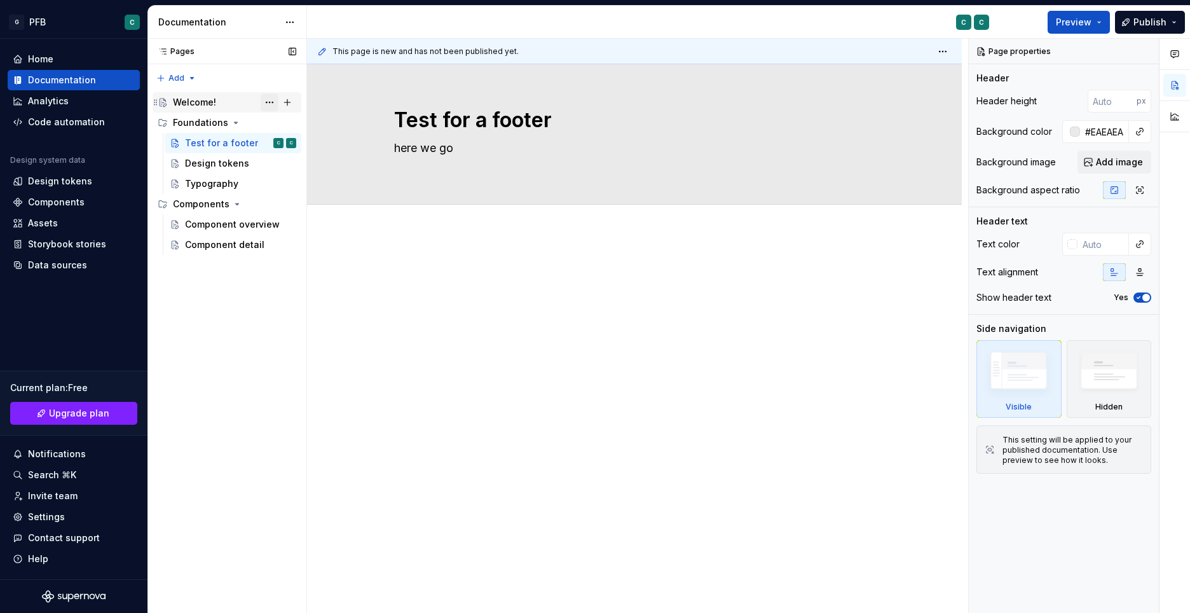
click at [270, 96] on button "Page tree" at bounding box center [270, 102] width 18 height 18
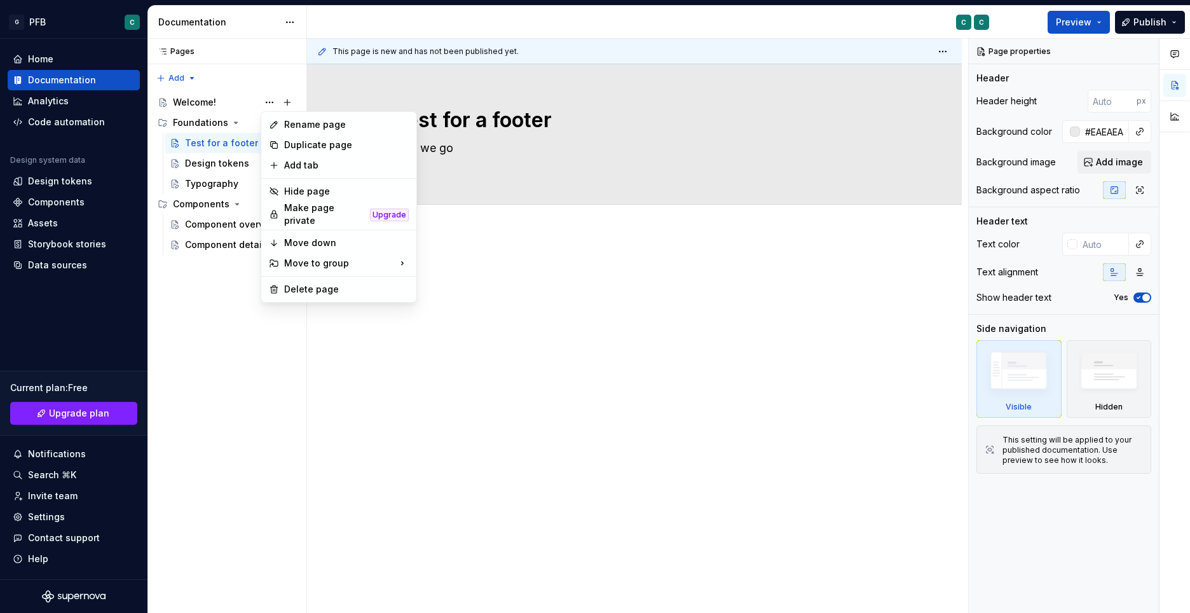
click at [559, 371] on html "G PFB C Home Documentation Analytics Code automation Design system data Design …" at bounding box center [595, 306] width 1190 height 613
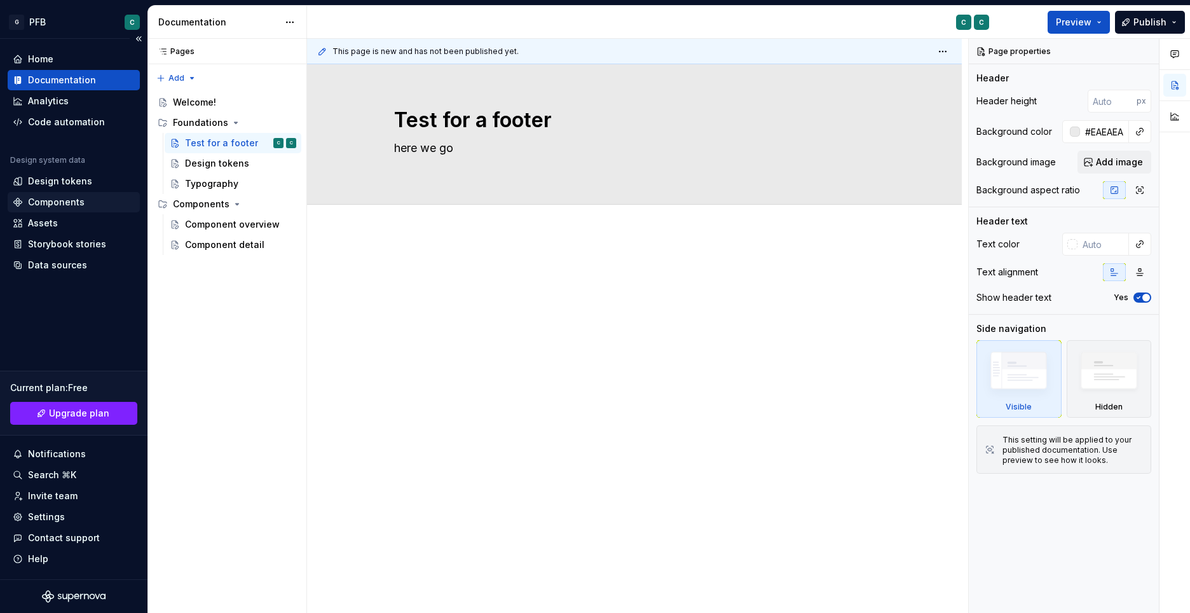
click at [41, 200] on ya-tr-span "Components" at bounding box center [56, 201] width 57 height 11
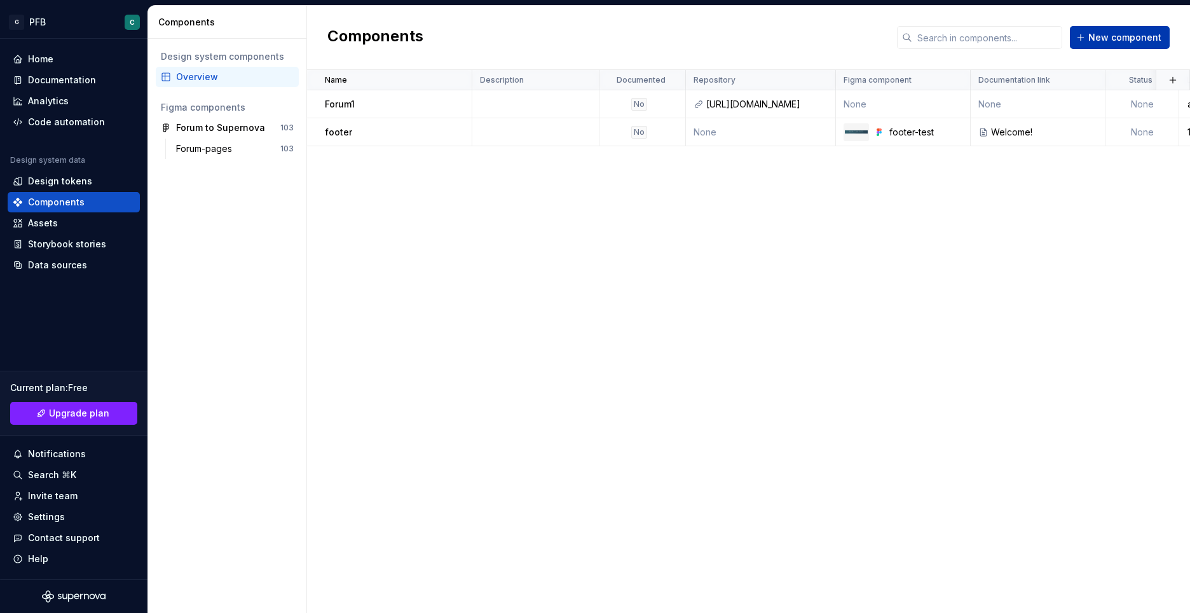
click at [1108, 40] on span "New component" at bounding box center [1124, 37] width 73 height 13
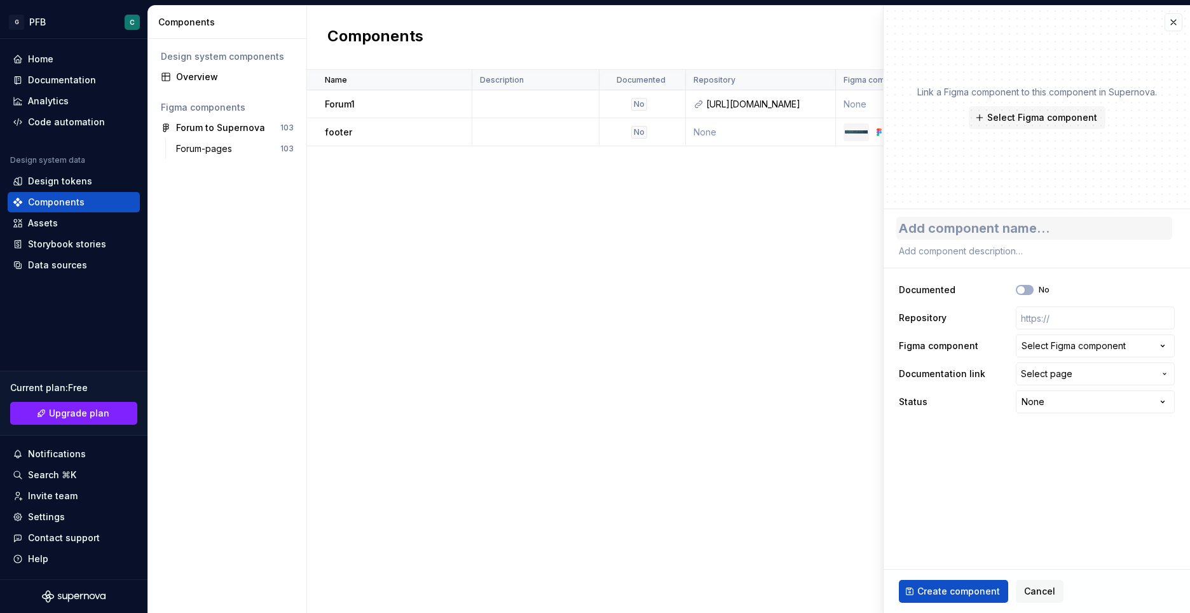
type textarea "*"
type textarea "Global Footer"
click at [969, 252] on textarea at bounding box center [1034, 251] width 276 height 18
click at [1042, 346] on div "Select Figma component" at bounding box center [1073, 345] width 104 height 13
click at [901, 43] on html "G PFB C Home Documentation Analytics Code automation Design system data Design …" at bounding box center [595, 306] width 1190 height 613
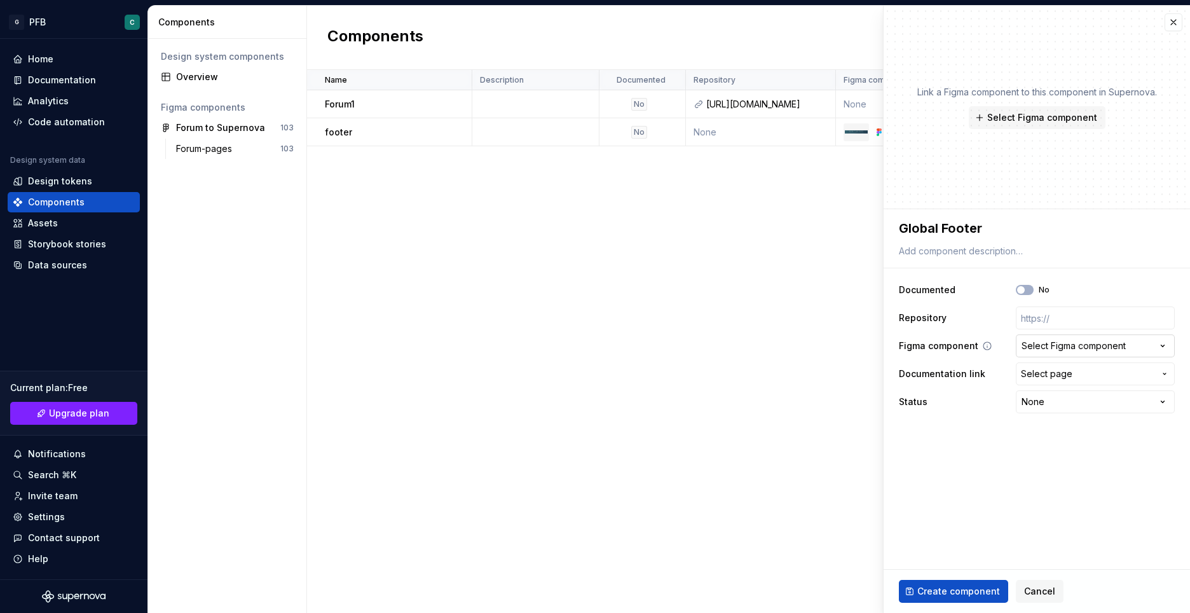
click at [1065, 344] on div "Select Figma component" at bounding box center [1073, 345] width 104 height 13
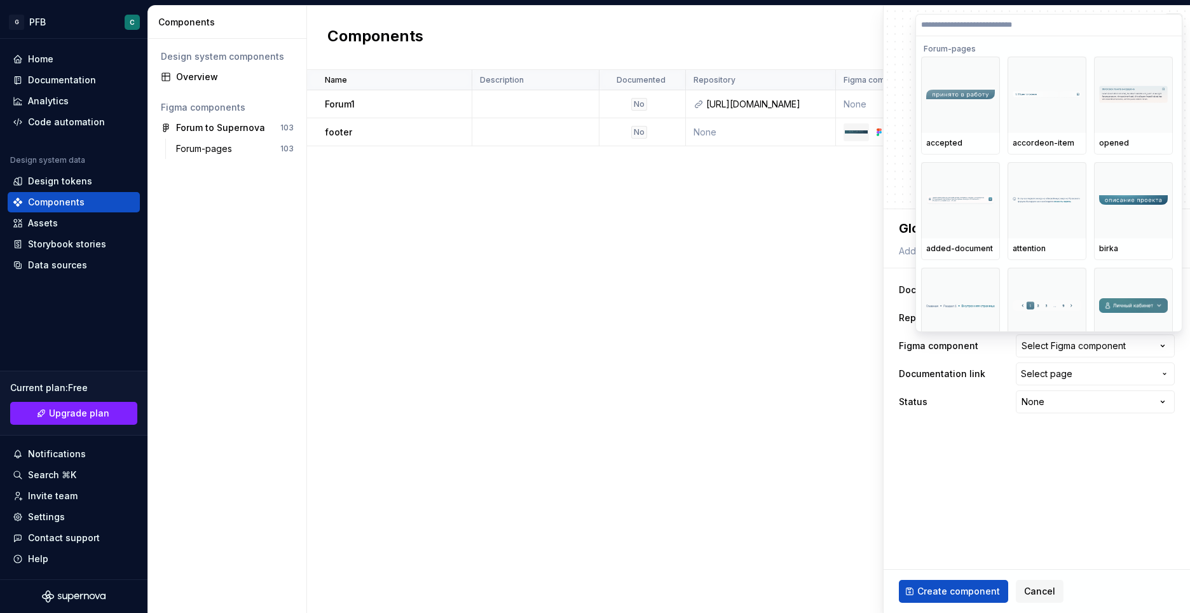
click at [909, 437] on html "G PFB C Home Documentation Analytics Code automation Design system data Design …" at bounding box center [595, 306] width 1190 height 613
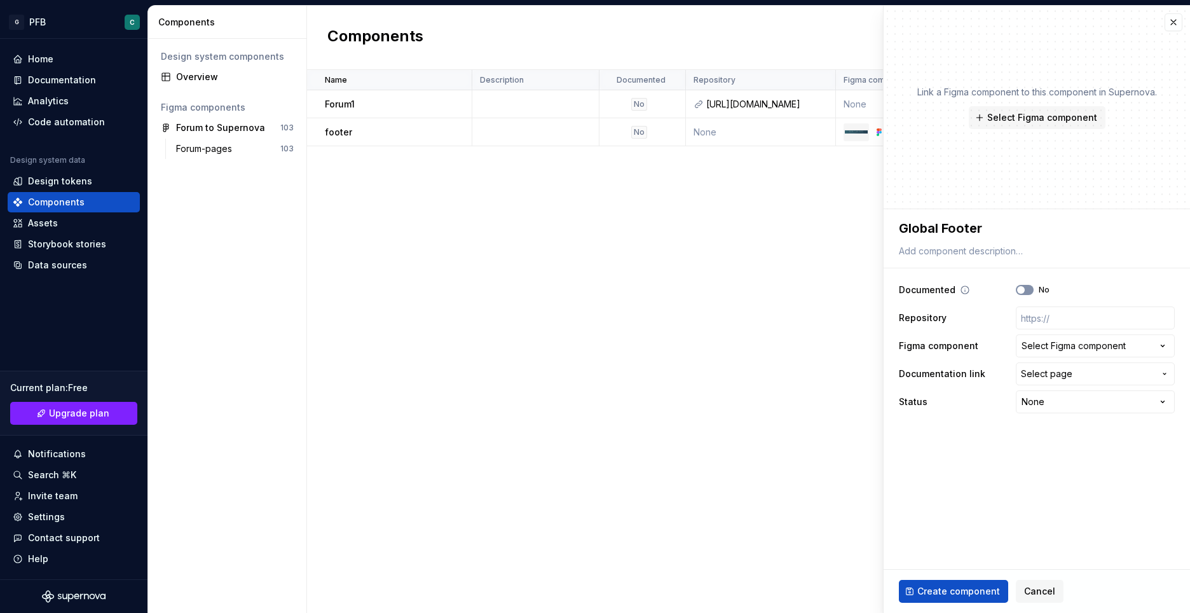
click at [1030, 289] on button "No" at bounding box center [1024, 290] width 18 height 10
click at [955, 317] on icon at bounding box center [956, 318] width 10 height 10
click at [1029, 373] on span "Select page" at bounding box center [1045, 373] width 51 height 13
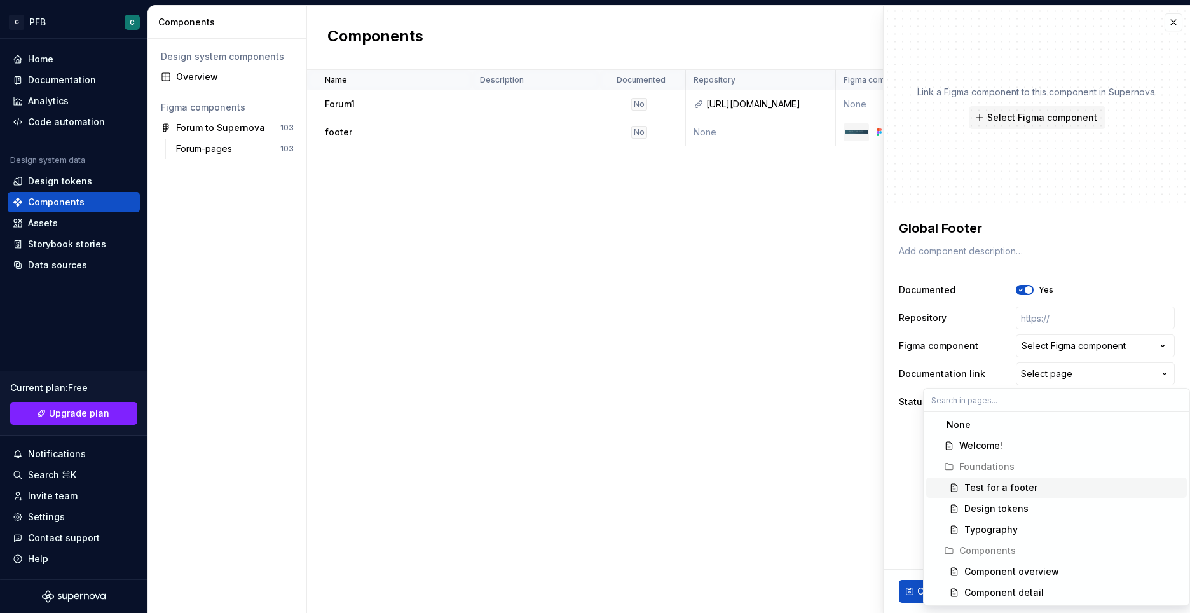
click at [1001, 488] on div "Test for a footer" at bounding box center [1000, 487] width 73 height 13
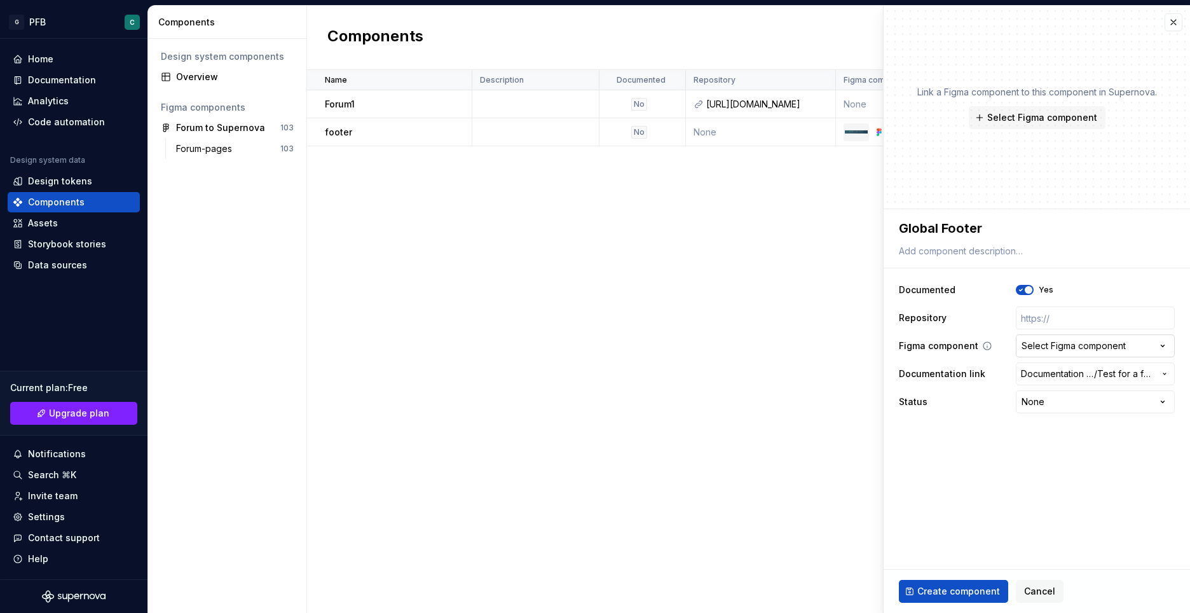
click at [1040, 349] on div "Select Figma component" at bounding box center [1073, 345] width 104 height 13
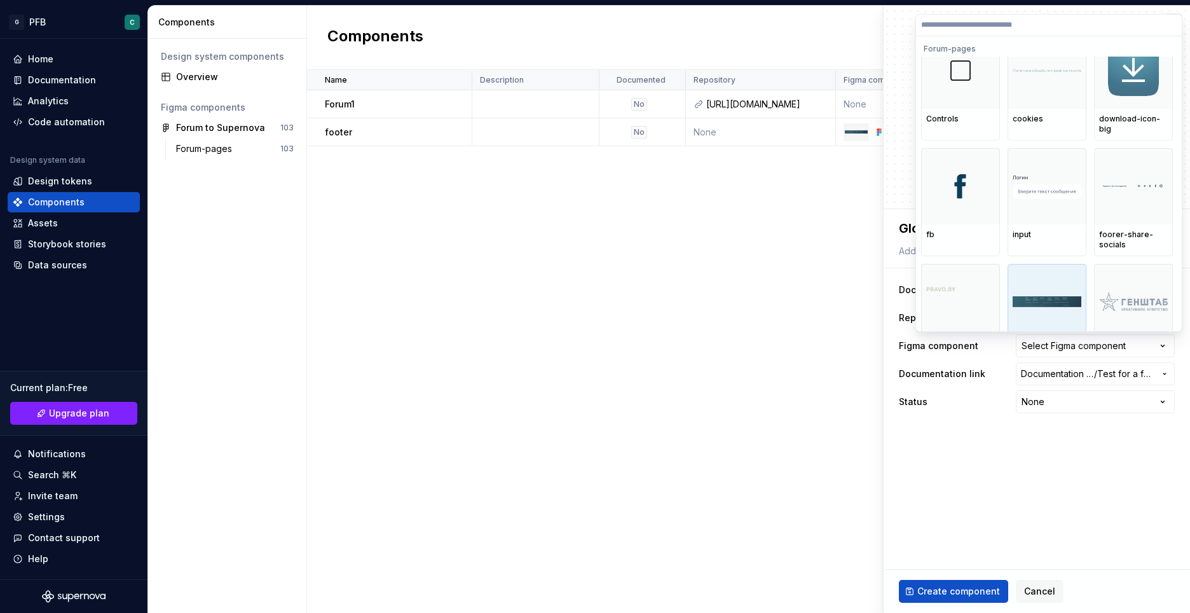
scroll to position [445, 0]
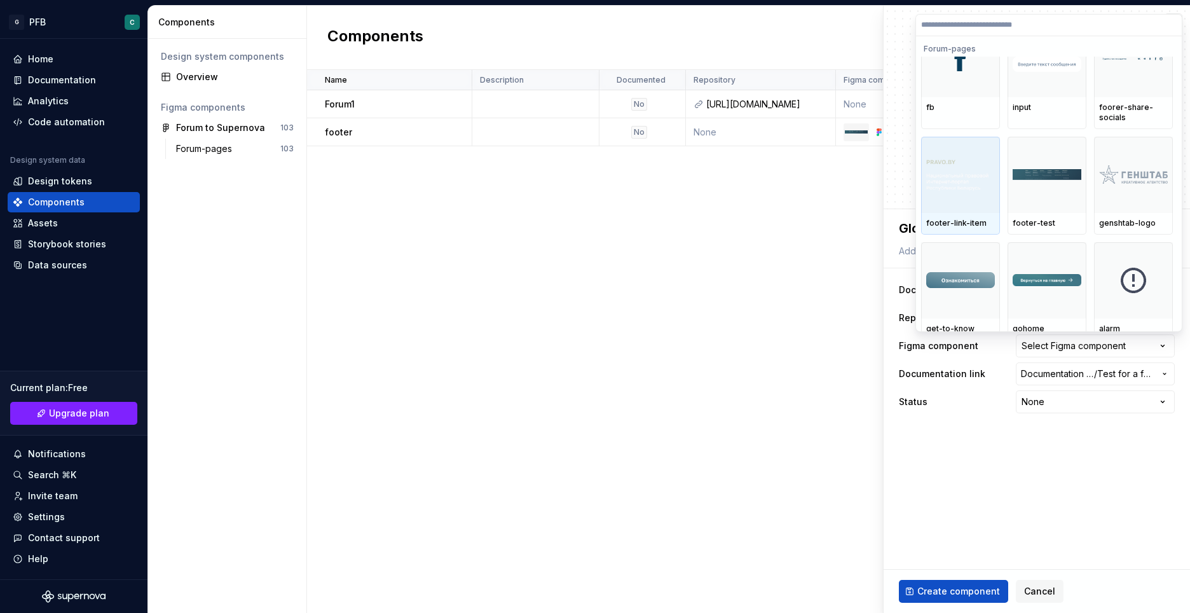
click at [983, 173] on img at bounding box center [960, 174] width 69 height 32
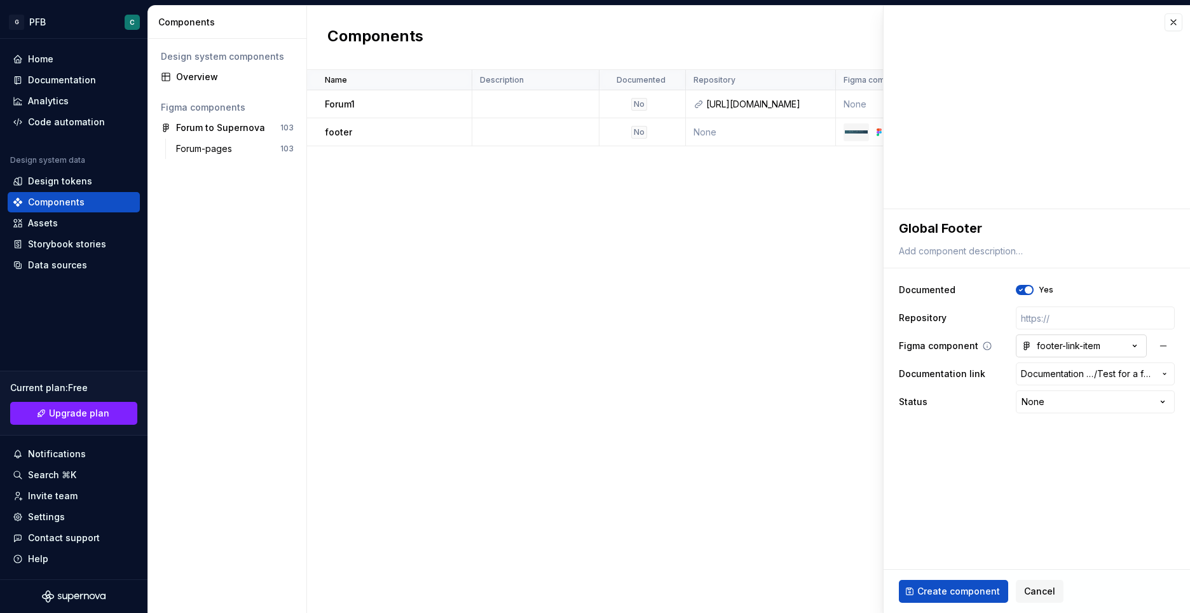
click at [1125, 349] on button "footer-link-item" at bounding box center [1080, 345] width 131 height 23
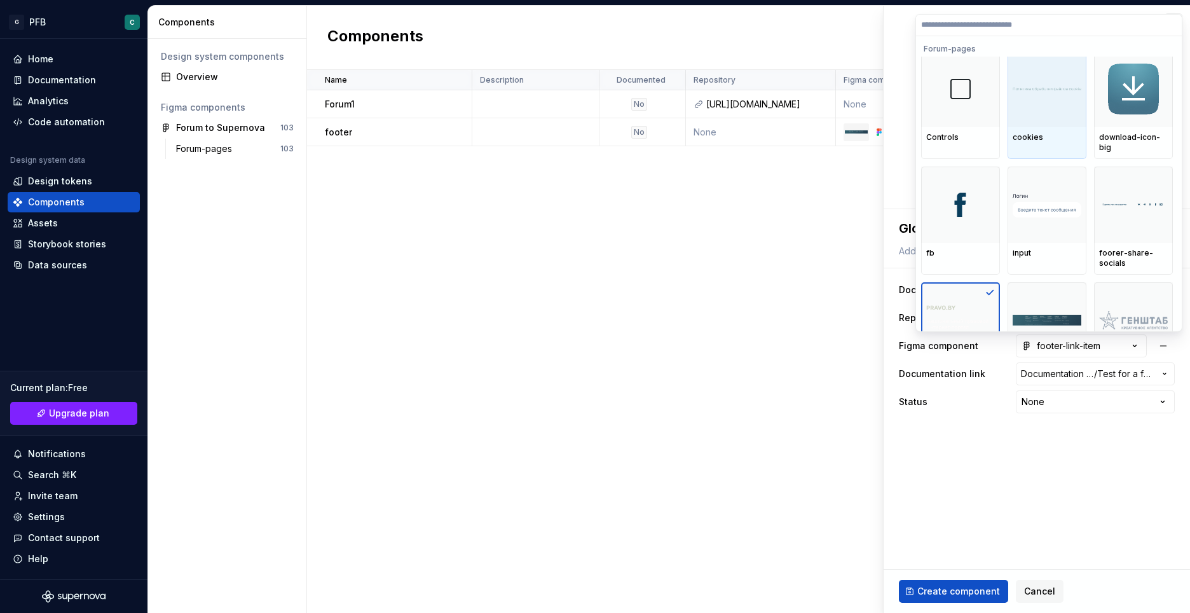
scroll to position [381, 0]
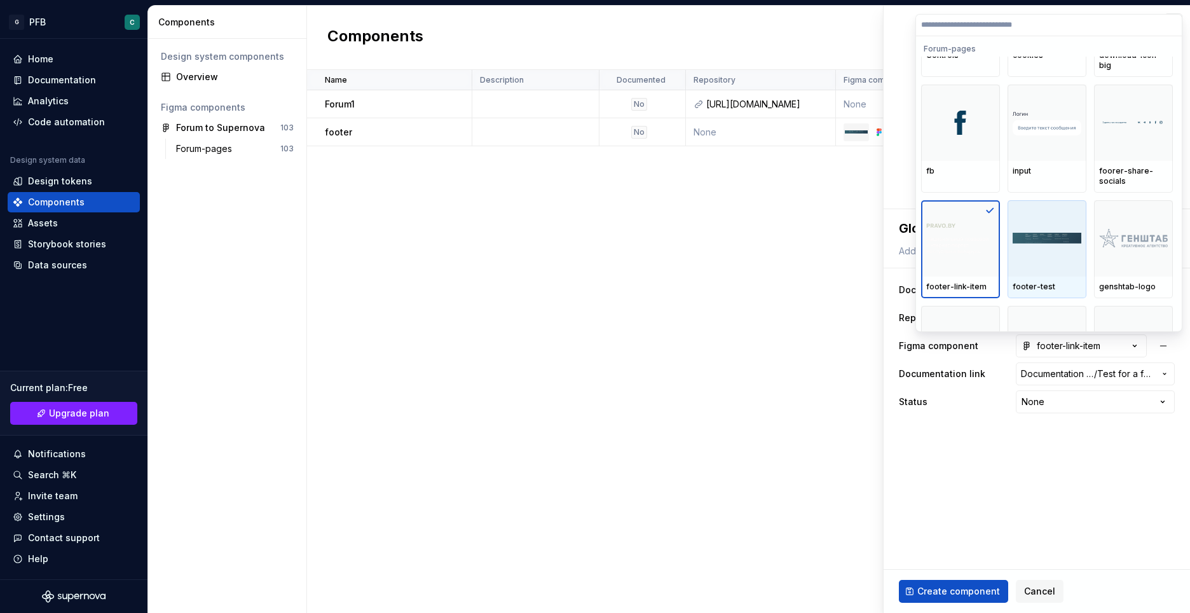
click at [1051, 248] on div at bounding box center [1046, 238] width 79 height 76
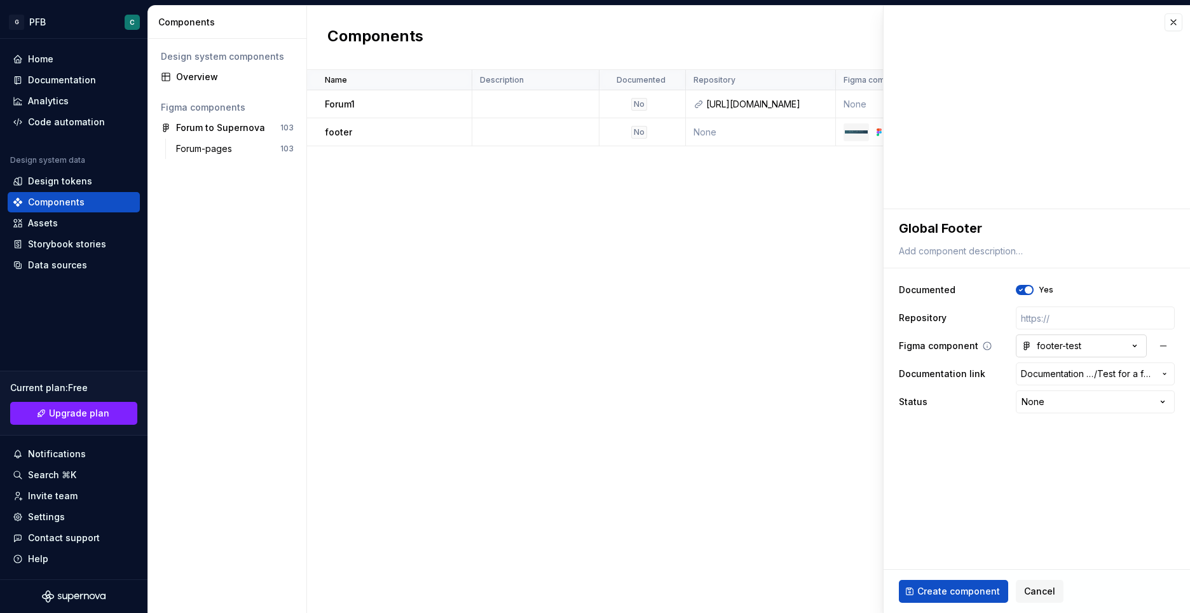
click at [1127, 346] on button "footer-test" at bounding box center [1080, 345] width 131 height 23
click at [937, 406] on html "G PFB C Home Documentation Analytics Code automation Design system data Design …" at bounding box center [595, 306] width 1190 height 613
click at [946, 588] on span "Create component" at bounding box center [958, 591] width 83 height 13
type textarea "*"
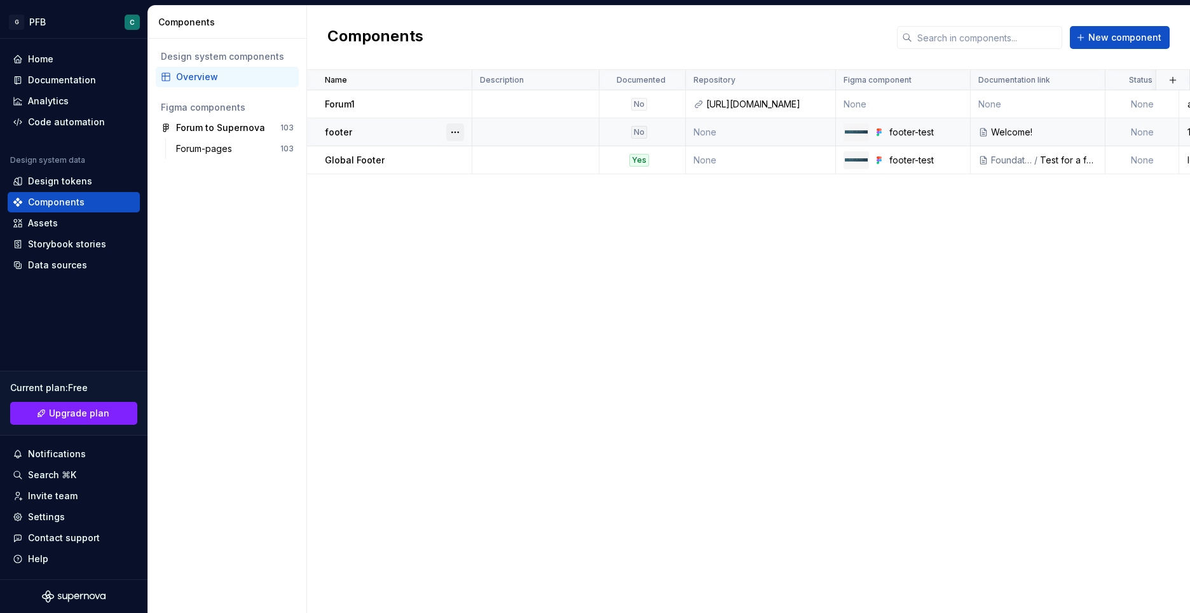
click at [454, 131] on button "button" at bounding box center [455, 132] width 18 height 18
click at [483, 183] on div "Delete component" at bounding box center [522, 183] width 105 height 13
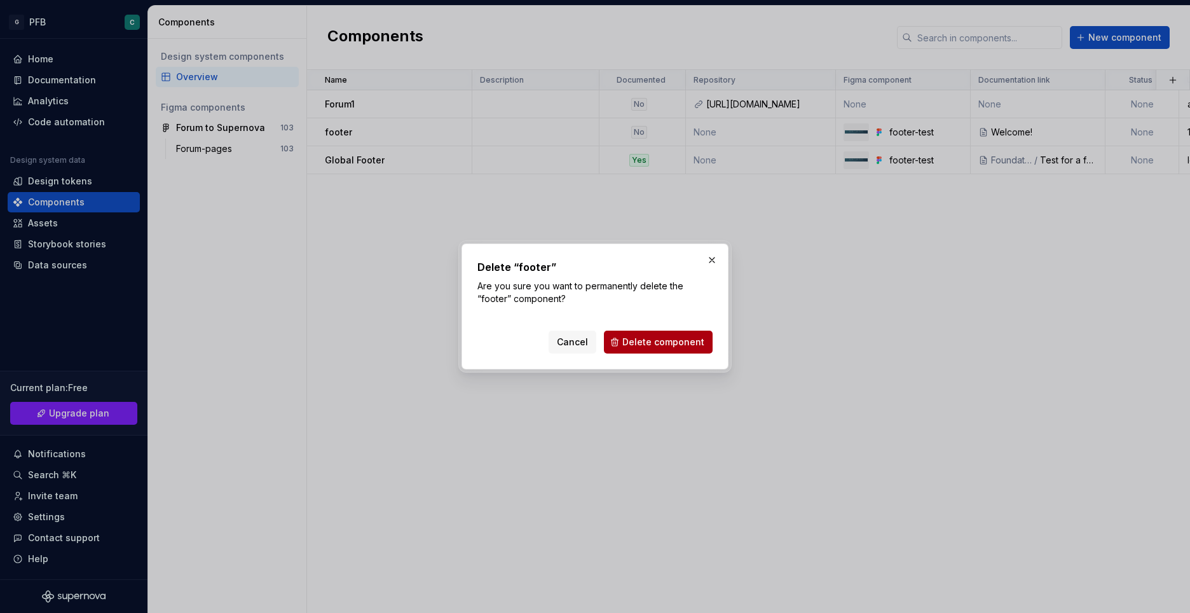
click at [637, 341] on span "Delete component" at bounding box center [663, 342] width 82 height 13
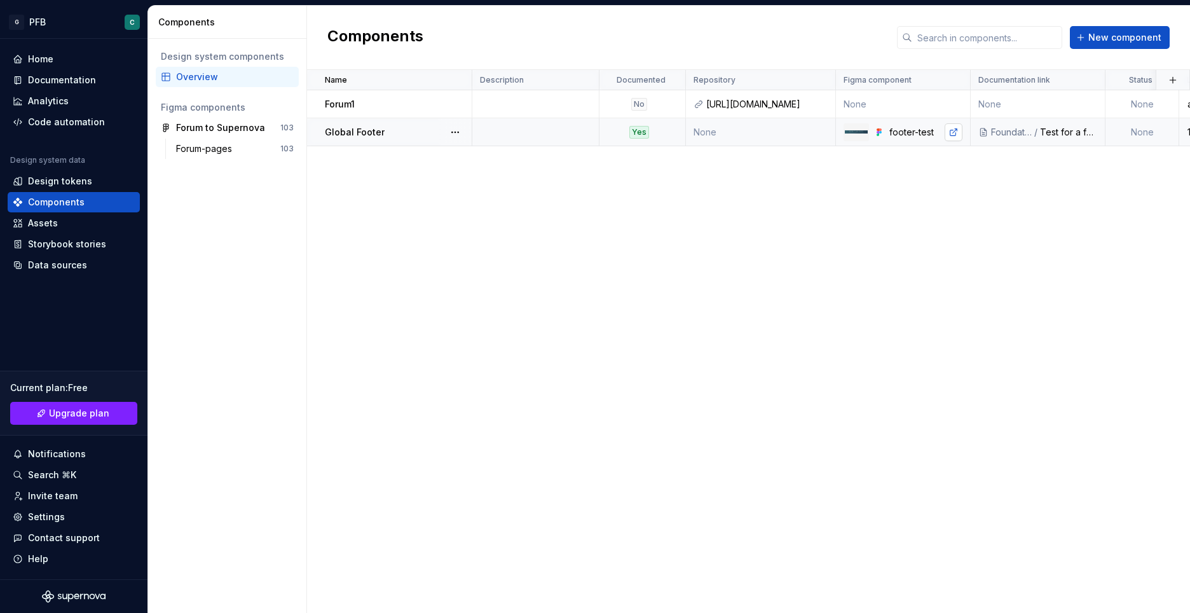
click at [951, 132] on link at bounding box center [953, 132] width 18 height 18
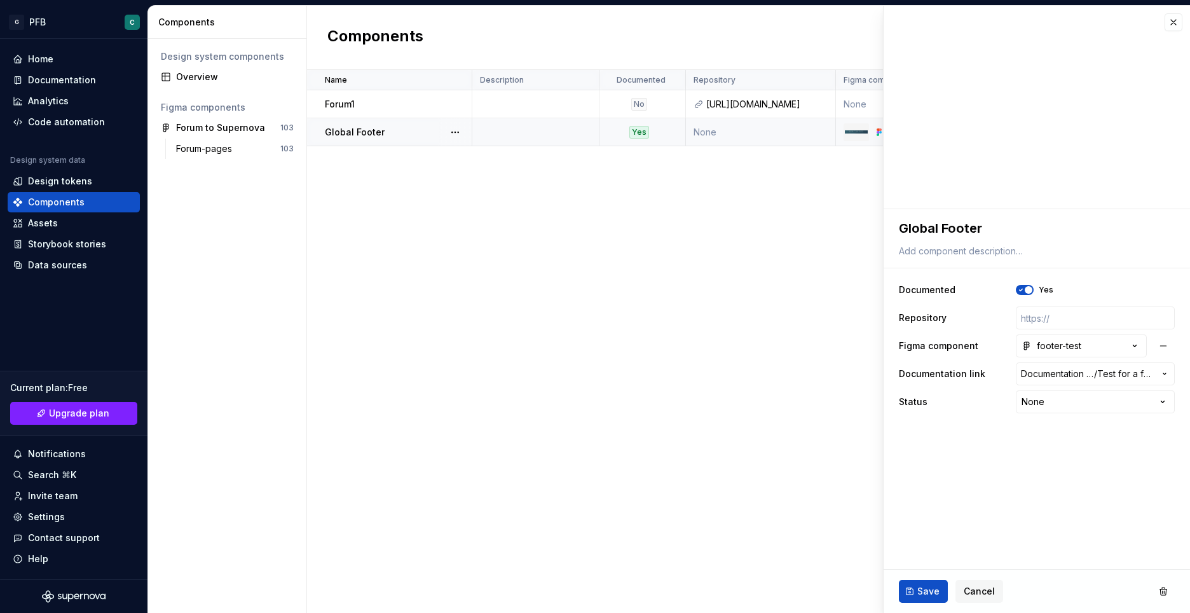
type textarea "*"
click at [1175, 24] on button "button" at bounding box center [1173, 22] width 18 height 18
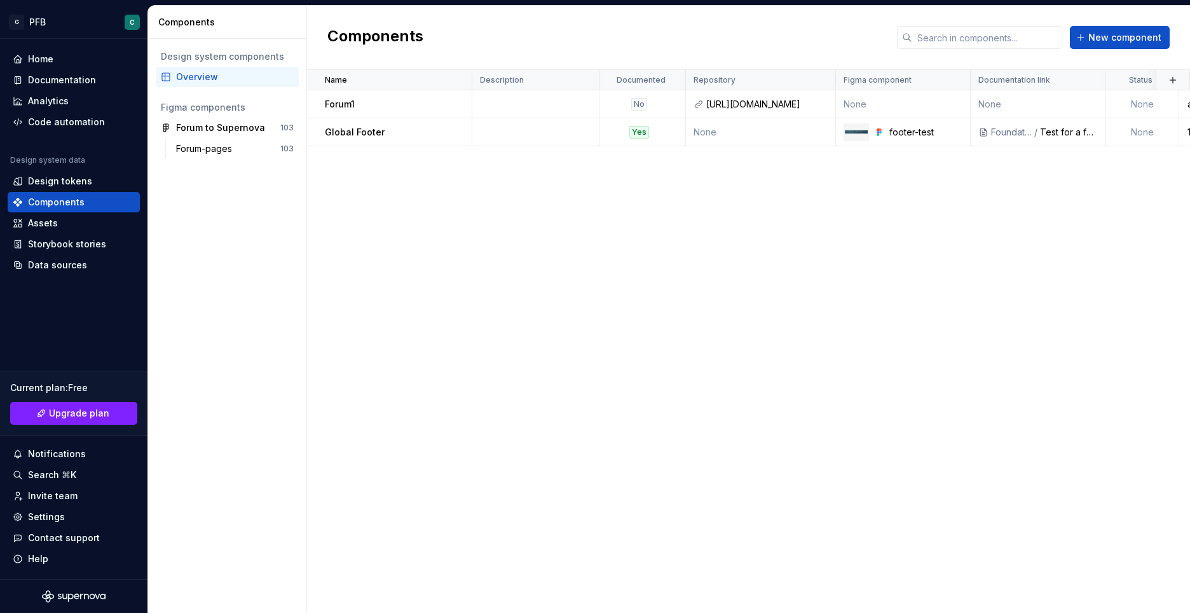
click at [175, 81] on div "Overview" at bounding box center [227, 77] width 133 height 13
click at [164, 57] on div "Design system components" at bounding box center [227, 56] width 133 height 13
click at [189, 147] on div "Forum-pages" at bounding box center [206, 148] width 61 height 13
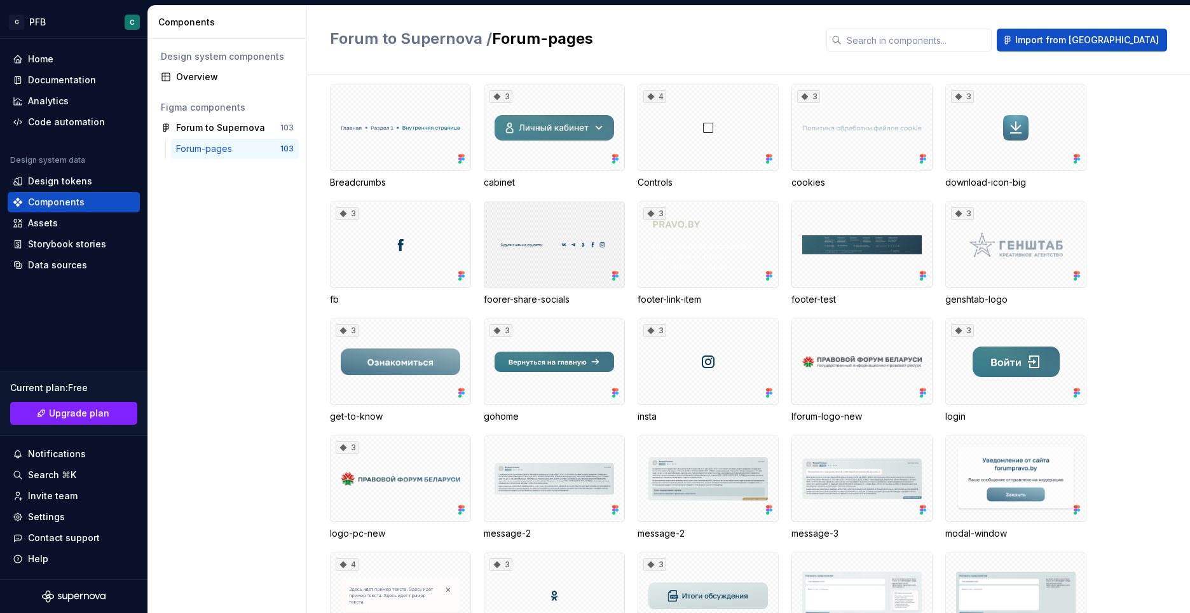
scroll to position [318, 0]
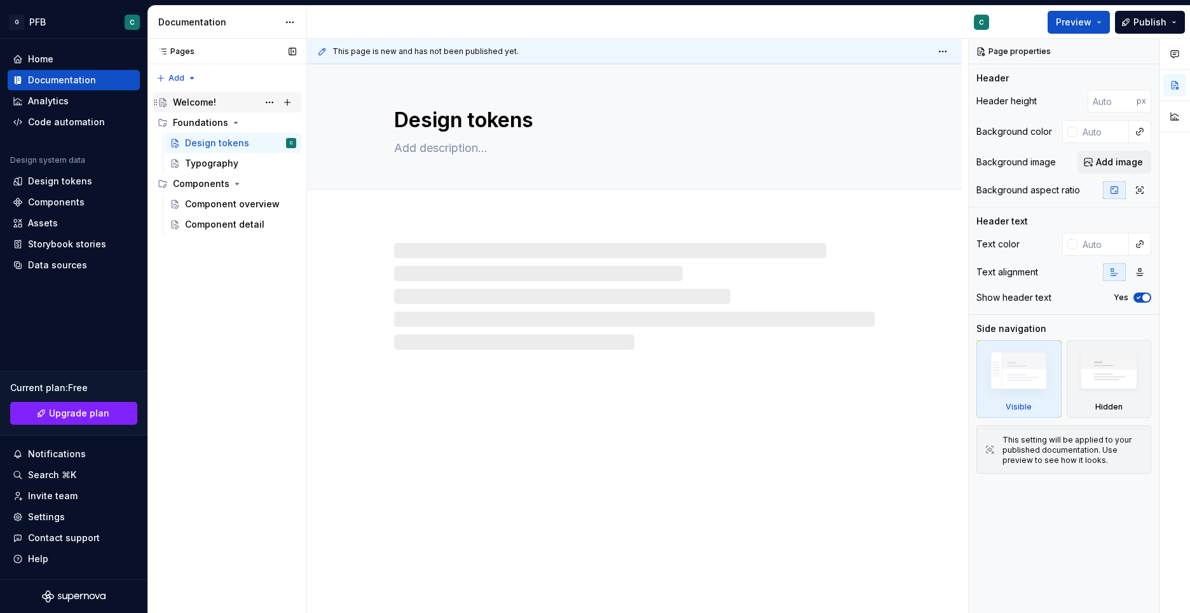
click at [194, 100] on div "Welcome!" at bounding box center [194, 102] width 43 height 13
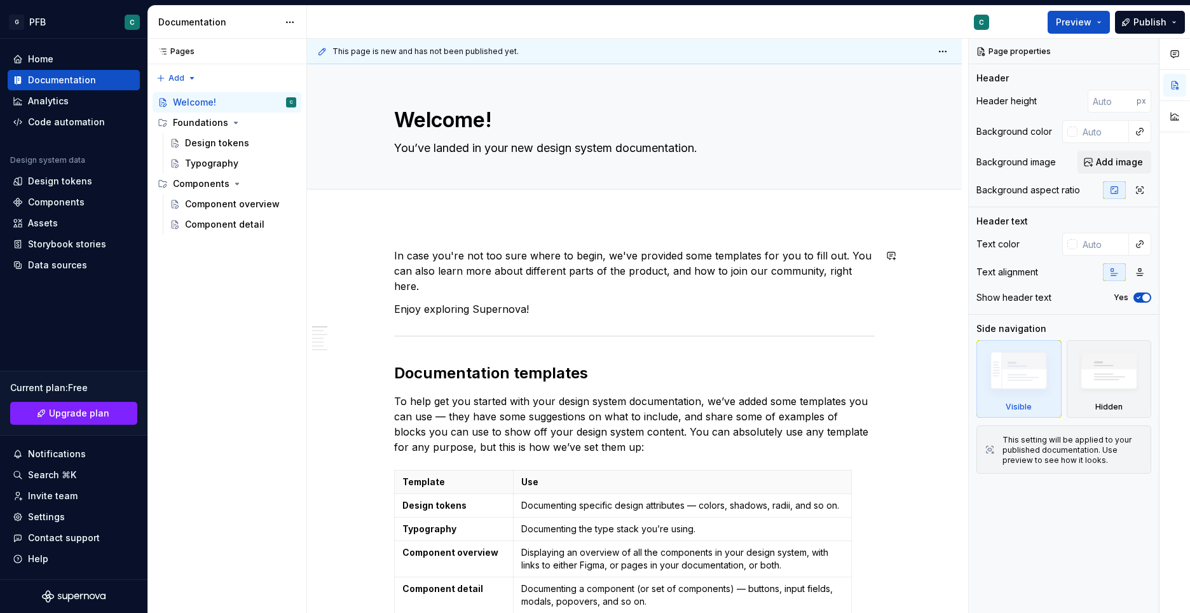
drag, startPoint x: 636, startPoint y: 325, endPoint x: 636, endPoint y: 334, distance: 8.3
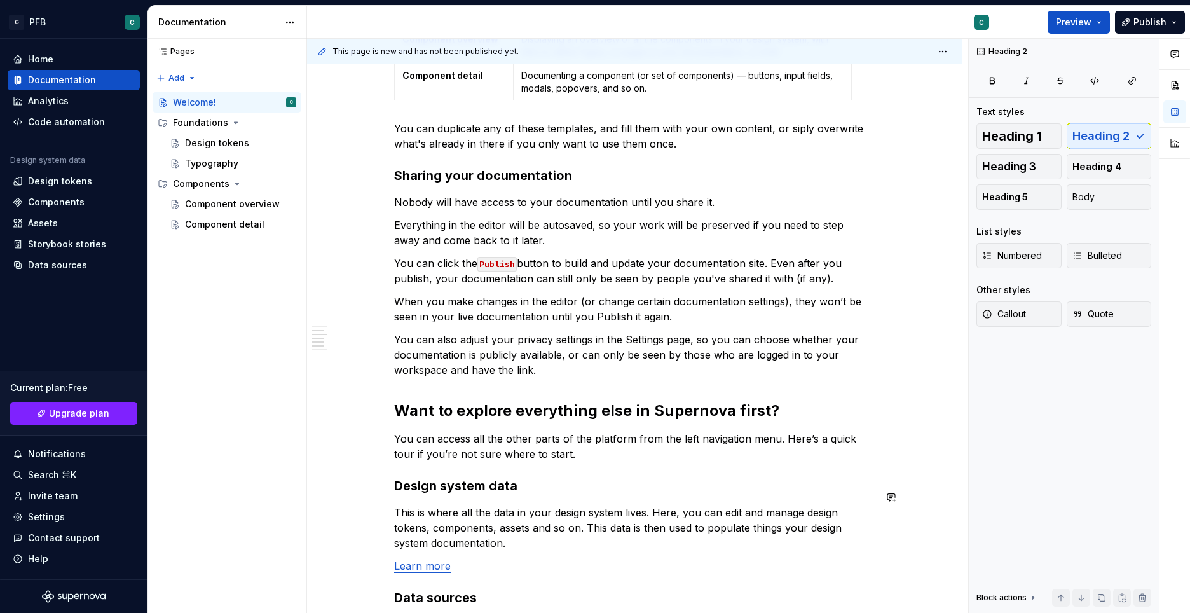
scroll to position [431, 0]
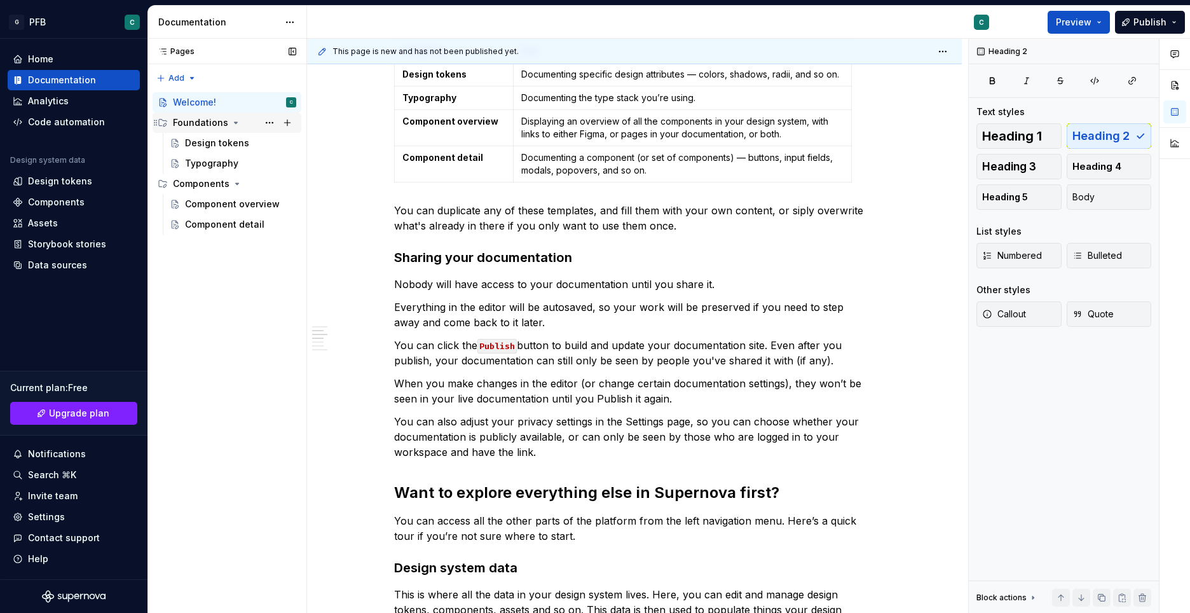
click at [231, 124] on icon "Page tree" at bounding box center [236, 123] width 10 height 10
click at [287, 124] on button "Page tree" at bounding box center [287, 123] width 18 height 18
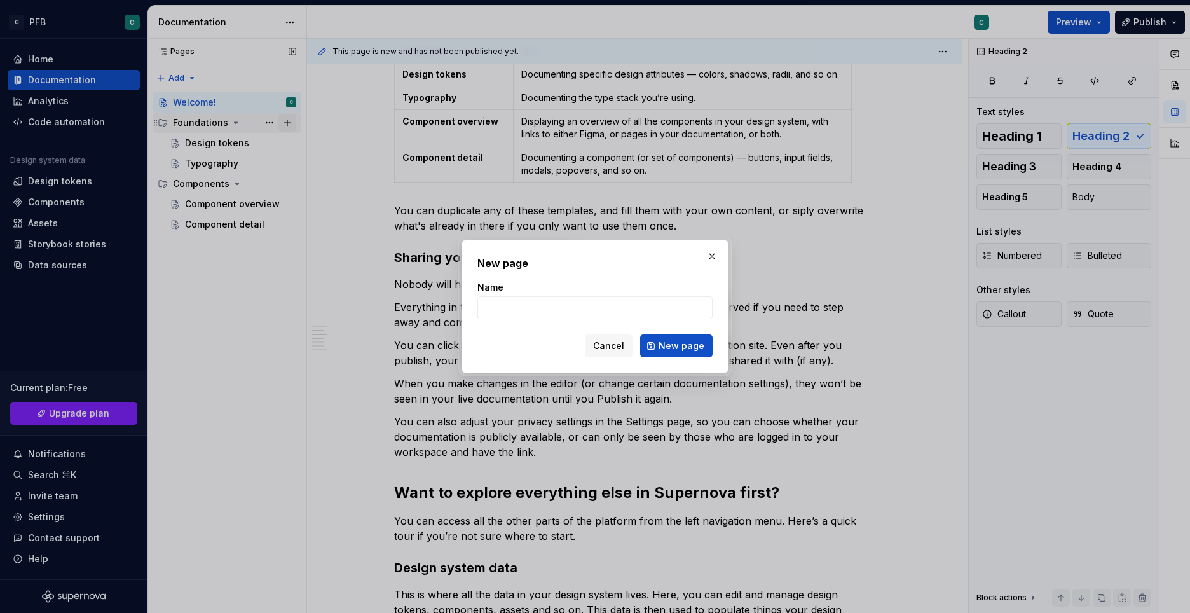
type textarea "*"
click at [532, 309] on input "Name" at bounding box center [594, 307] width 235 height 23
type input "Test for a footer"
drag, startPoint x: 682, startPoint y: 343, endPoint x: 609, endPoint y: 317, distance: 77.6
click at [621, 322] on form "Name Test for a footer Cancel New page" at bounding box center [594, 319] width 235 height 76
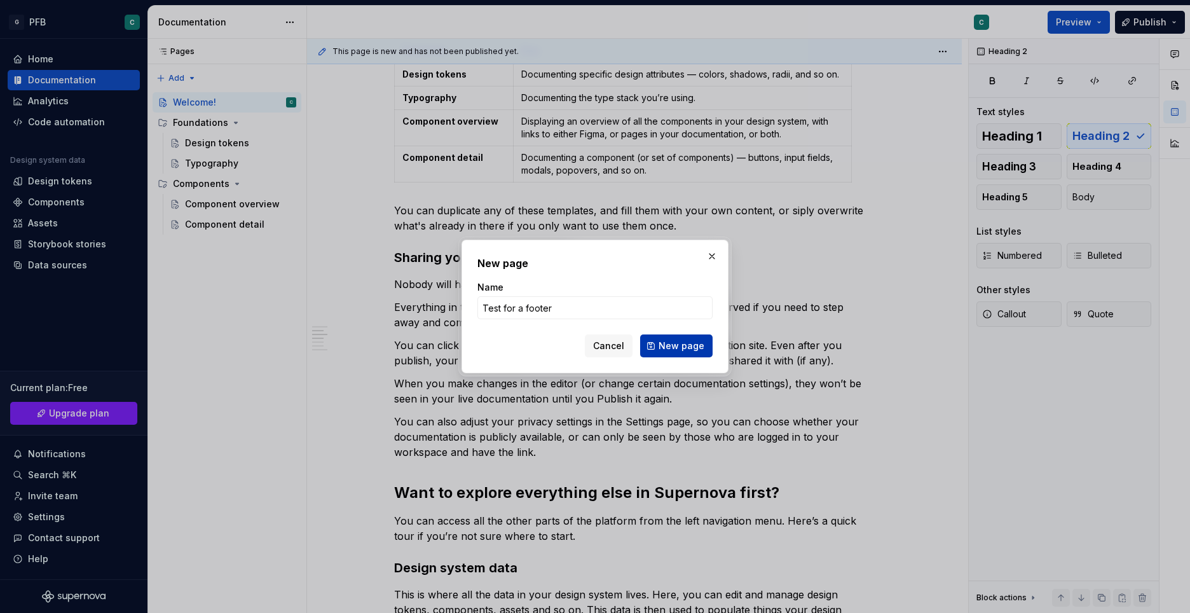
click at [668, 341] on span "New page" at bounding box center [681, 345] width 46 height 13
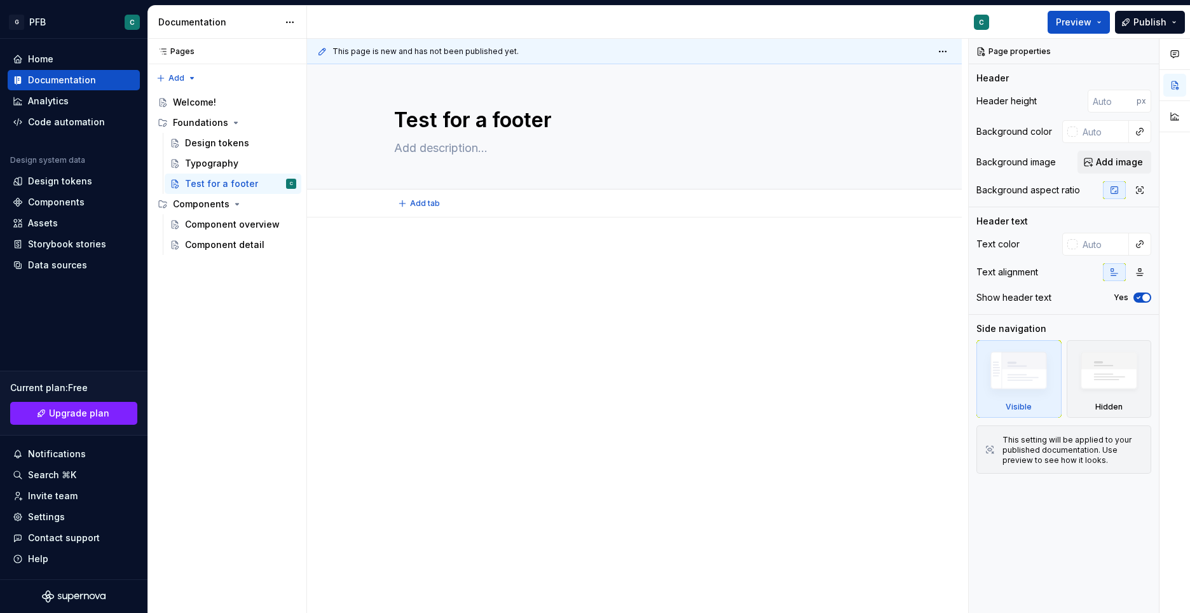
click at [550, 210] on div "Add tab" at bounding box center [634, 203] width 480 height 18
click at [417, 142] on textarea at bounding box center [631, 148] width 480 height 20
click at [423, 147] on textarea at bounding box center [631, 148] width 480 height 20
type textarea "*"
type textarea "h"
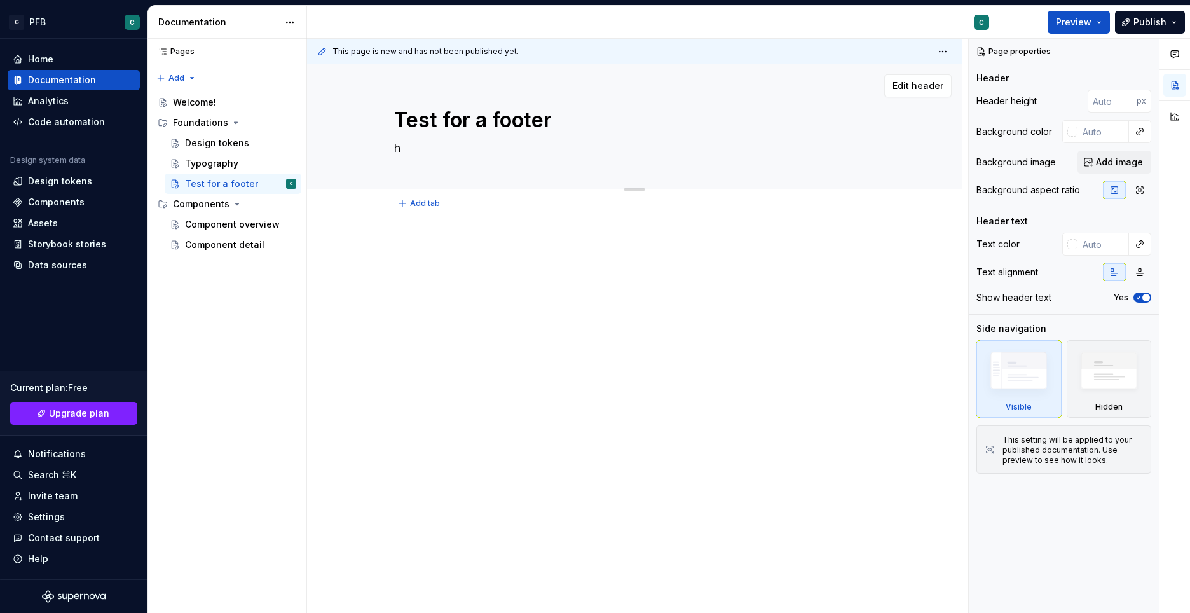
type textarea "*"
type textarea "he"
type textarea "*"
type textarea "her"
type textarea "*"
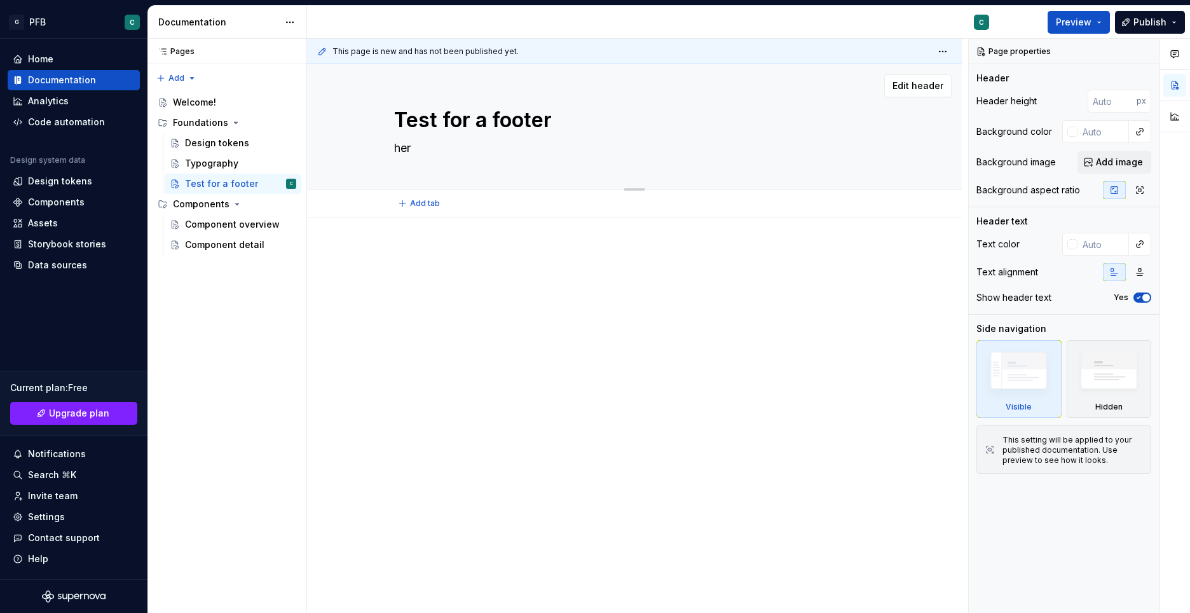
type textarea "here"
type textarea "*"
type textarea "here"
type textarea "*"
type textarea "here w"
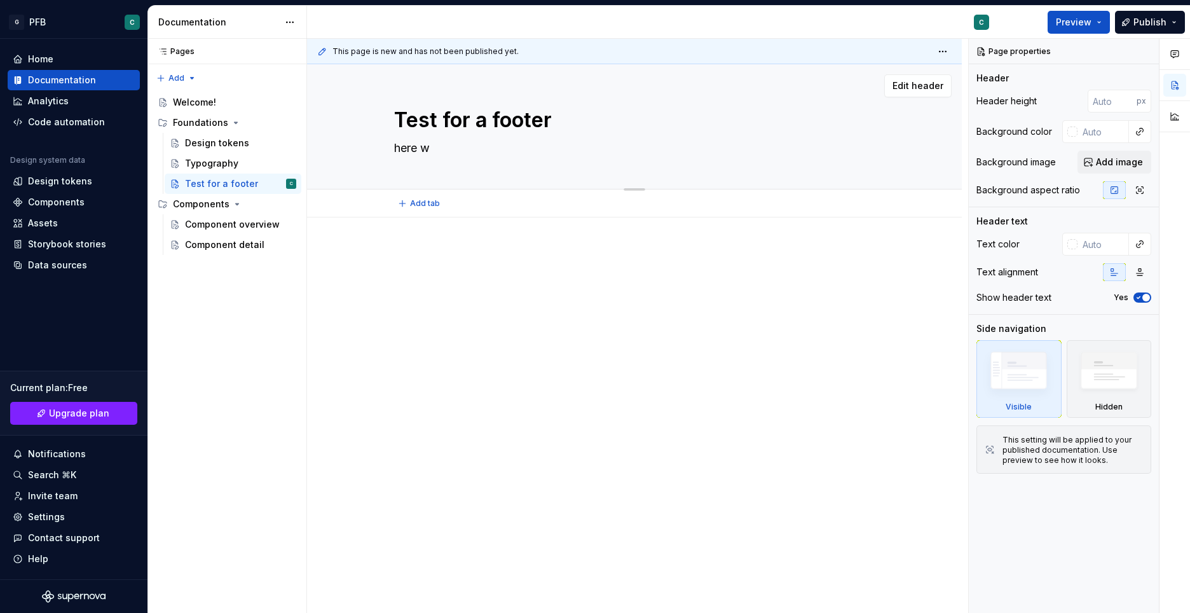
type textarea "*"
type textarea "here we"
type textarea "*"
type textarea "here we"
type textarea "*"
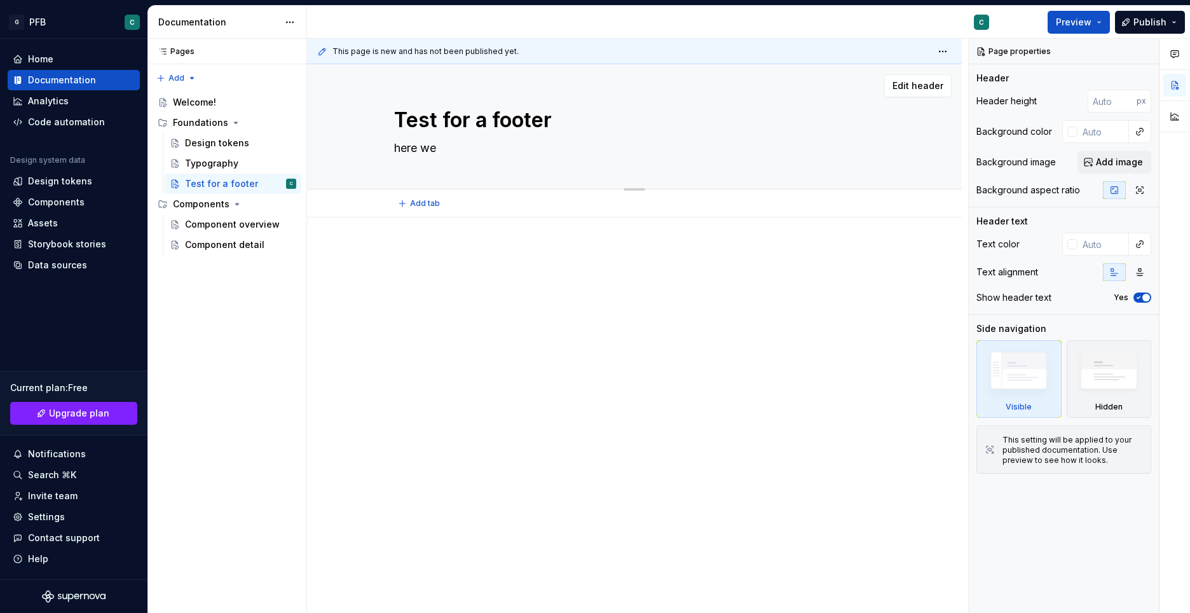
type textarea "here we g"
type textarea "*"
type textarea "here we go"
type textarea "*"
type textarea "here we go"
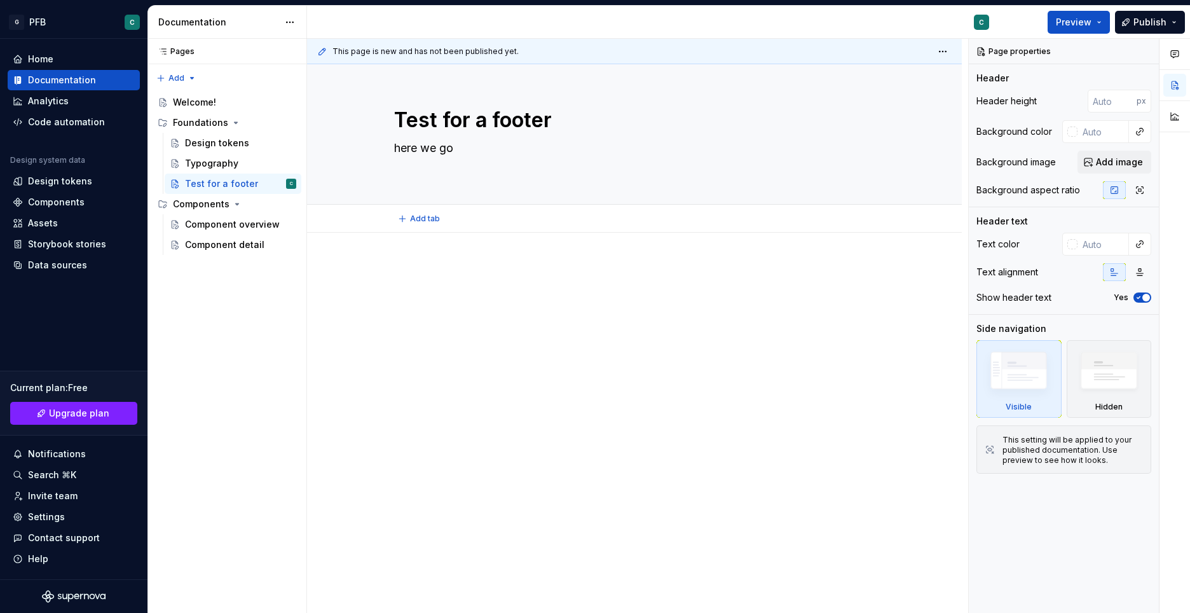
type textarea "*"
type textarea "here we go"
click at [553, 361] on div "This page is new and has not been published yet. Test for a footer here we go E…" at bounding box center [637, 326] width 661 height 574
click at [524, 472] on div at bounding box center [634, 372] width 654 height 278
click at [29, 203] on div "Components" at bounding box center [56, 202] width 57 height 13
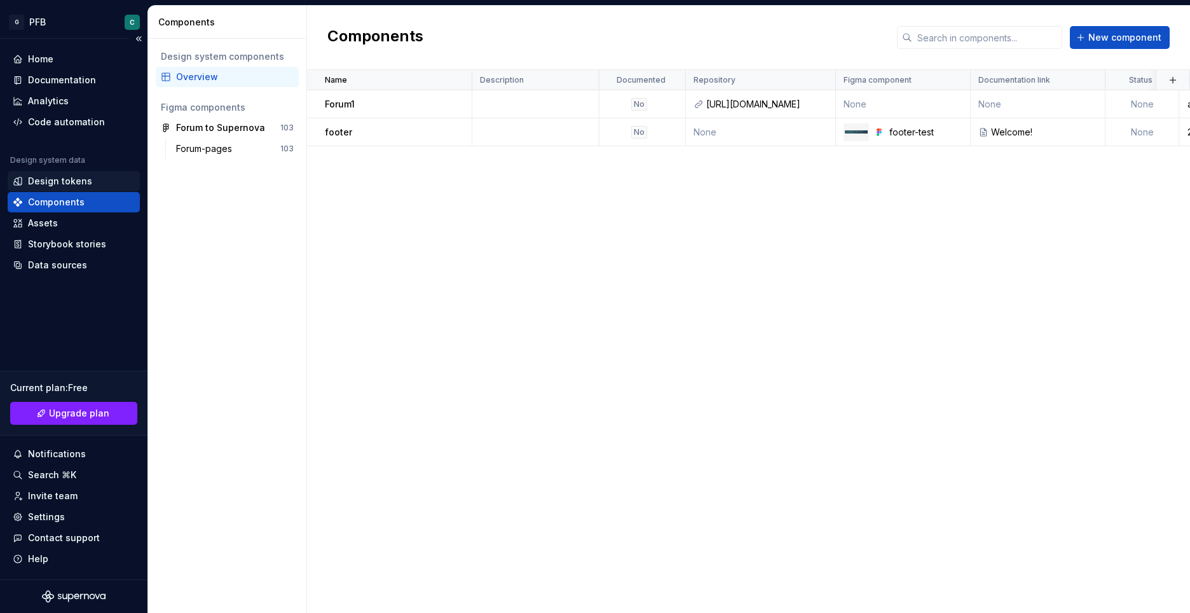
click at [41, 182] on div "Design tokens" at bounding box center [60, 181] width 64 height 13
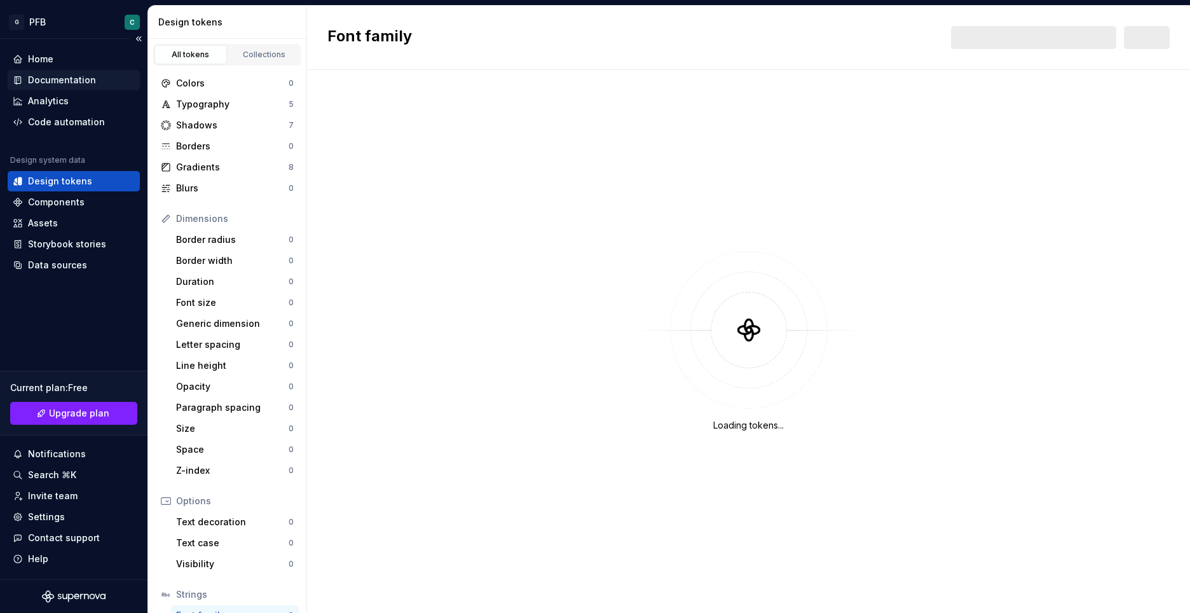
click at [48, 78] on div "Documentation" at bounding box center [62, 80] width 68 height 13
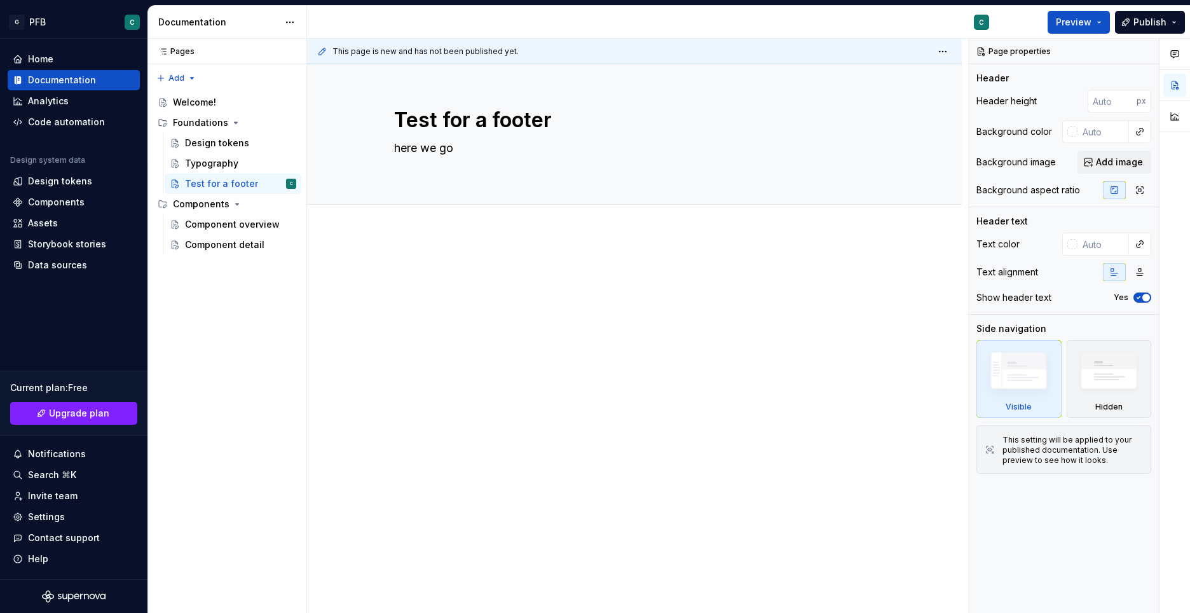
click at [422, 245] on div at bounding box center [634, 372] width 654 height 278
type textarea "*"
type input "#B9A2A2"
type textarea "*"
type input "#B49C9C"
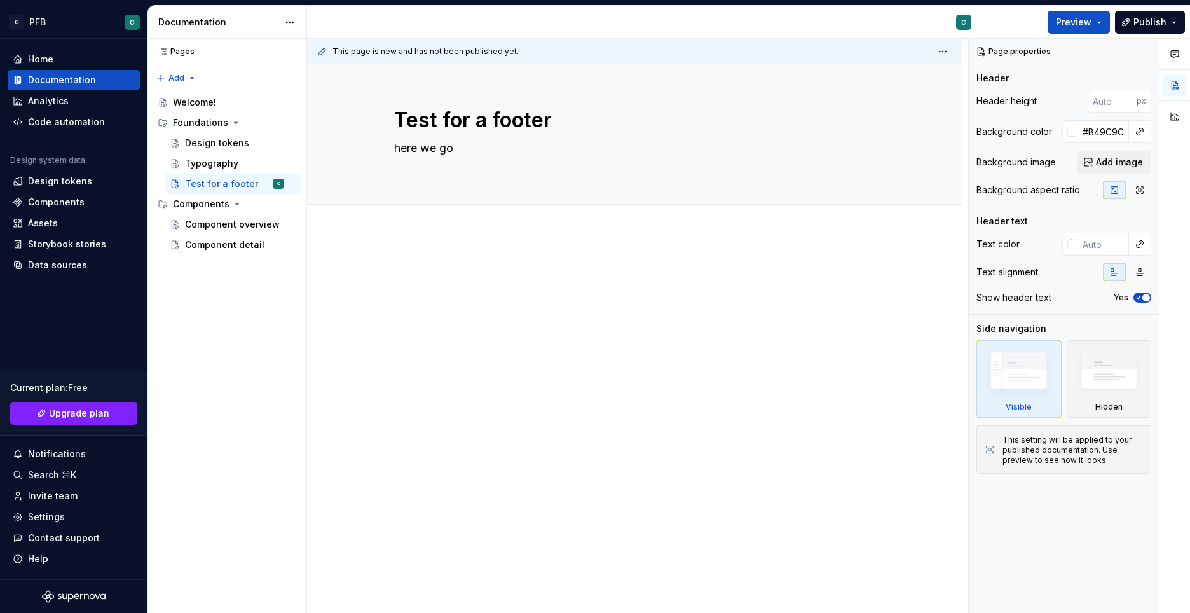
type textarea "*"
type input "#B2B2B2"
type textarea "*"
type input "#D3D3D3"
type textarea "*"
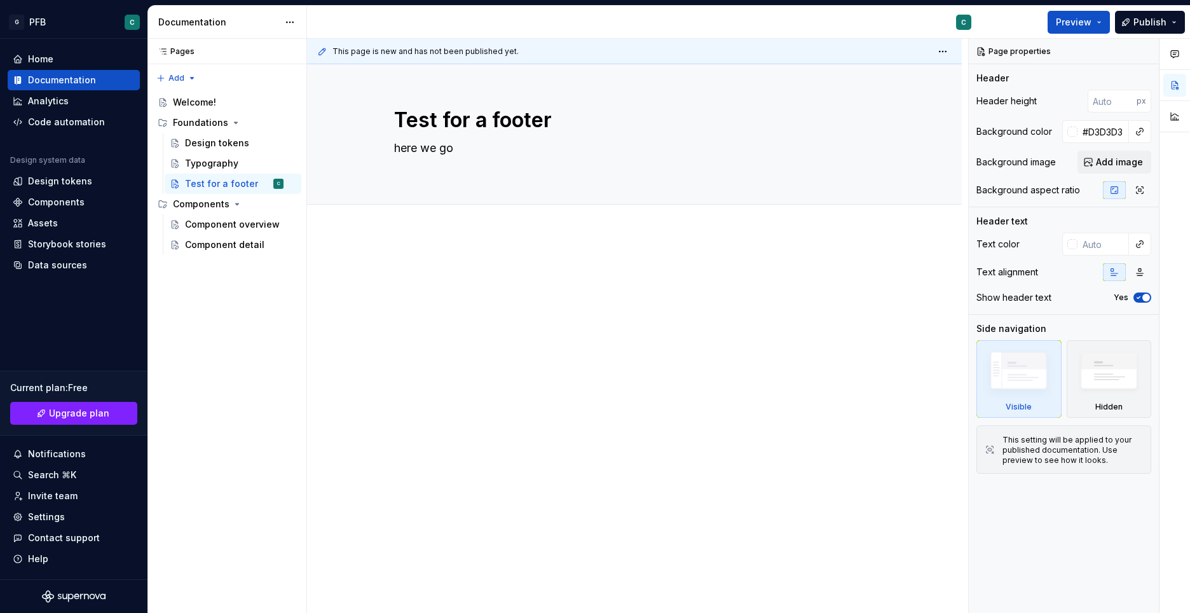
type input "#EAEAEA"
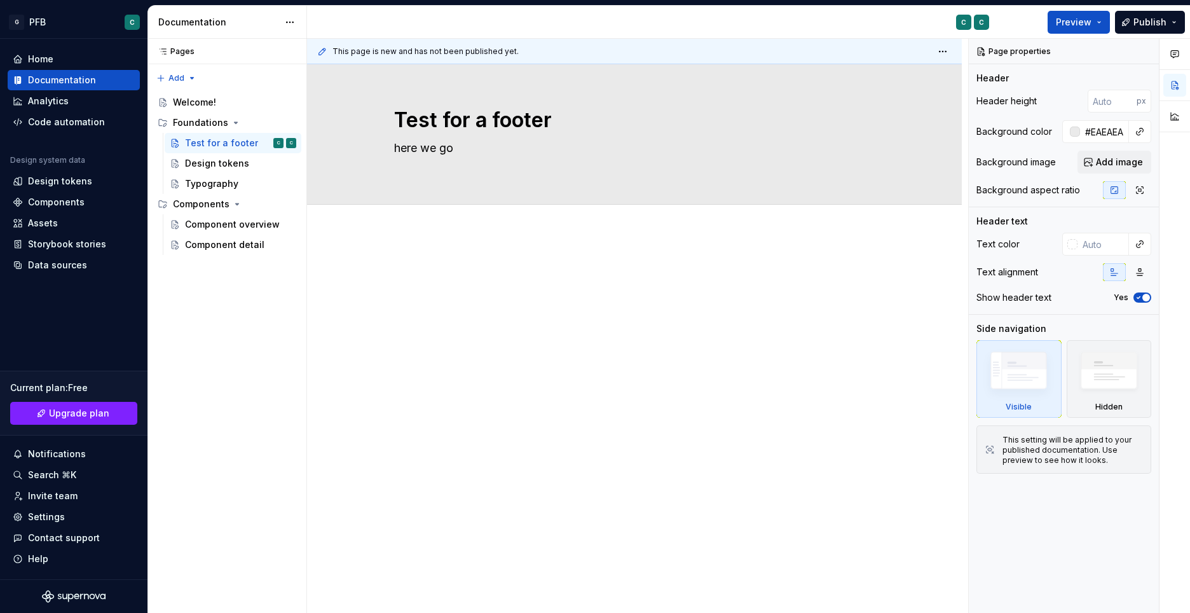
type textarea "*"
click at [211, 146] on div "Test for a footer" at bounding box center [221, 143] width 73 height 13
click at [268, 142] on button "Page tree" at bounding box center [270, 143] width 18 height 18
click at [478, 266] on html "G PFB C Home Documentation Analytics Code automation Design system data Design …" at bounding box center [595, 306] width 1190 height 613
type textarea "*"
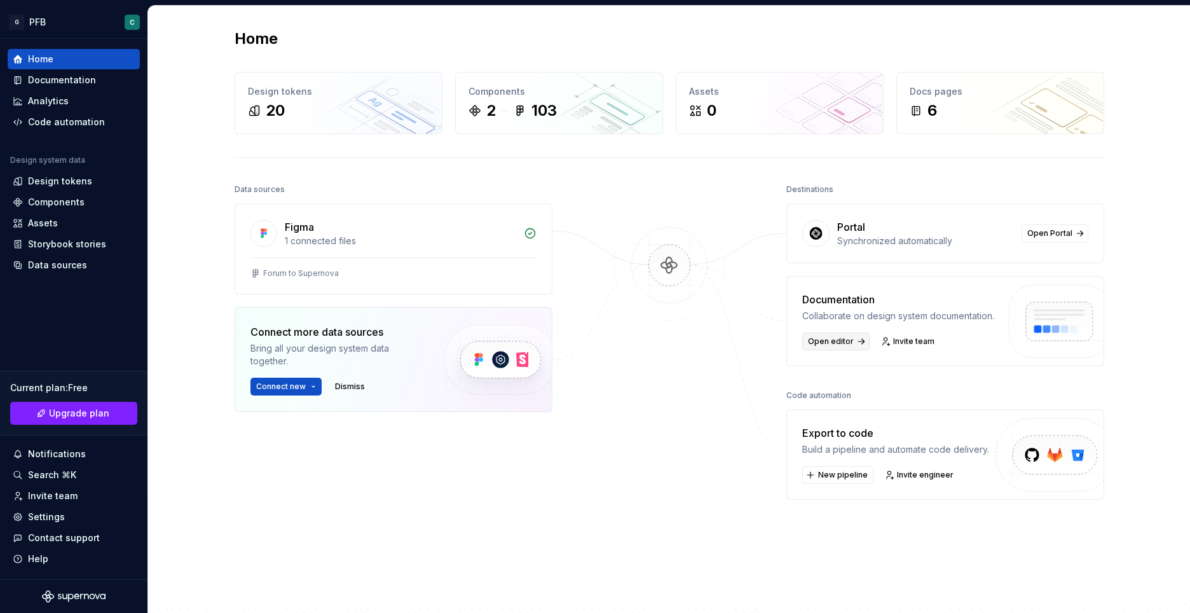
click at [829, 343] on span "Open editor" at bounding box center [831, 341] width 46 height 10
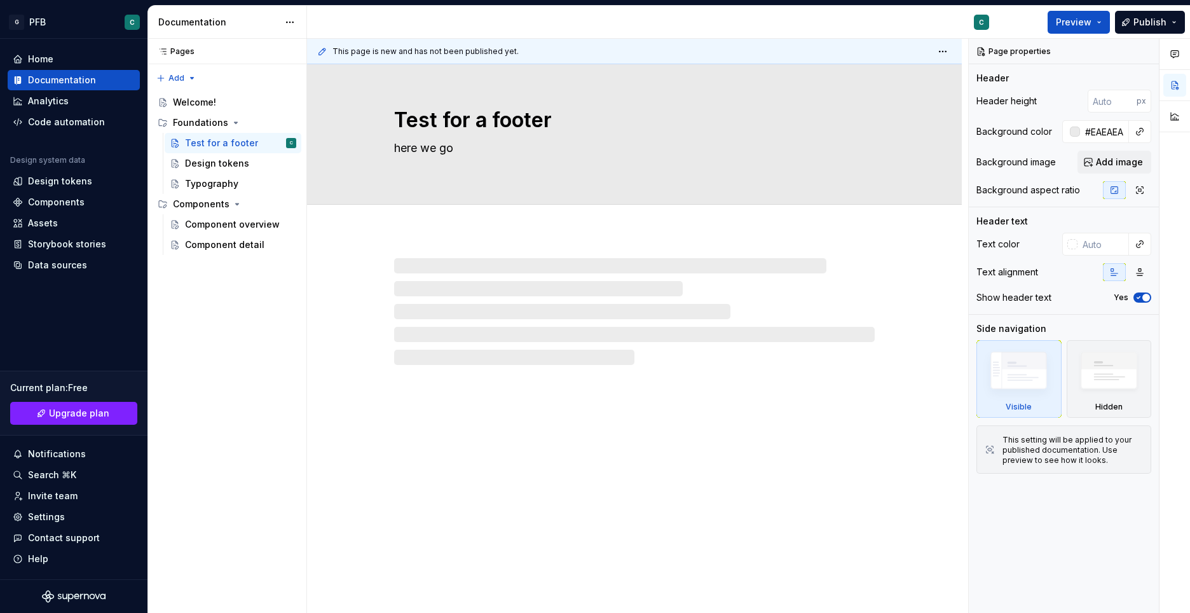
type textarea "*"
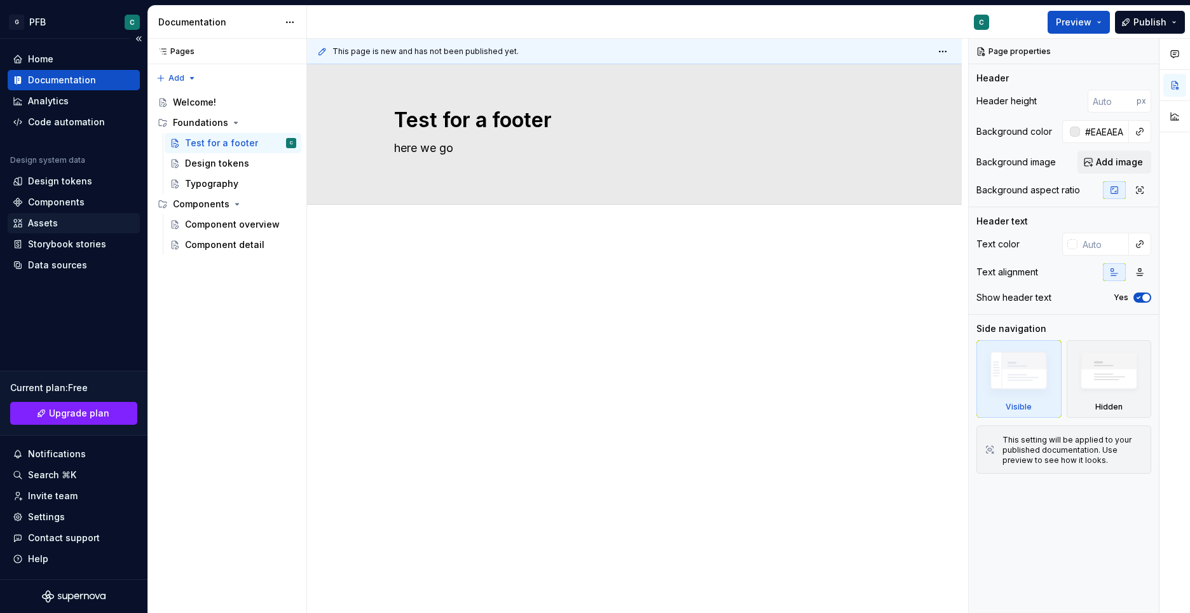
click at [54, 224] on div "Assets" at bounding box center [43, 223] width 30 height 13
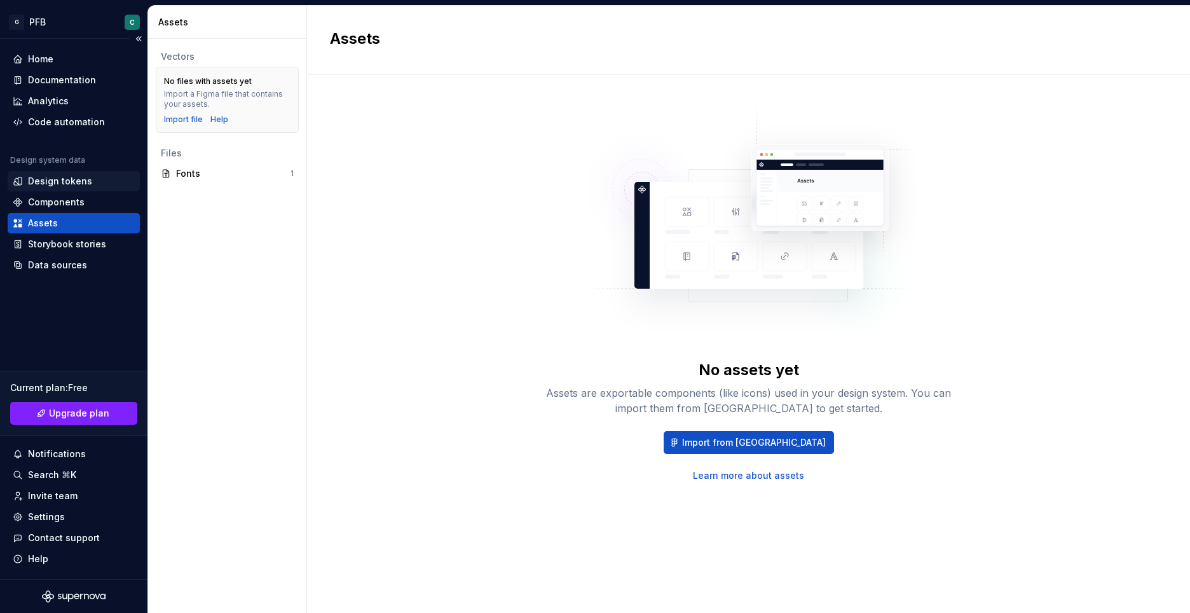
click at [53, 180] on div "Design tokens" at bounding box center [60, 181] width 64 height 13
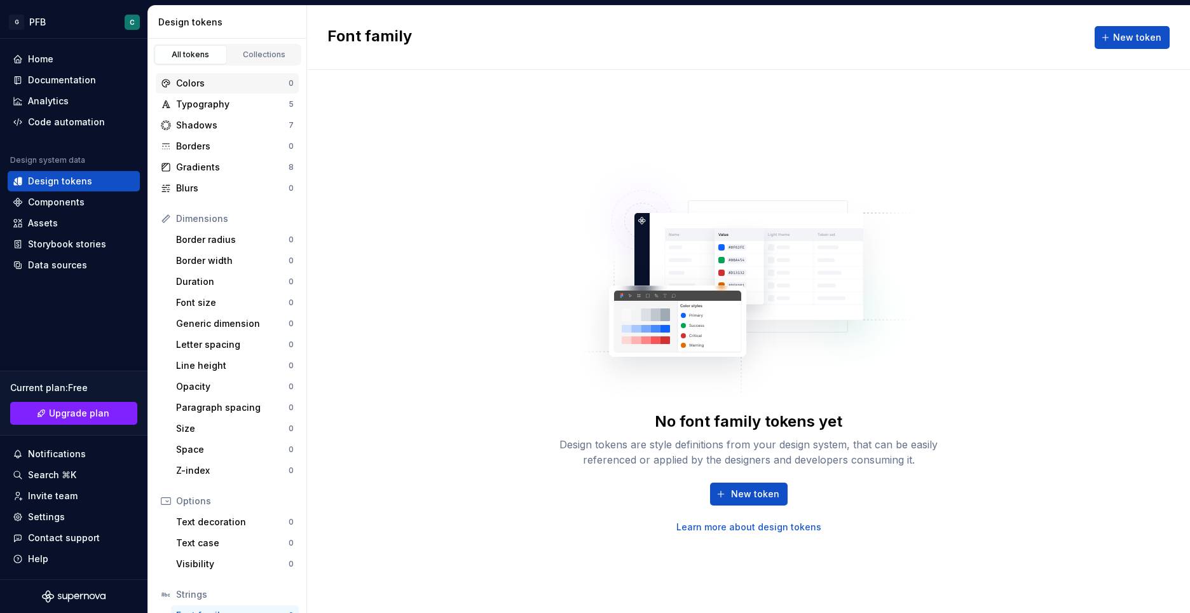
click at [189, 81] on div "Colors" at bounding box center [232, 83] width 112 height 13
click at [196, 111] on div "Typography 5" at bounding box center [227, 104] width 143 height 20
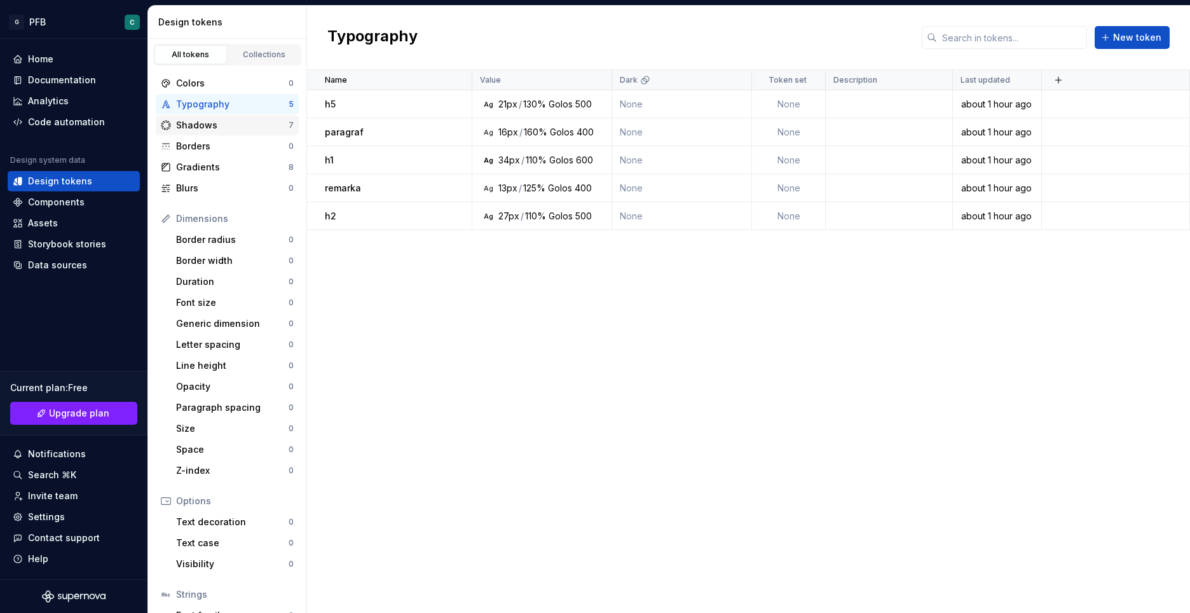
click at [195, 126] on div "Shadows" at bounding box center [232, 125] width 112 height 13
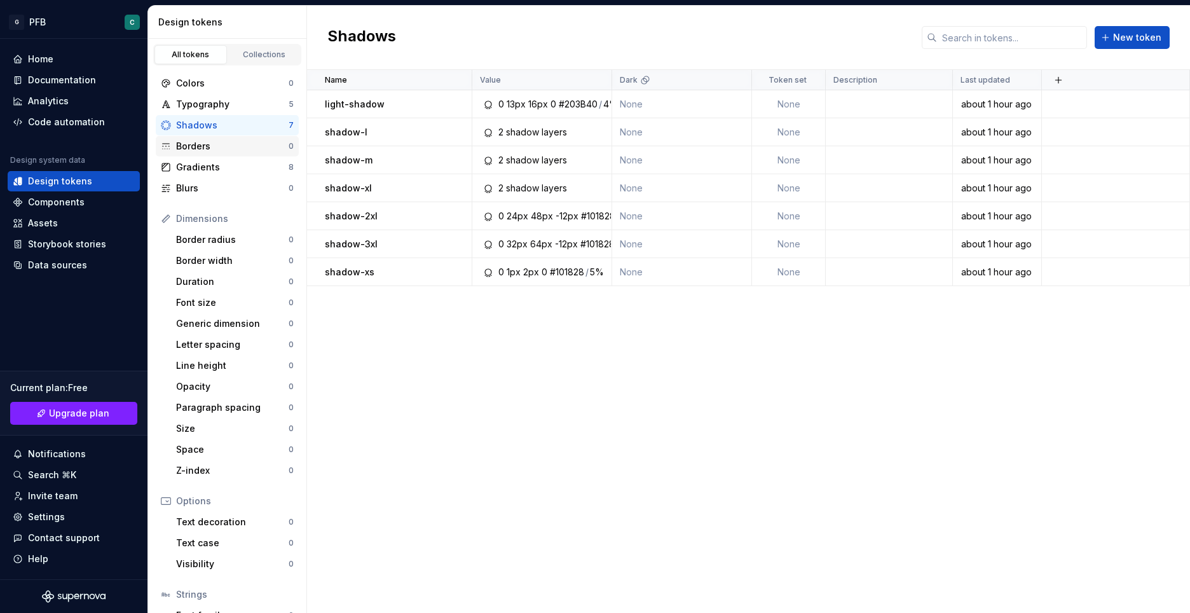
click at [194, 149] on div "Borders" at bounding box center [232, 146] width 112 height 13
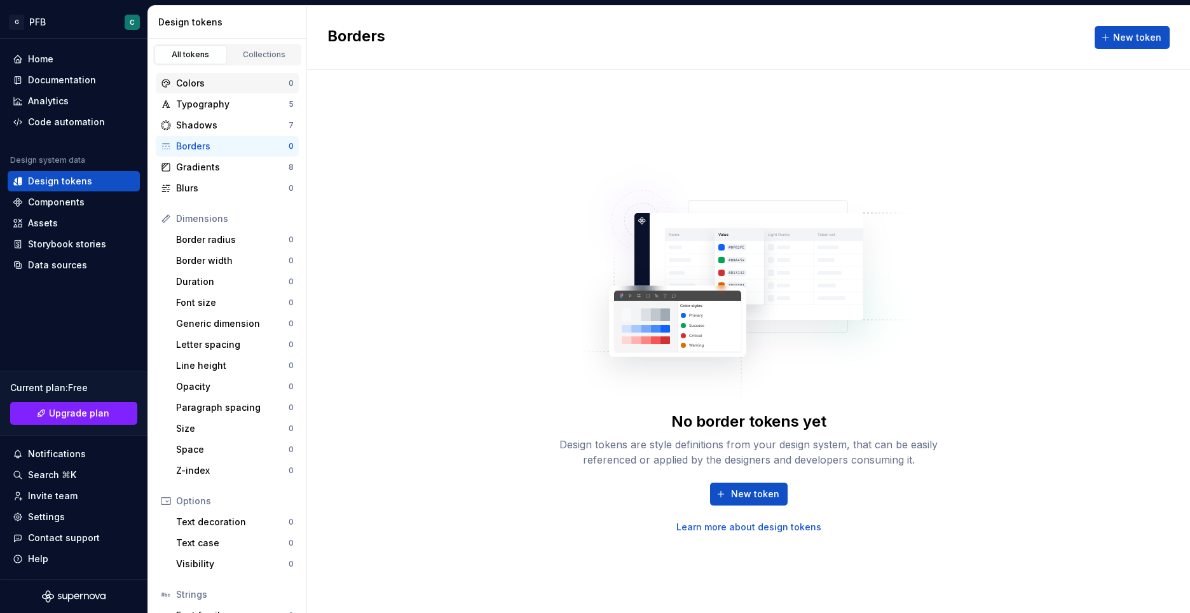
click at [183, 76] on div "Colors 0" at bounding box center [227, 83] width 143 height 20
click at [203, 83] on div "Colors" at bounding box center [232, 83] width 112 height 13
